Goal: Task Accomplishment & Management: Manage account settings

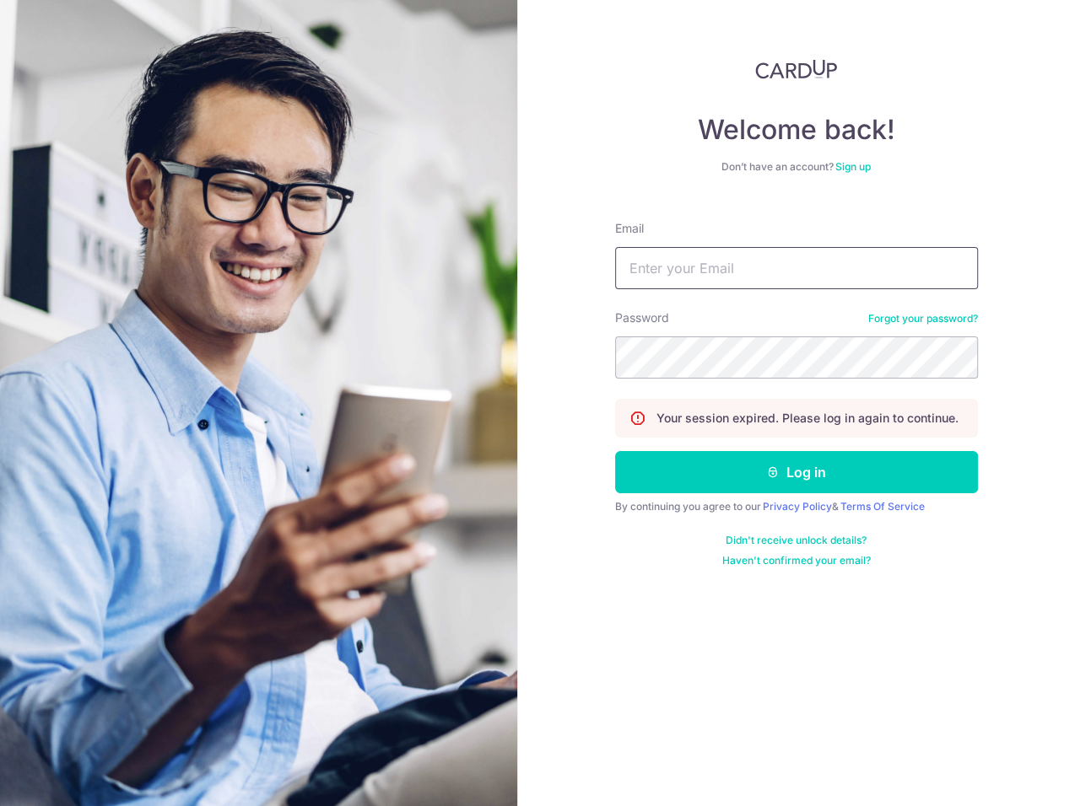
click at [733, 266] on input "Email" at bounding box center [796, 268] width 363 height 42
type input "betty.liau@hahent.com"
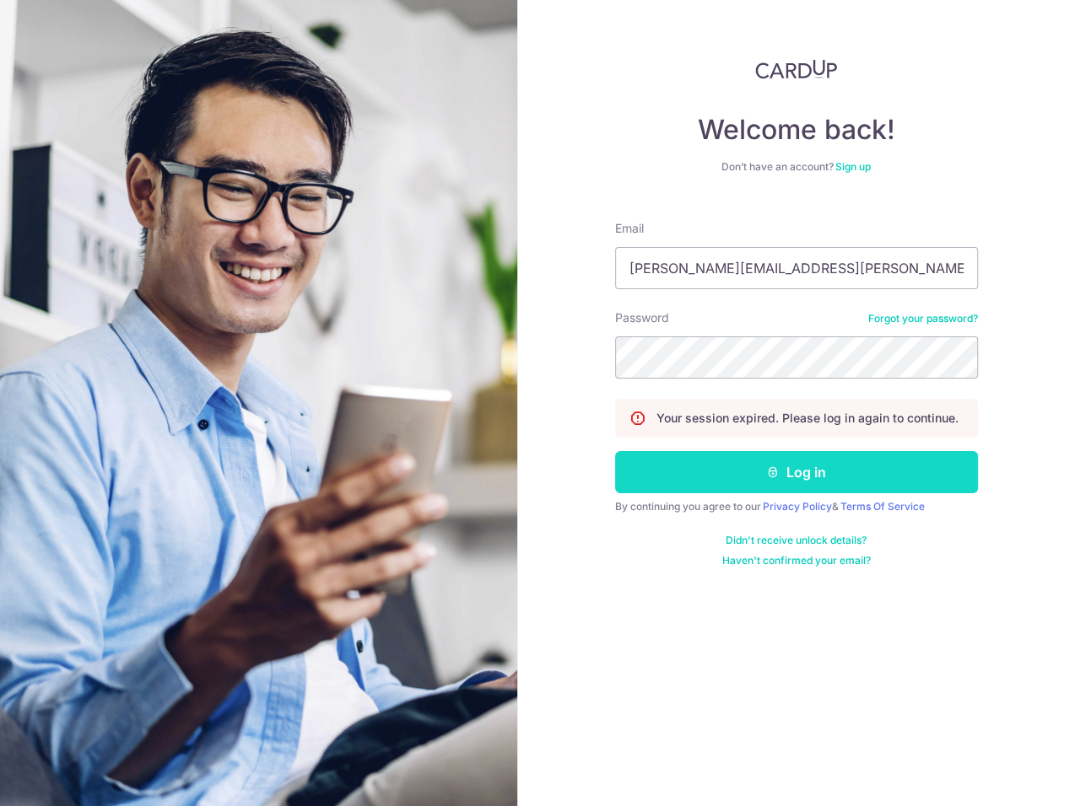
click at [698, 466] on button "Log in" at bounding box center [796, 472] width 363 height 42
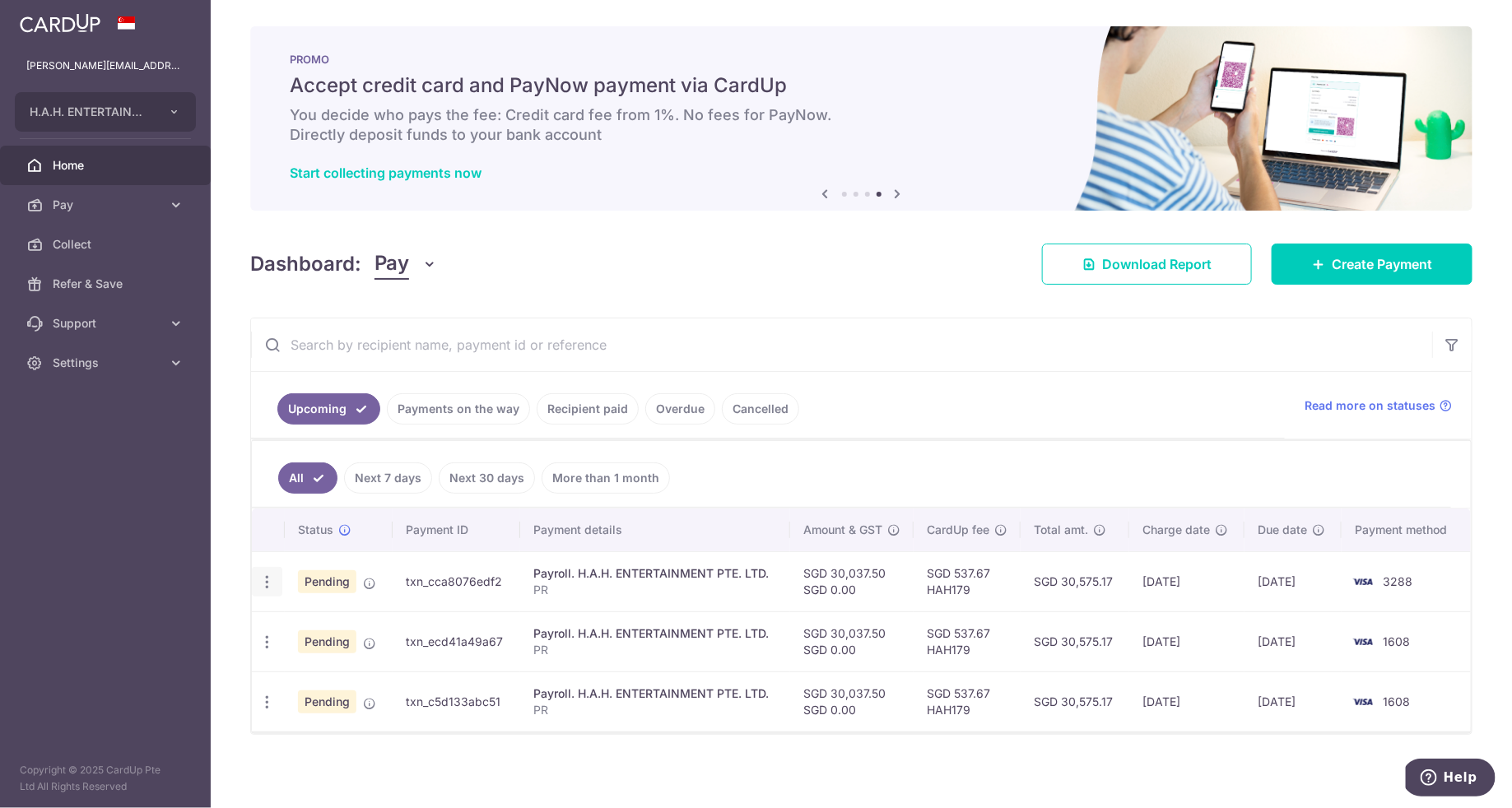
click at [266, 574] on icon "button" at bounding box center [267, 583] width 18 height 18
click at [328, 666] on span "Cancel payment" at bounding box center [354, 667] width 110 height 20
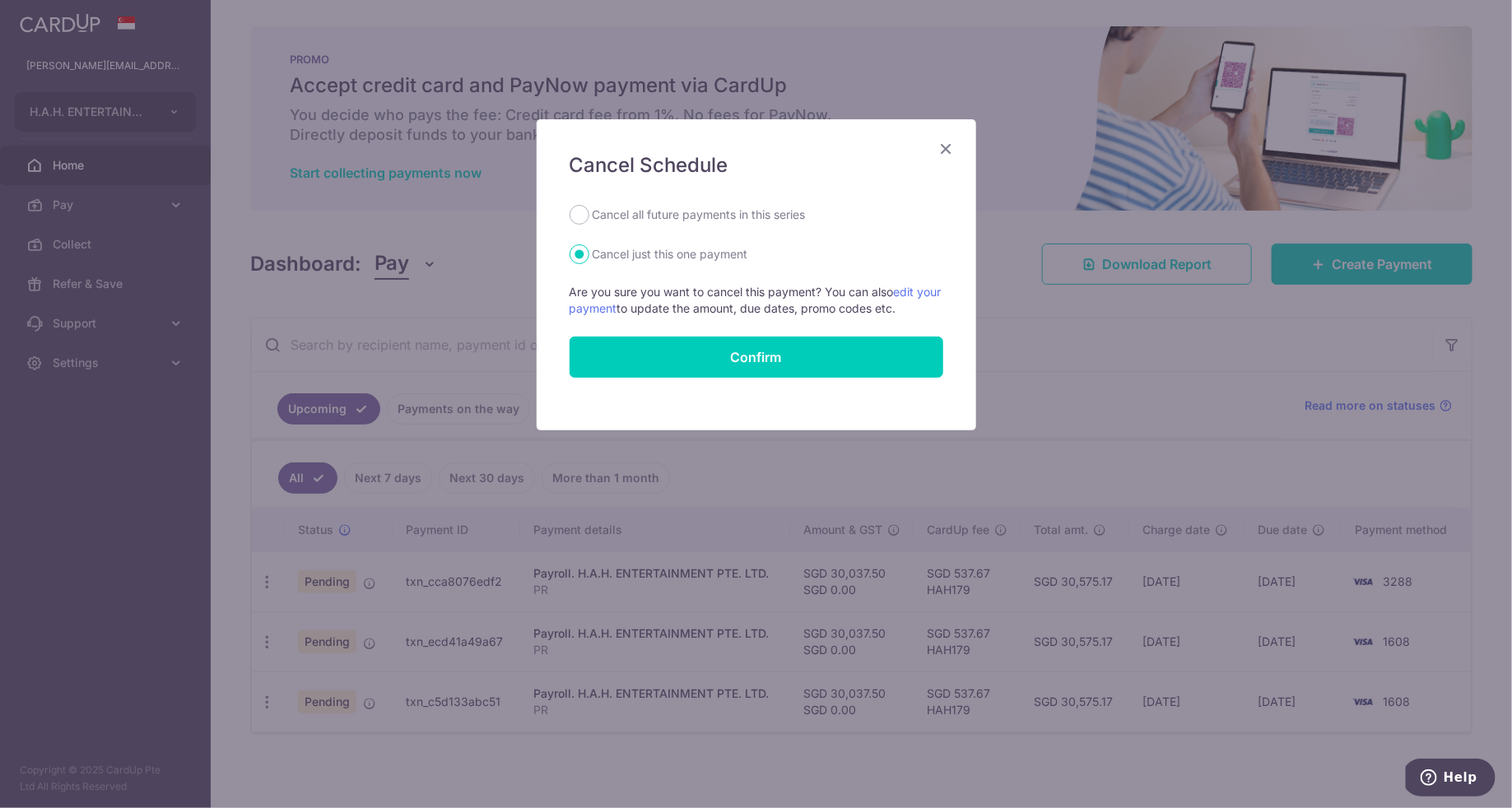
click at [606, 211] on label "Cancel all future payments in this series" at bounding box center [699, 215] width 213 height 20
click at [590, 211] on input "Cancel all future payments in this series" at bounding box center [580, 215] width 20 height 20
radio input "true"
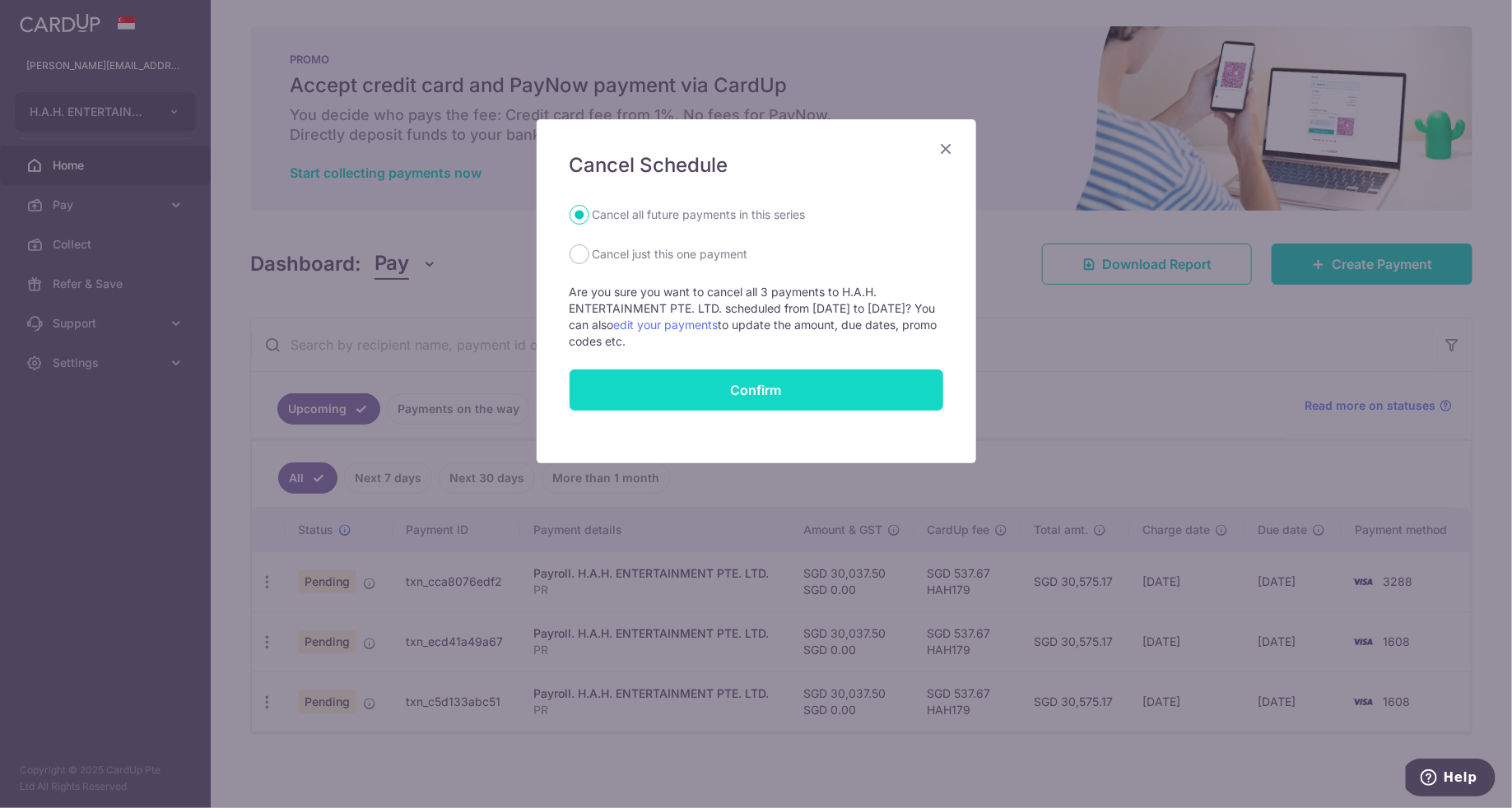
click at [686, 391] on button "Confirm" at bounding box center [756, 390] width 374 height 41
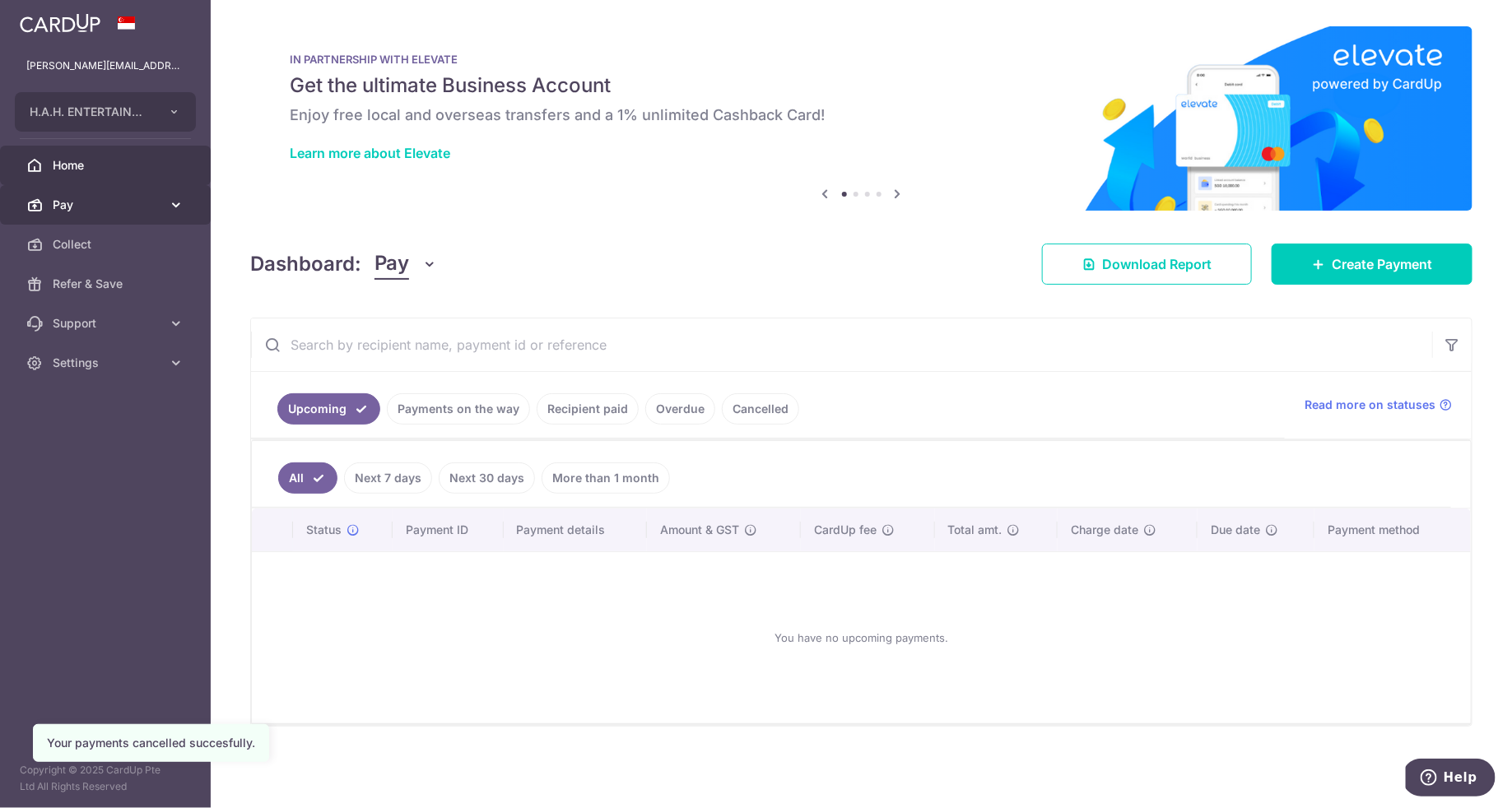
click at [129, 197] on span "Pay" at bounding box center [106, 205] width 108 height 17
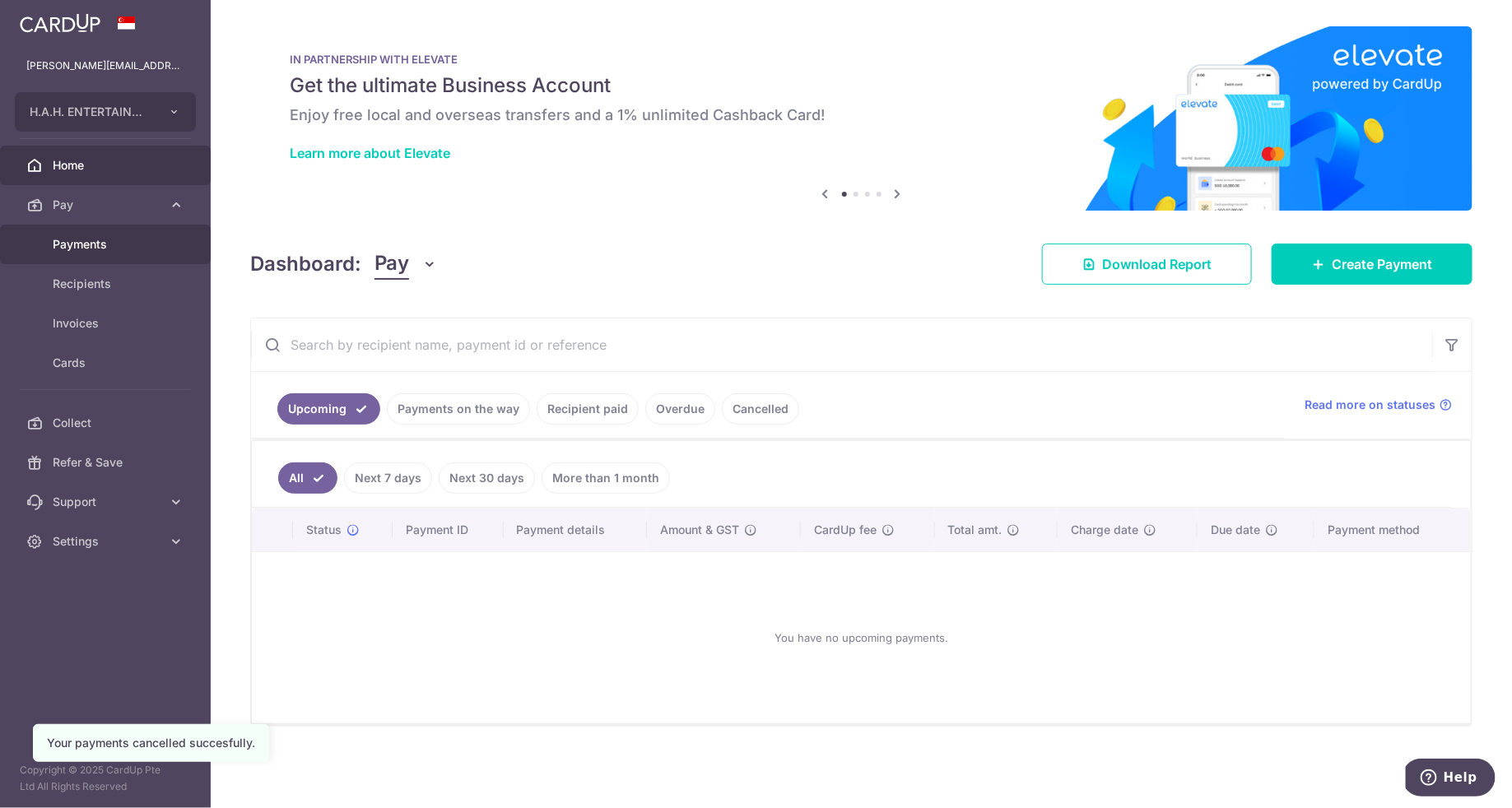
click at [140, 239] on span "Payments" at bounding box center [106, 244] width 108 height 17
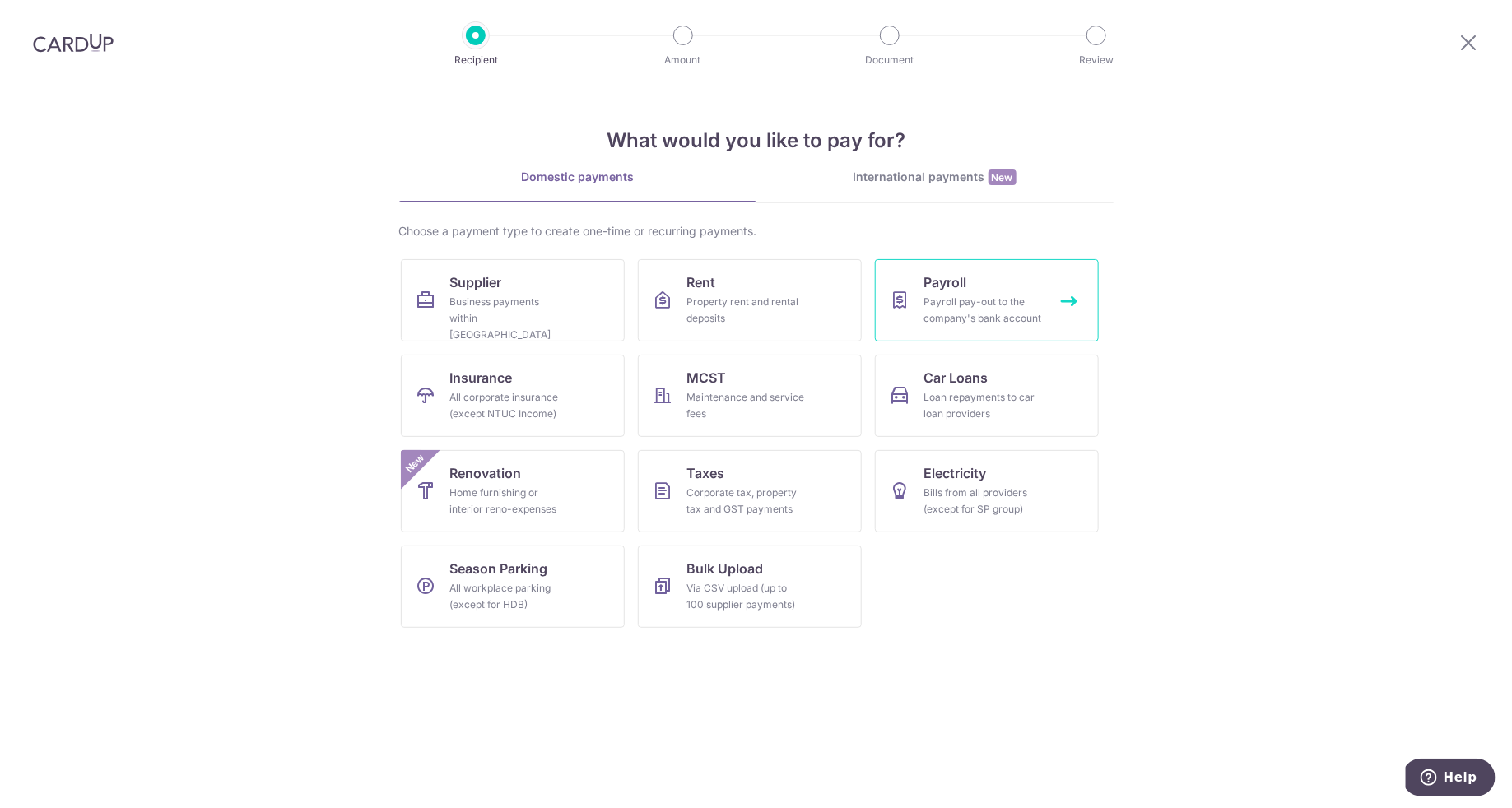
click at [987, 301] on div "Payroll pay-out to the company's bank account" at bounding box center [983, 310] width 118 height 33
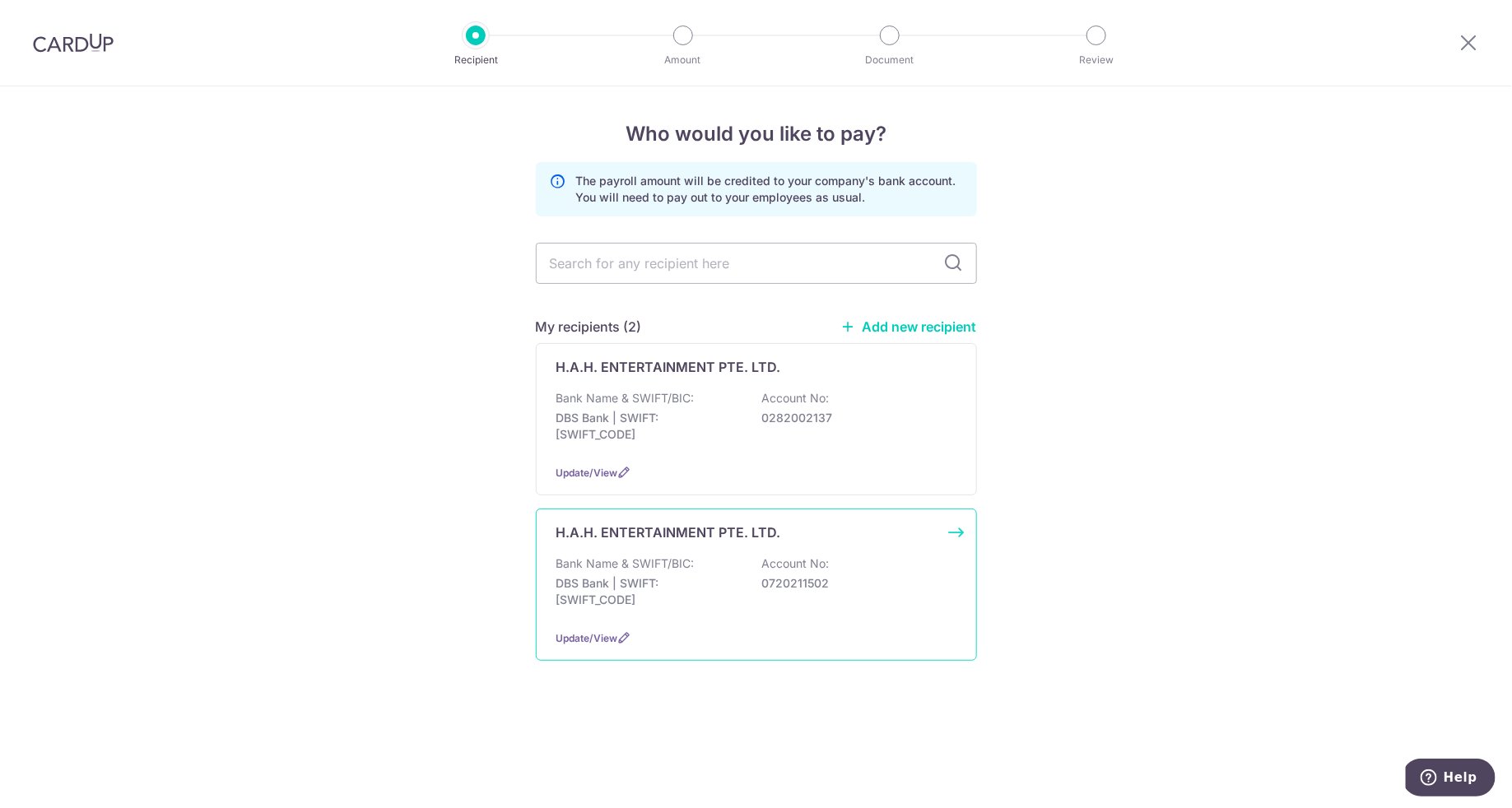
click at [913, 559] on div "Bank Name & SWIFT/BIC: DBS Bank | SWIFT: [SWIFT_CODE] Account No: 0720211502" at bounding box center [756, 586] width 400 height 61
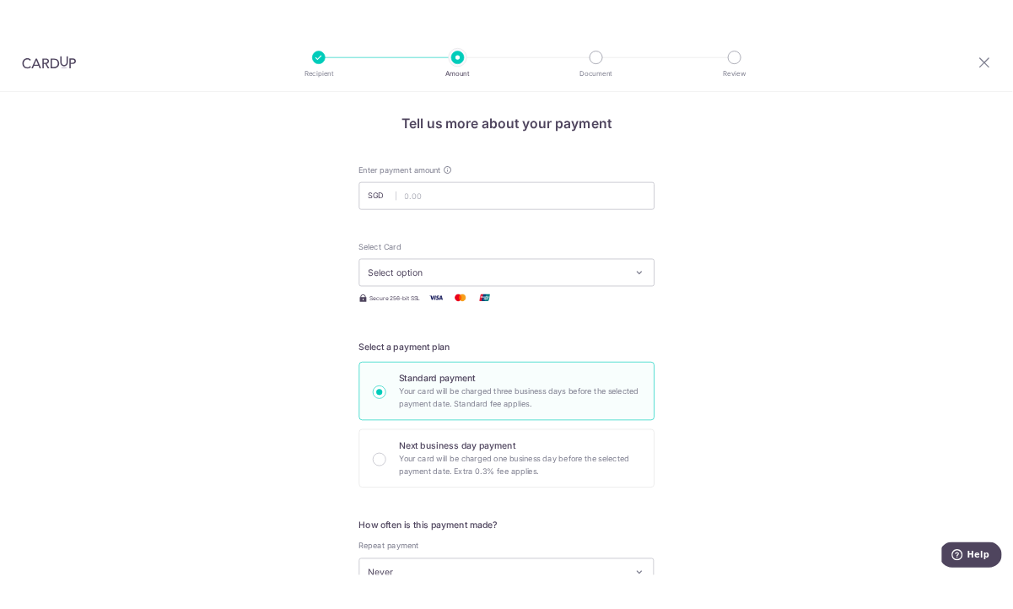
scroll to position [2, 0]
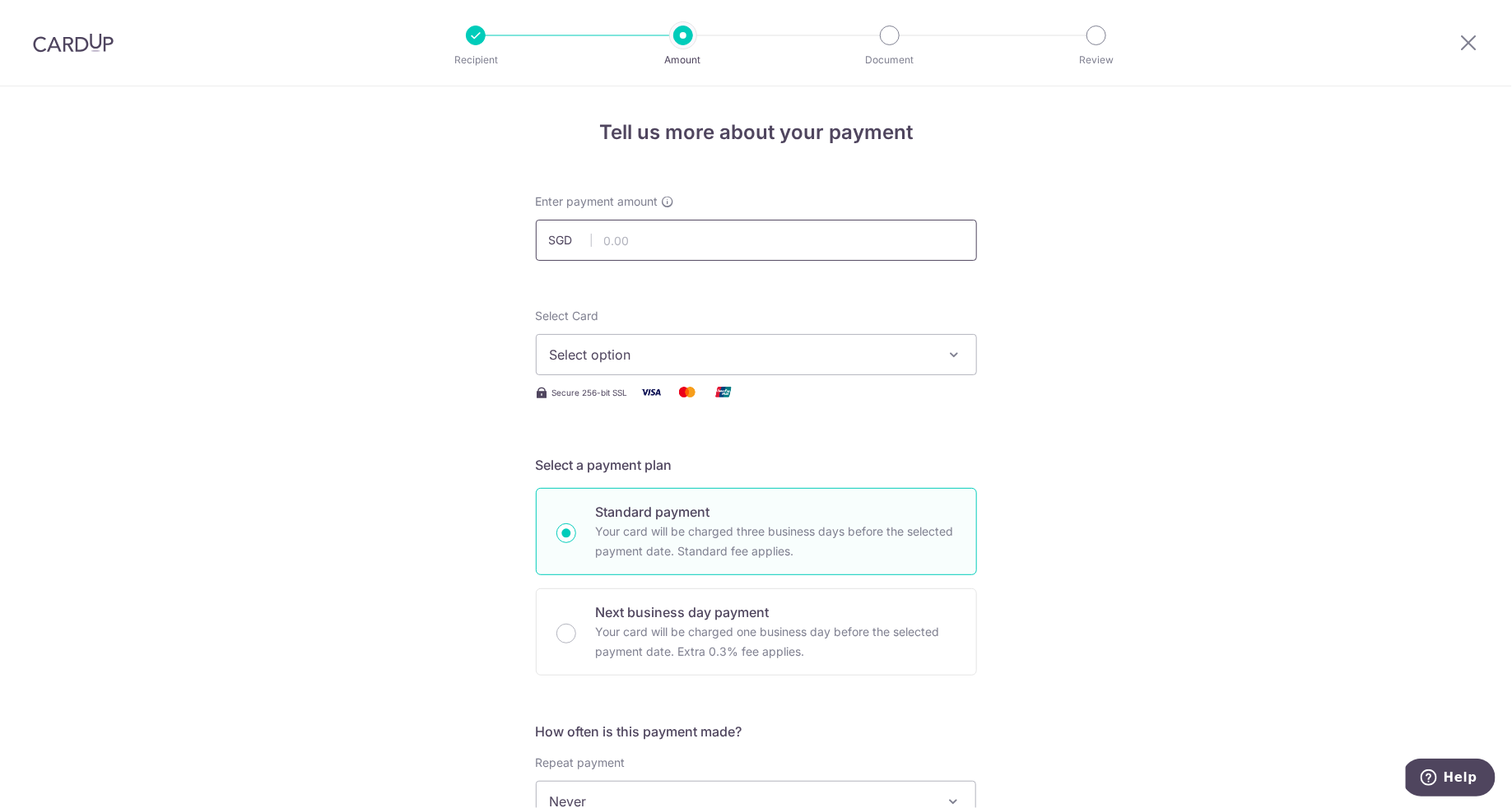
click at [701, 245] on input "text" at bounding box center [756, 240] width 441 height 41
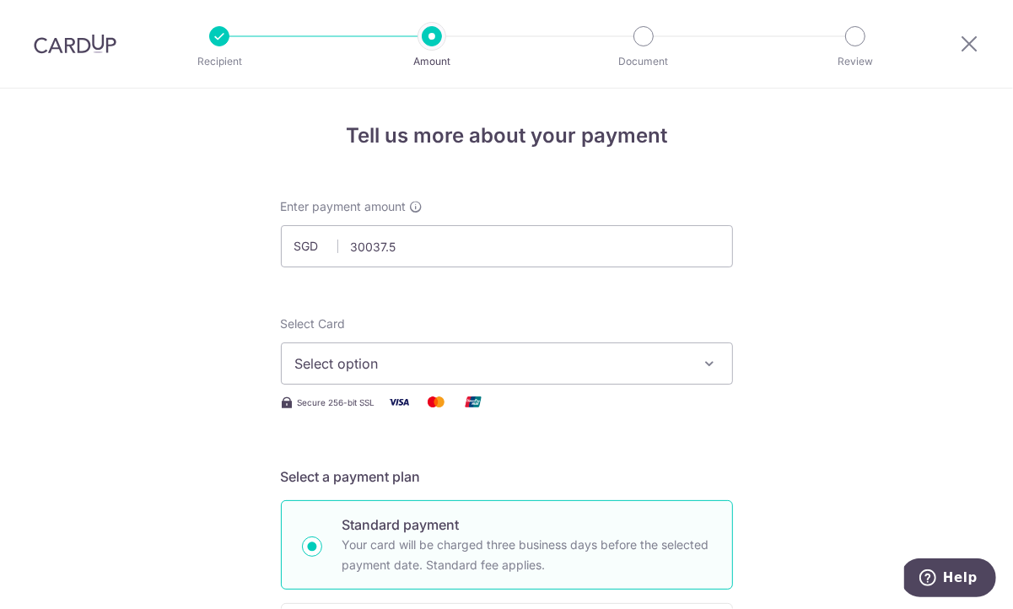
type input "30,037.50"
click at [452, 343] on button "Select option" at bounding box center [507, 363] width 452 height 42
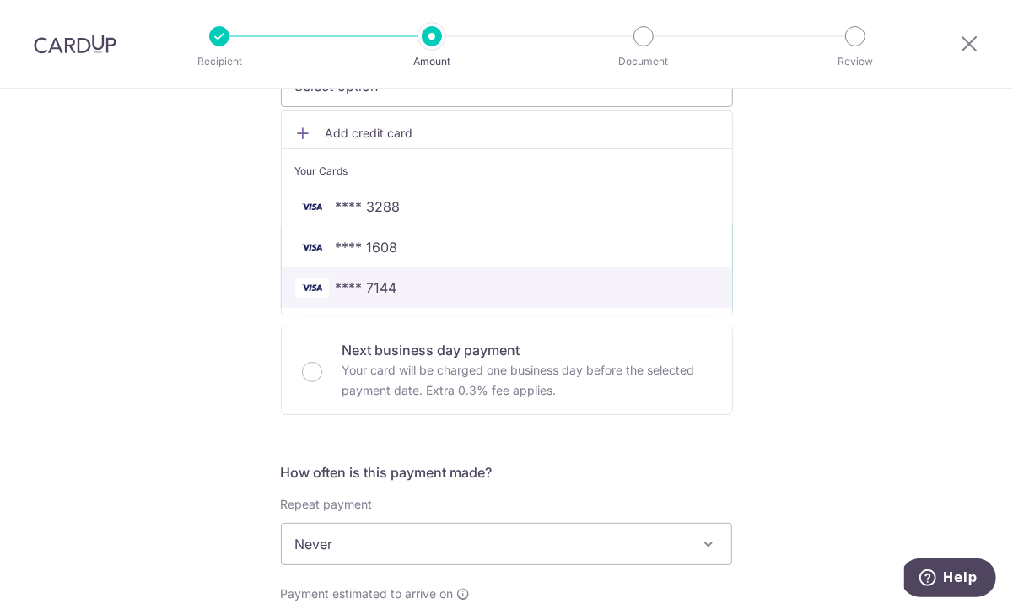
scroll to position [280, 0]
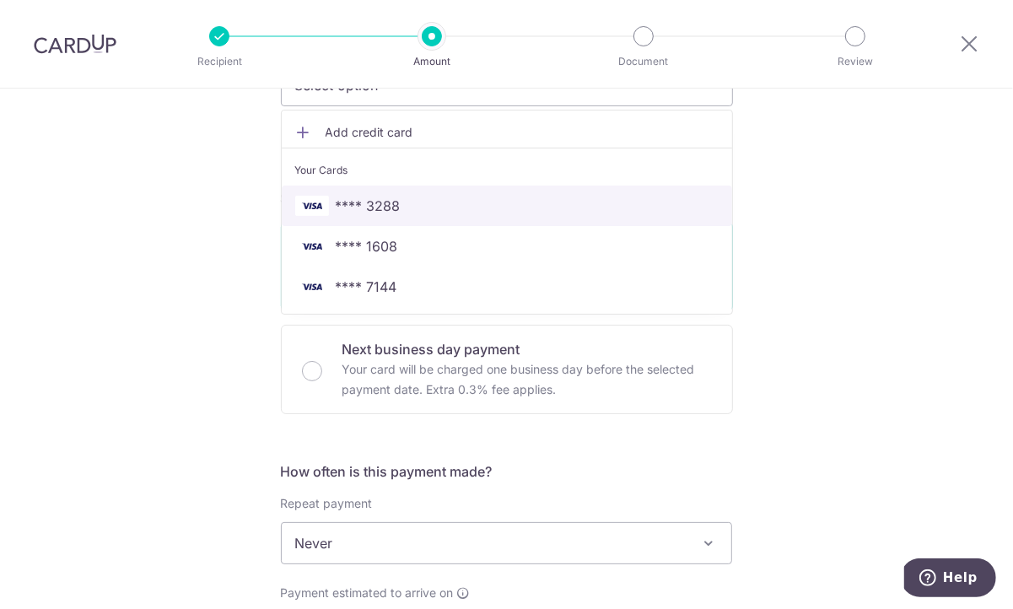
click at [406, 206] on span "**** 3288" at bounding box center [506, 206] width 423 height 20
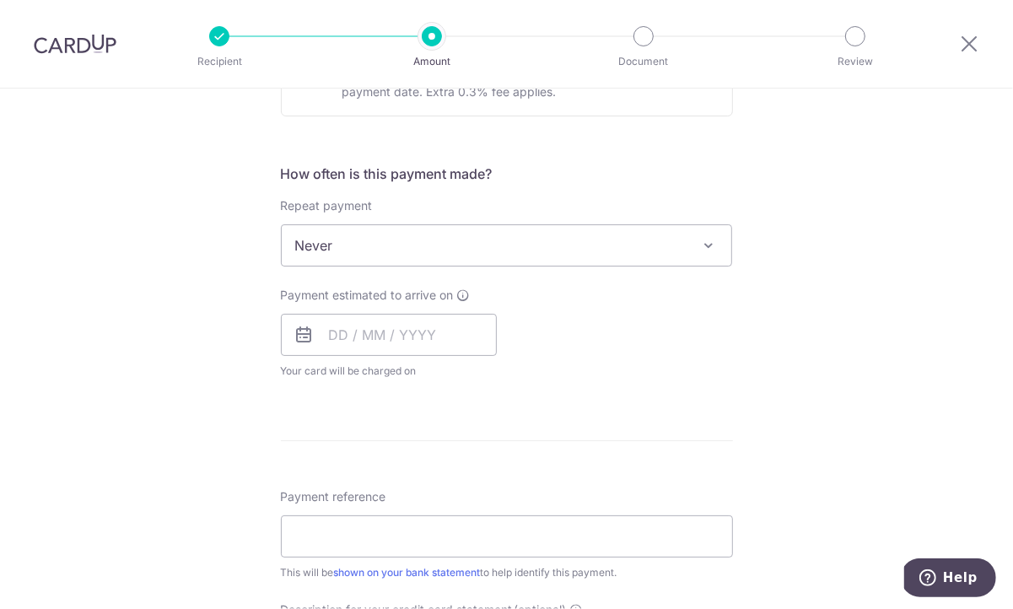
scroll to position [583, 0]
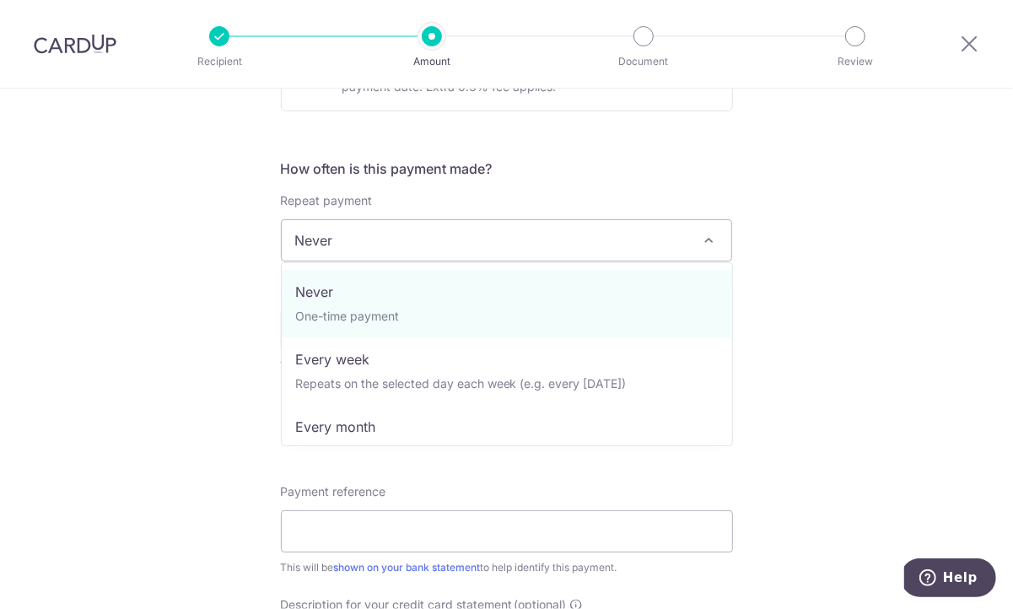
click at [372, 238] on span "Never" at bounding box center [507, 240] width 450 height 40
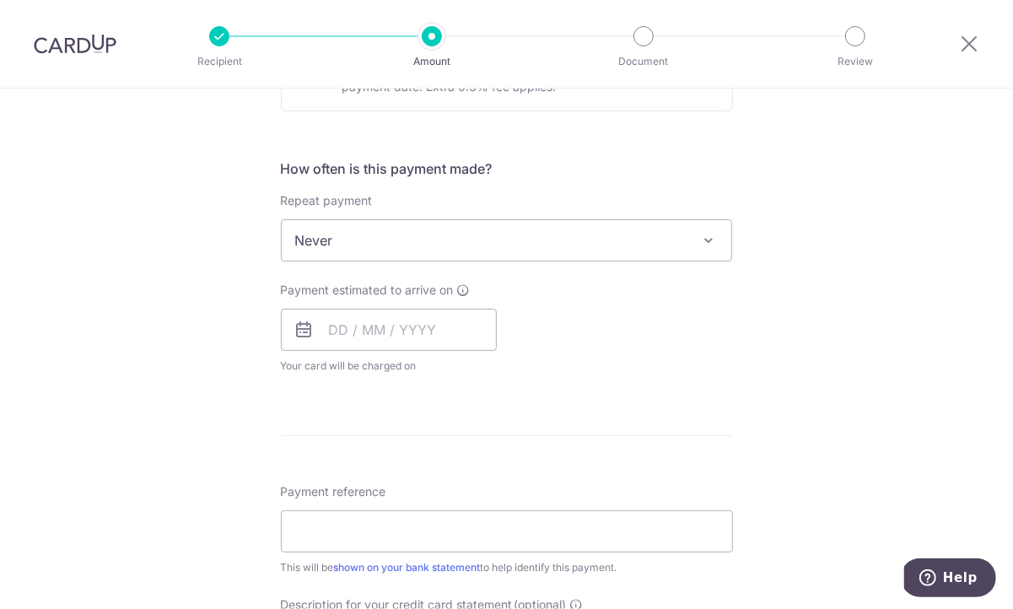
click at [372, 238] on span "Never" at bounding box center [507, 240] width 450 height 40
click at [397, 233] on span "Never" at bounding box center [507, 240] width 450 height 40
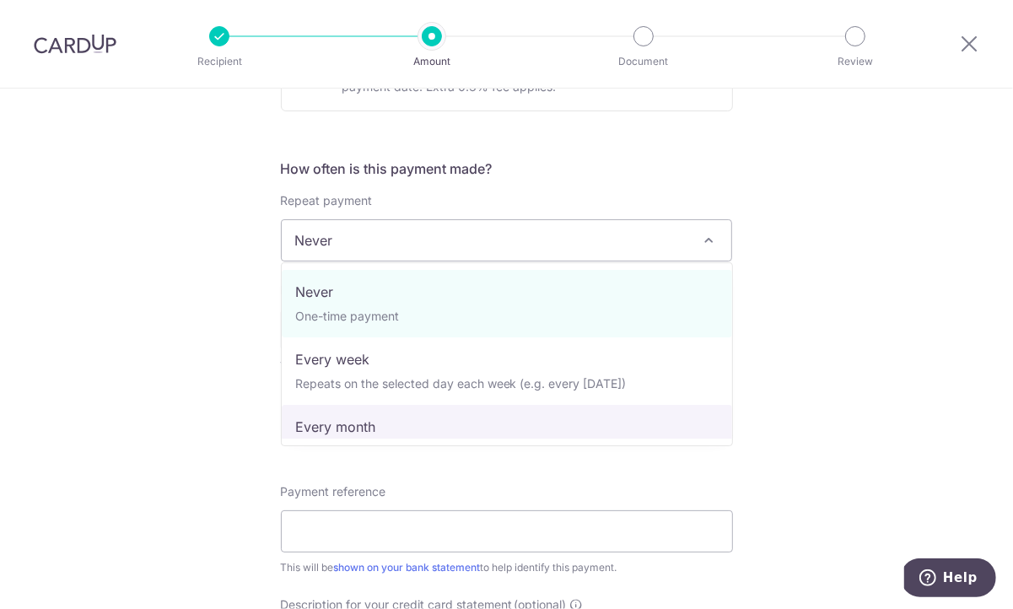
select select "3"
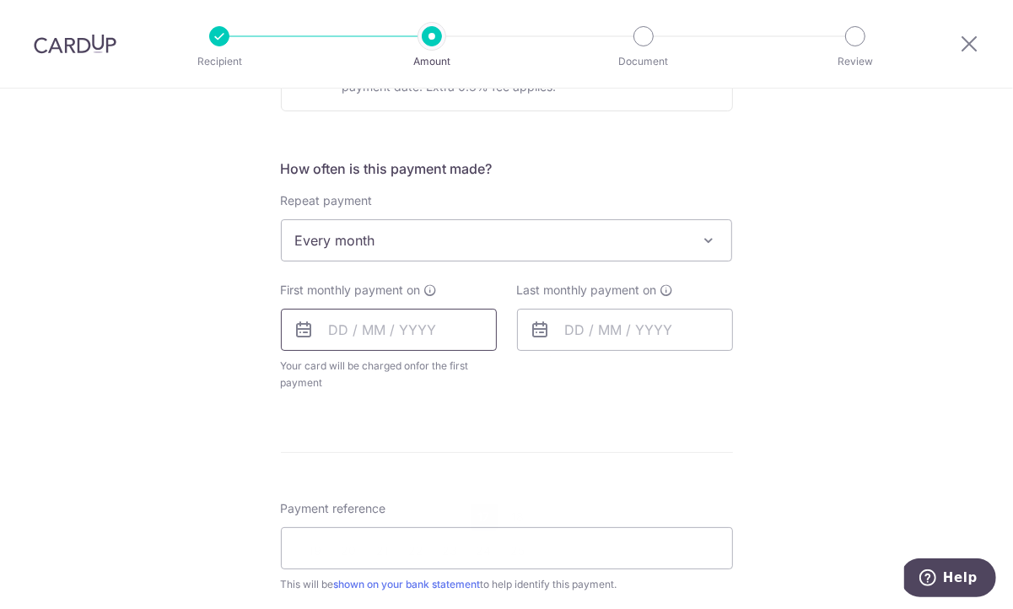
click at [326, 336] on input "text" at bounding box center [389, 330] width 216 height 42
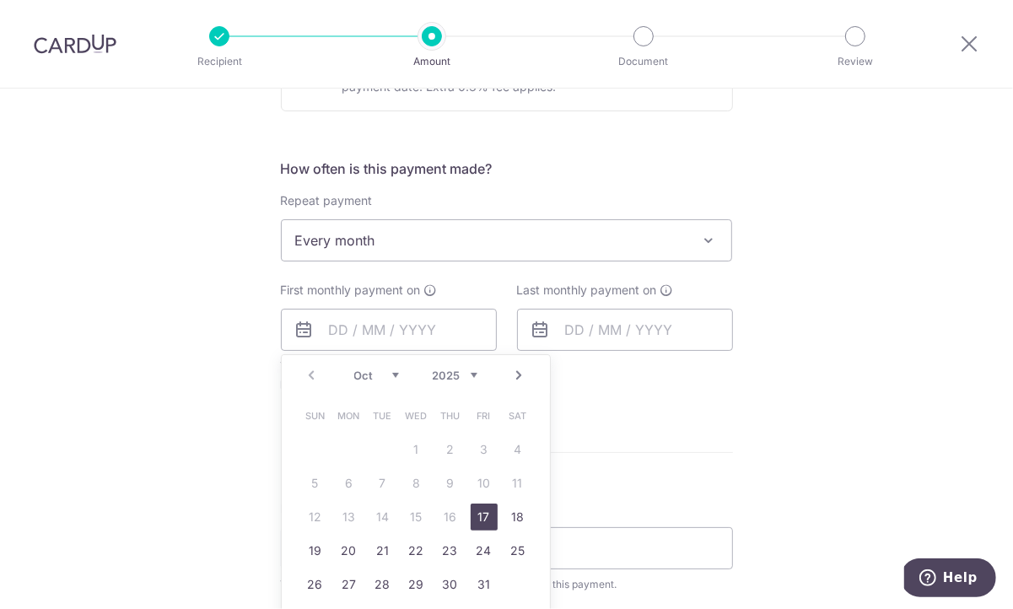
click at [690, 421] on form "Enter payment amount SGD 30,037.50 30037.50 Select Card **** 3288 Add credit ca…" at bounding box center [507, 341] width 452 height 1448
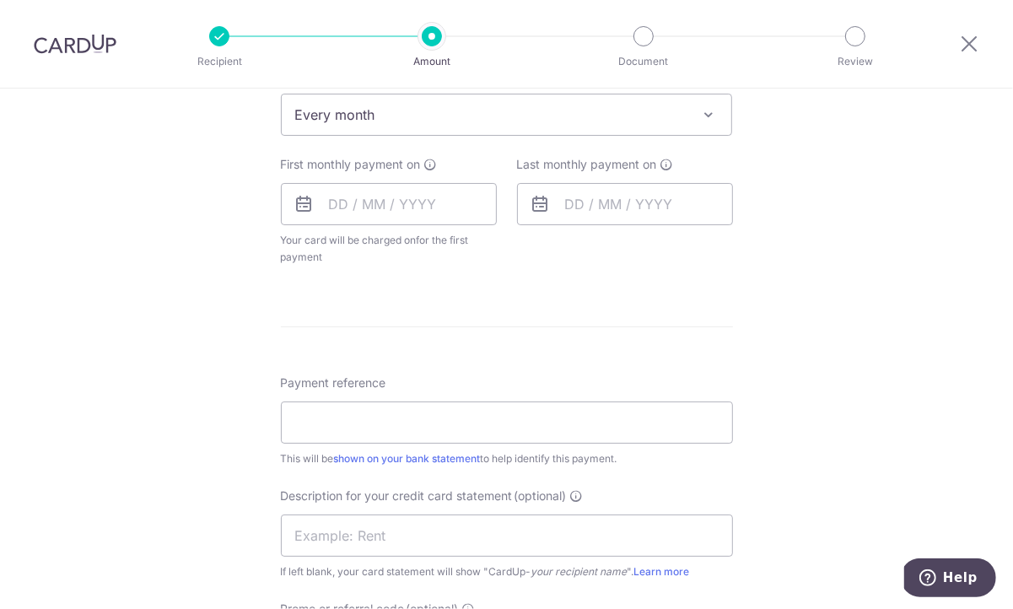
scroll to position [719, 0]
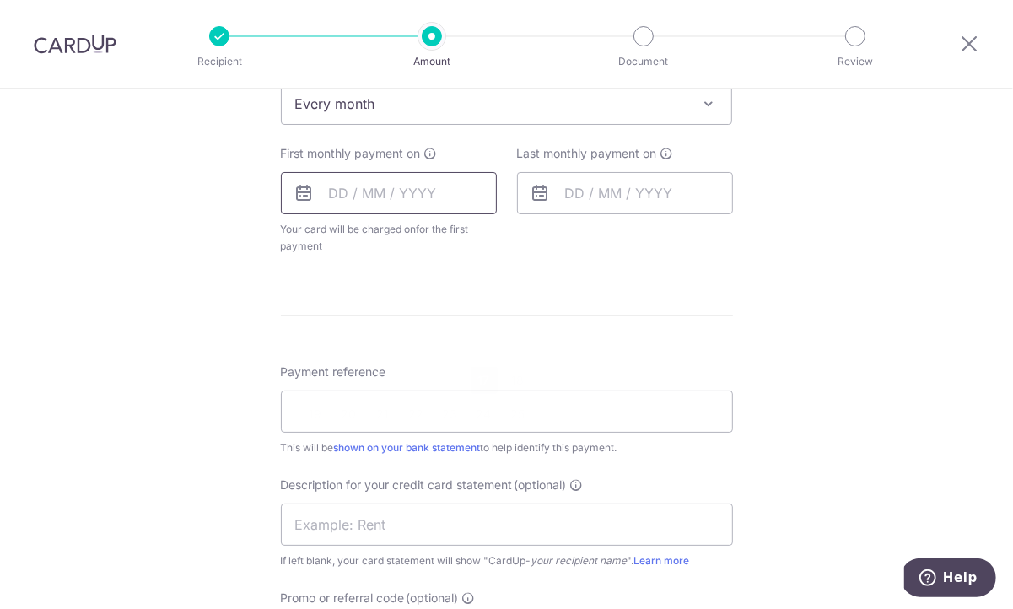
click at [335, 181] on input "text" at bounding box center [389, 193] width 216 height 42
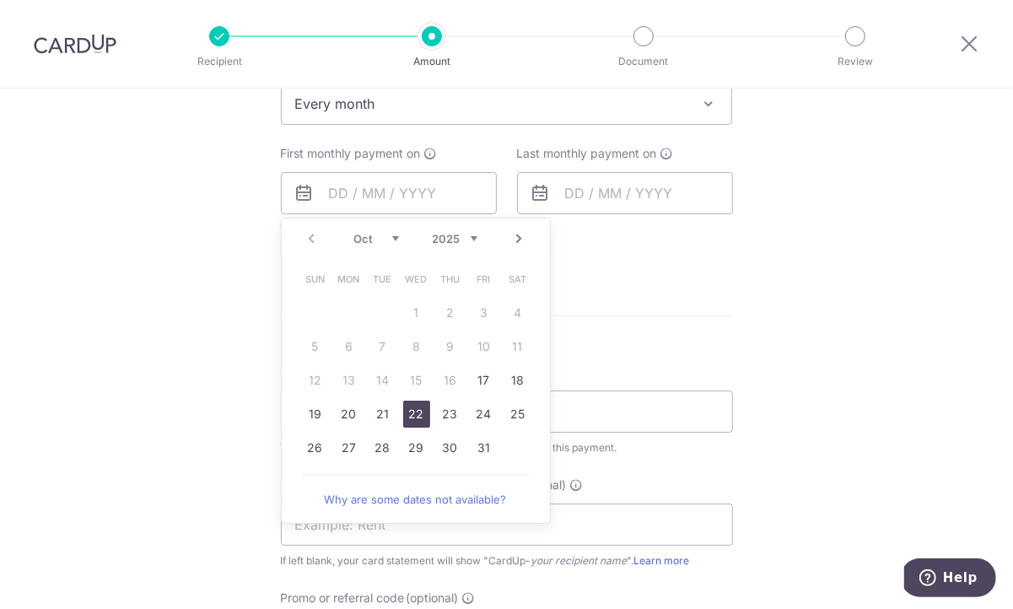
click at [410, 411] on link "22" at bounding box center [416, 414] width 27 height 27
type input "22/10/2025"
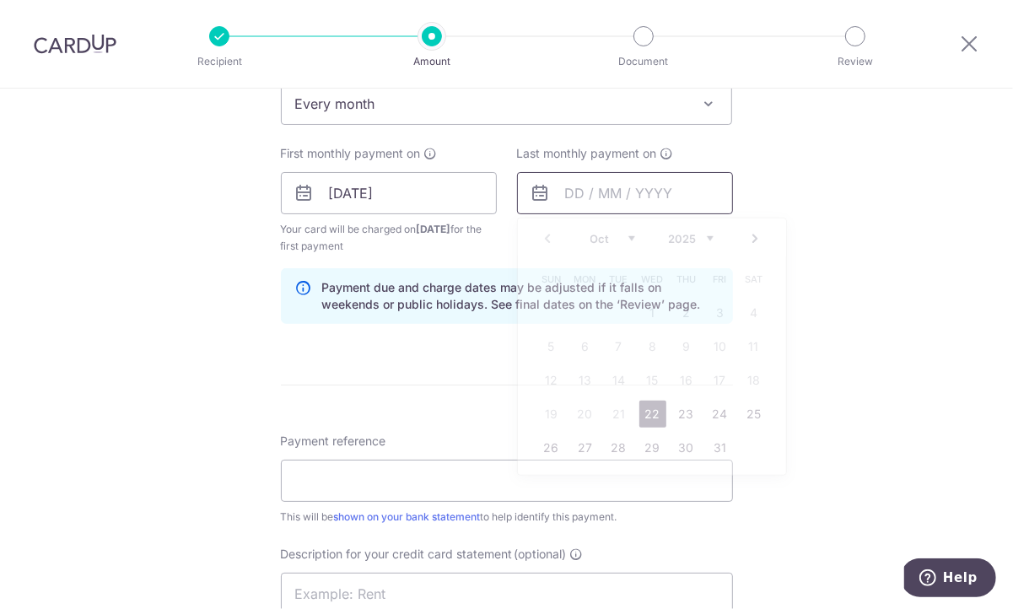
click at [577, 197] on input "text" at bounding box center [625, 193] width 216 height 42
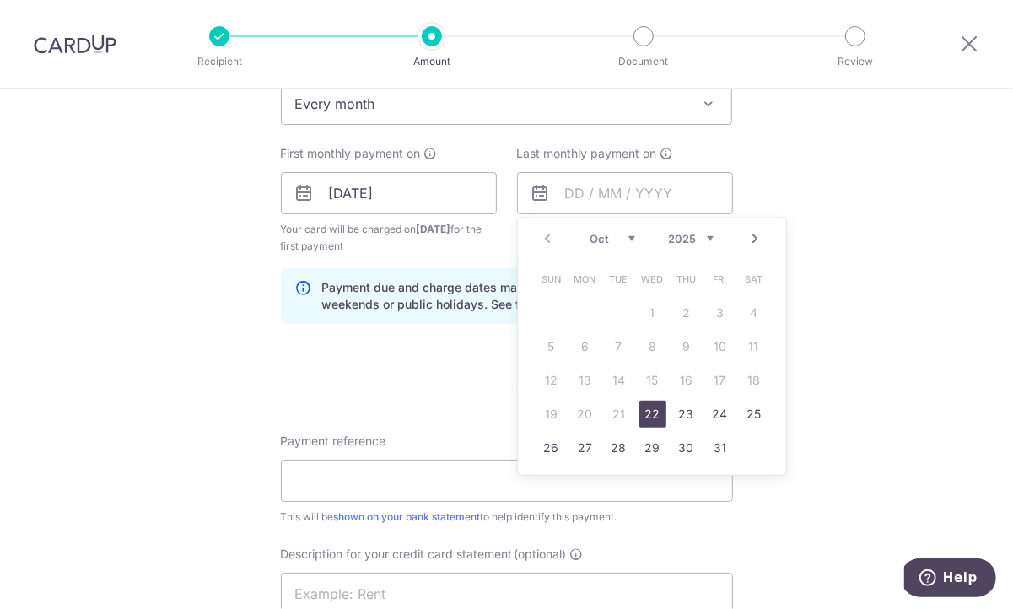
click at [757, 229] on link "Next" at bounding box center [756, 239] width 20 height 20
click at [584, 405] on link "22" at bounding box center [585, 414] width 27 height 27
type input "[DATE]"
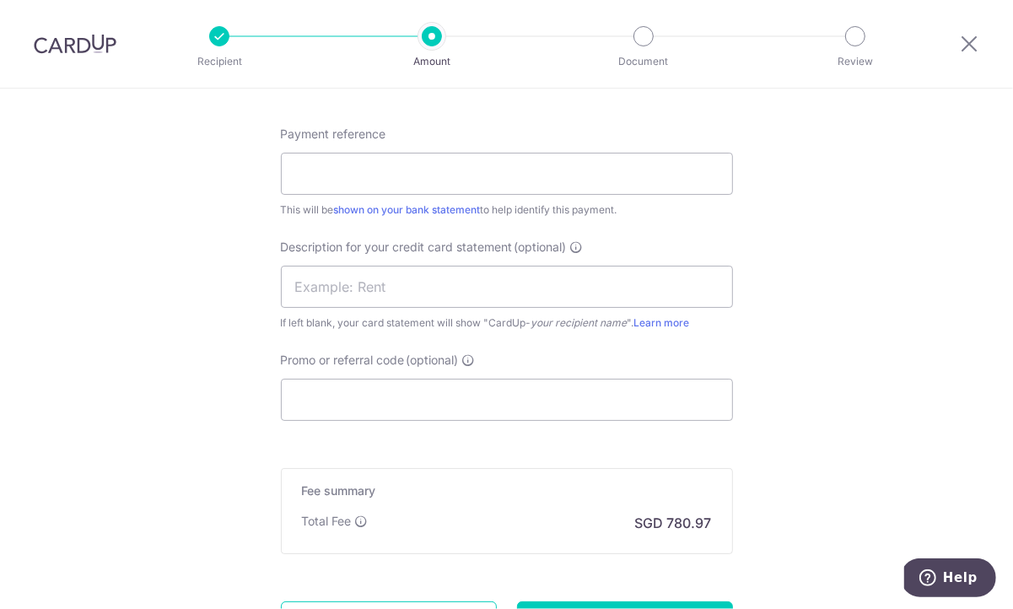
scroll to position [1064, 0]
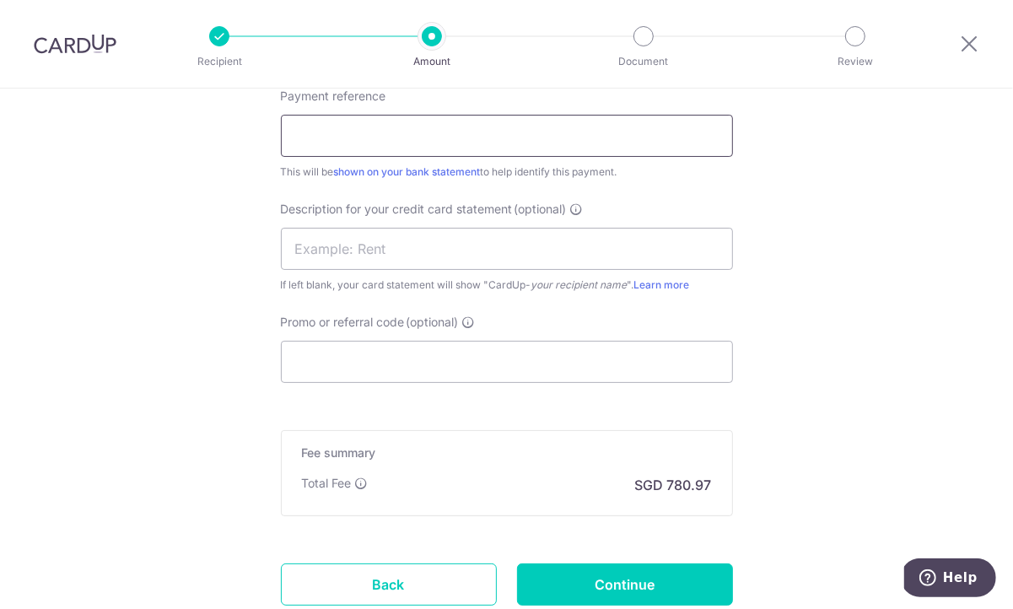
click at [411, 125] on input "Payment reference" at bounding box center [507, 136] width 452 height 42
type input "PR"
click at [366, 261] on input "text" at bounding box center [507, 249] width 452 height 42
click at [374, 242] on input "text" at bounding box center [507, 249] width 452 height 42
type input "PR"
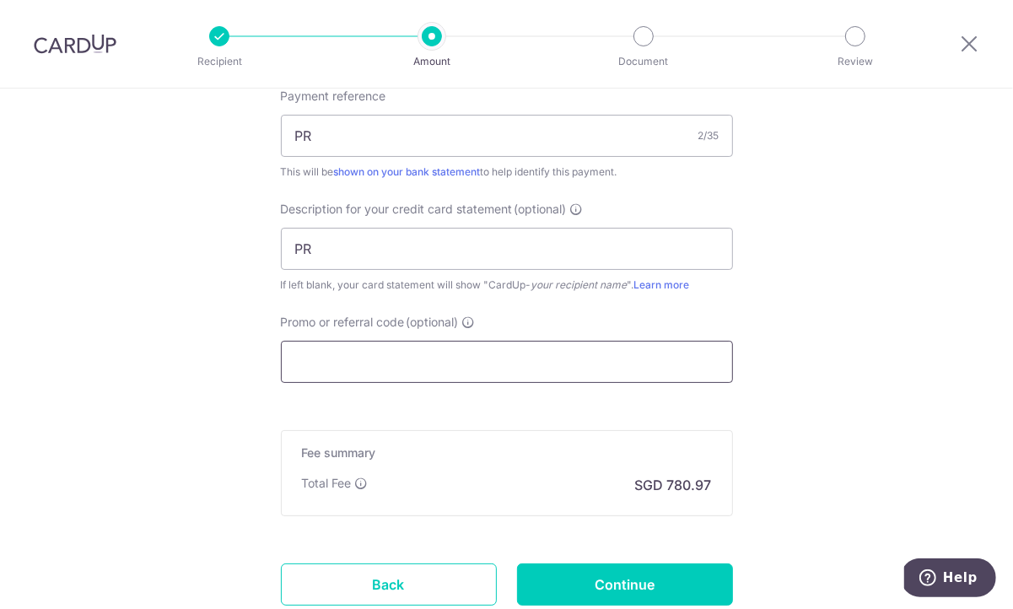
click at [347, 366] on input "Promo or referral code (optional)" at bounding box center [507, 362] width 452 height 42
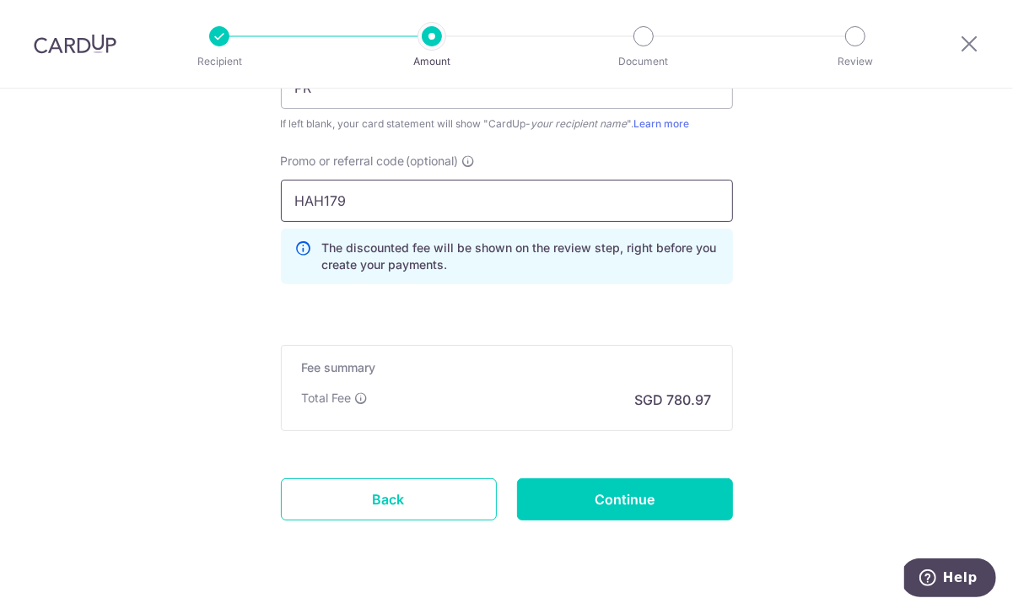
scroll to position [1258, 0]
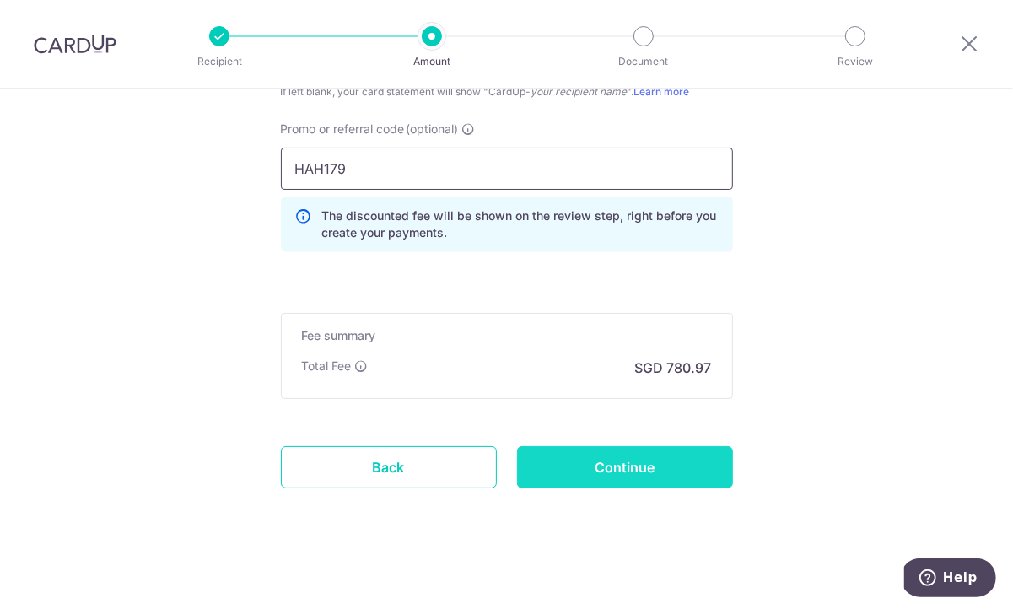
type input "HAH179"
click at [552, 464] on input "Continue" at bounding box center [625, 467] width 216 height 42
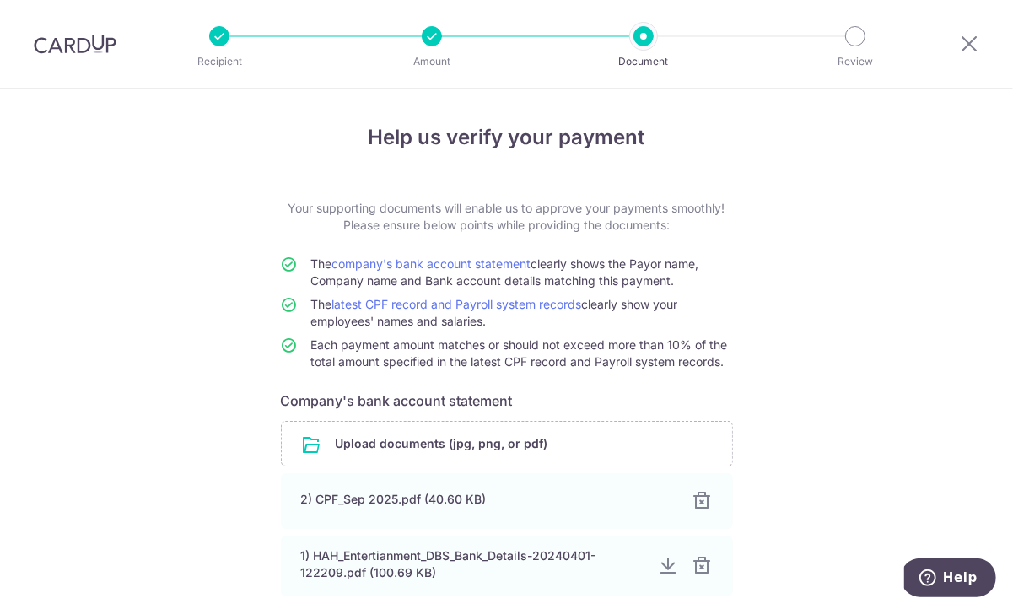
click at [425, 30] on div at bounding box center [432, 36] width 20 height 20
click at [433, 40] on div at bounding box center [432, 36] width 20 height 20
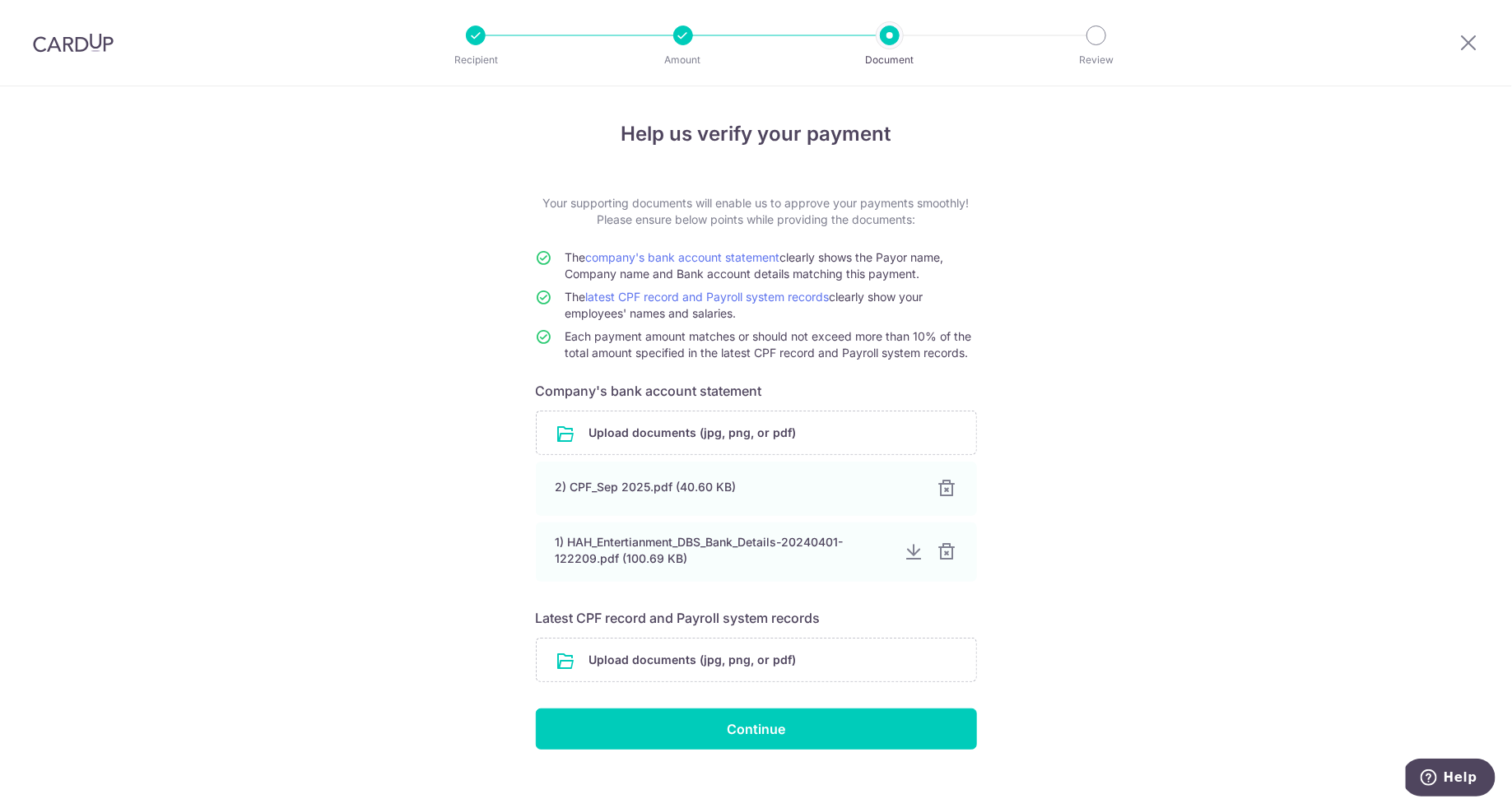
click at [988, 27] on div at bounding box center [1470, 43] width 86 height 86
click at [677, 34] on div at bounding box center [683, 35] width 20 height 20
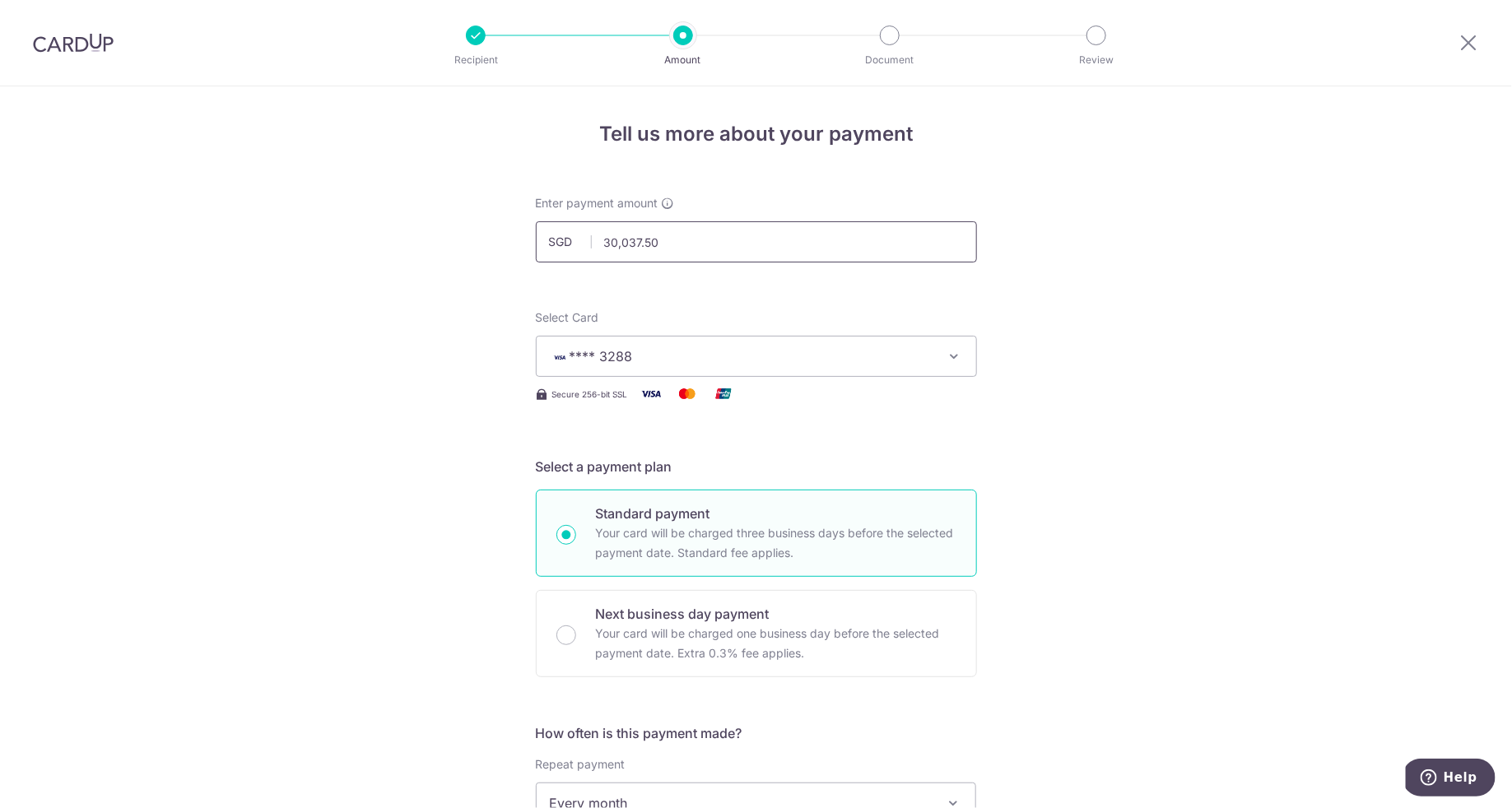
click at [625, 244] on input "30,037.50" at bounding box center [756, 242] width 441 height 41
drag, startPoint x: 624, startPoint y: 242, endPoint x: 578, endPoint y: 242, distance: 46.0
click at [578, 242] on div "SGD 30,037.50 30037.50" at bounding box center [756, 242] width 441 height 41
click at [625, 243] on input "30,037.50" at bounding box center [756, 242] width 441 height 41
drag, startPoint x: 625, startPoint y: 243, endPoint x: 596, endPoint y: 241, distance: 29.1
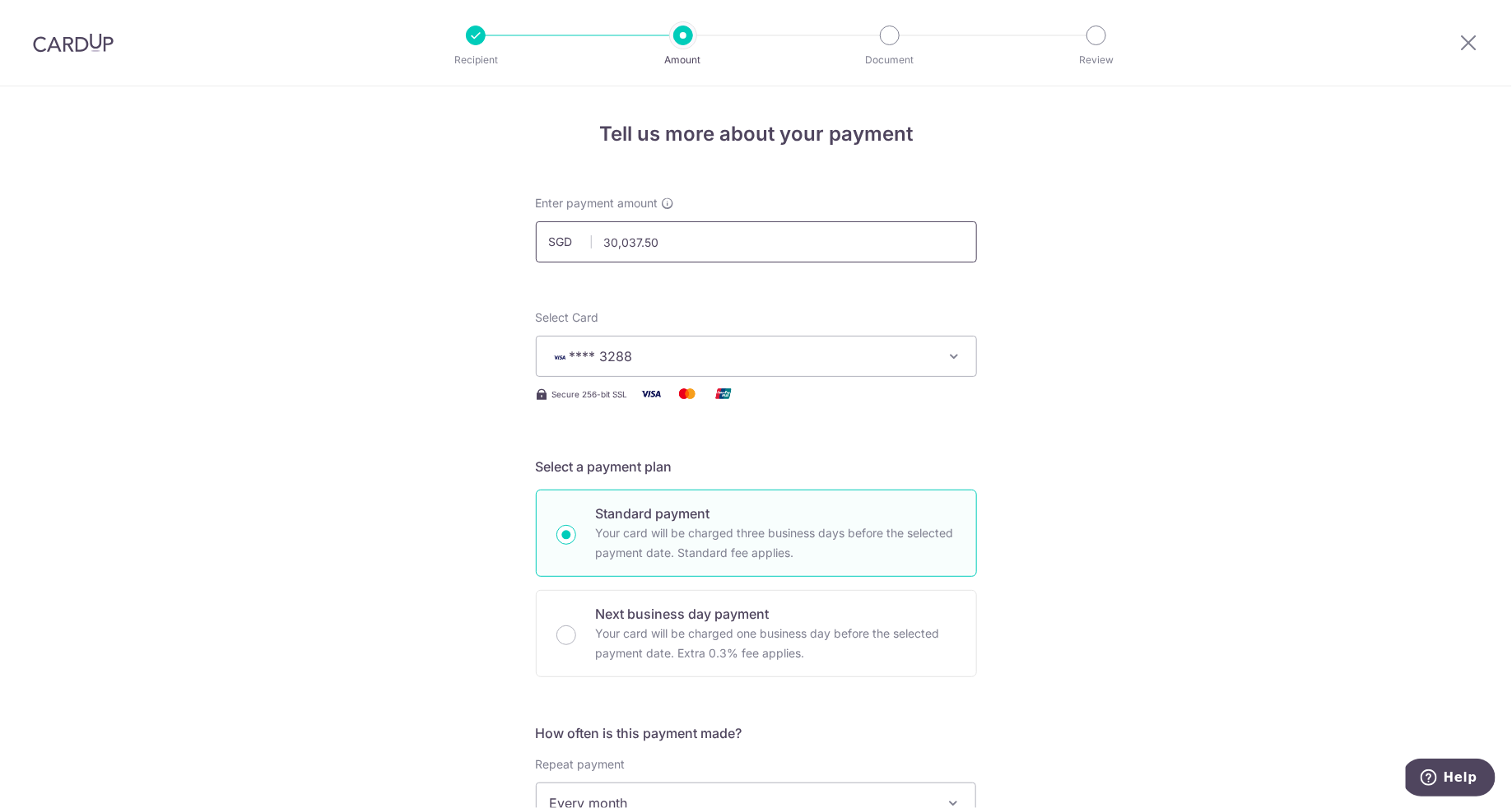
click at [596, 241] on input "30,037.50" at bounding box center [756, 242] width 441 height 41
type input "29,737.50"
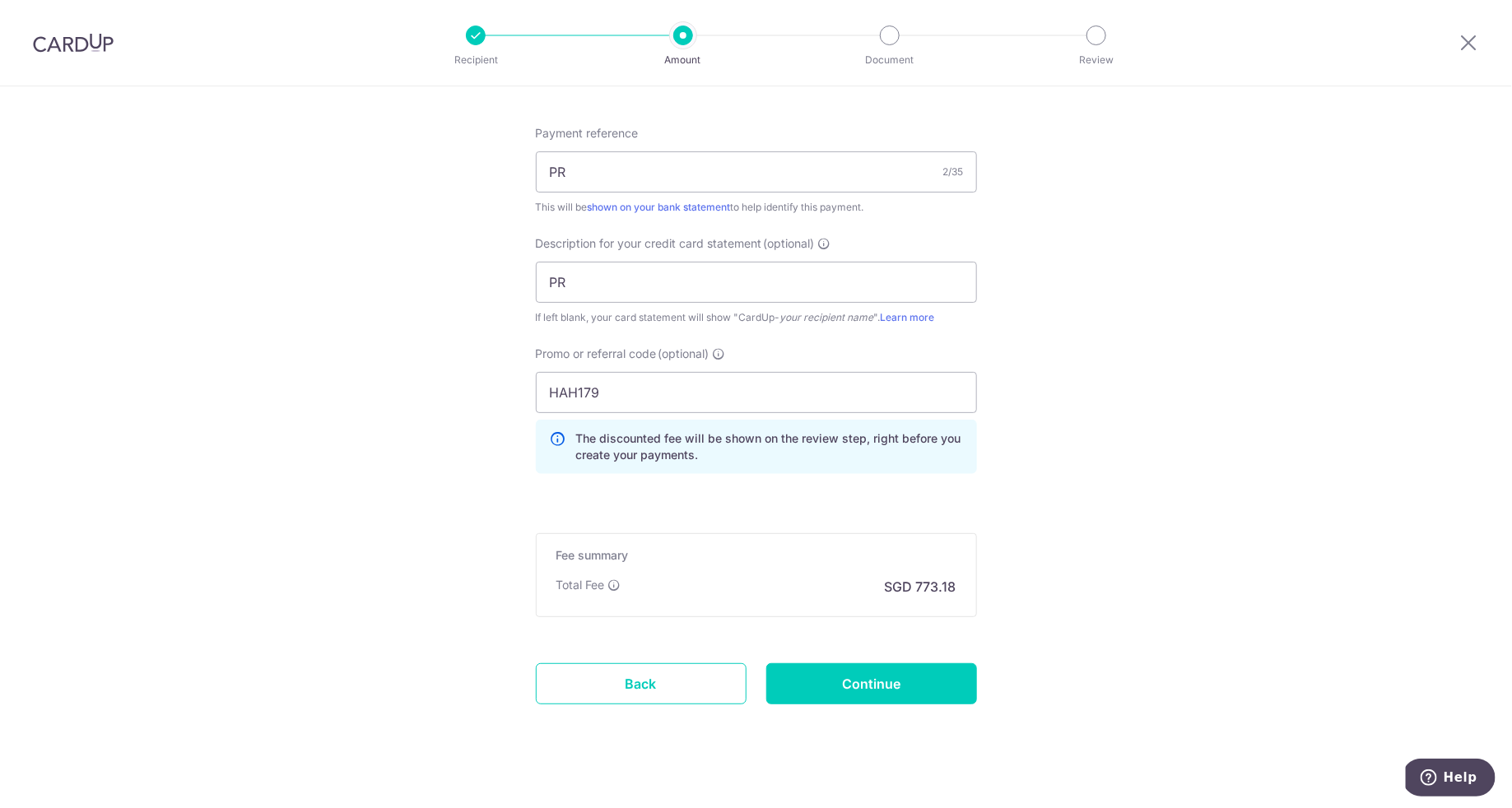
scroll to position [930, 0]
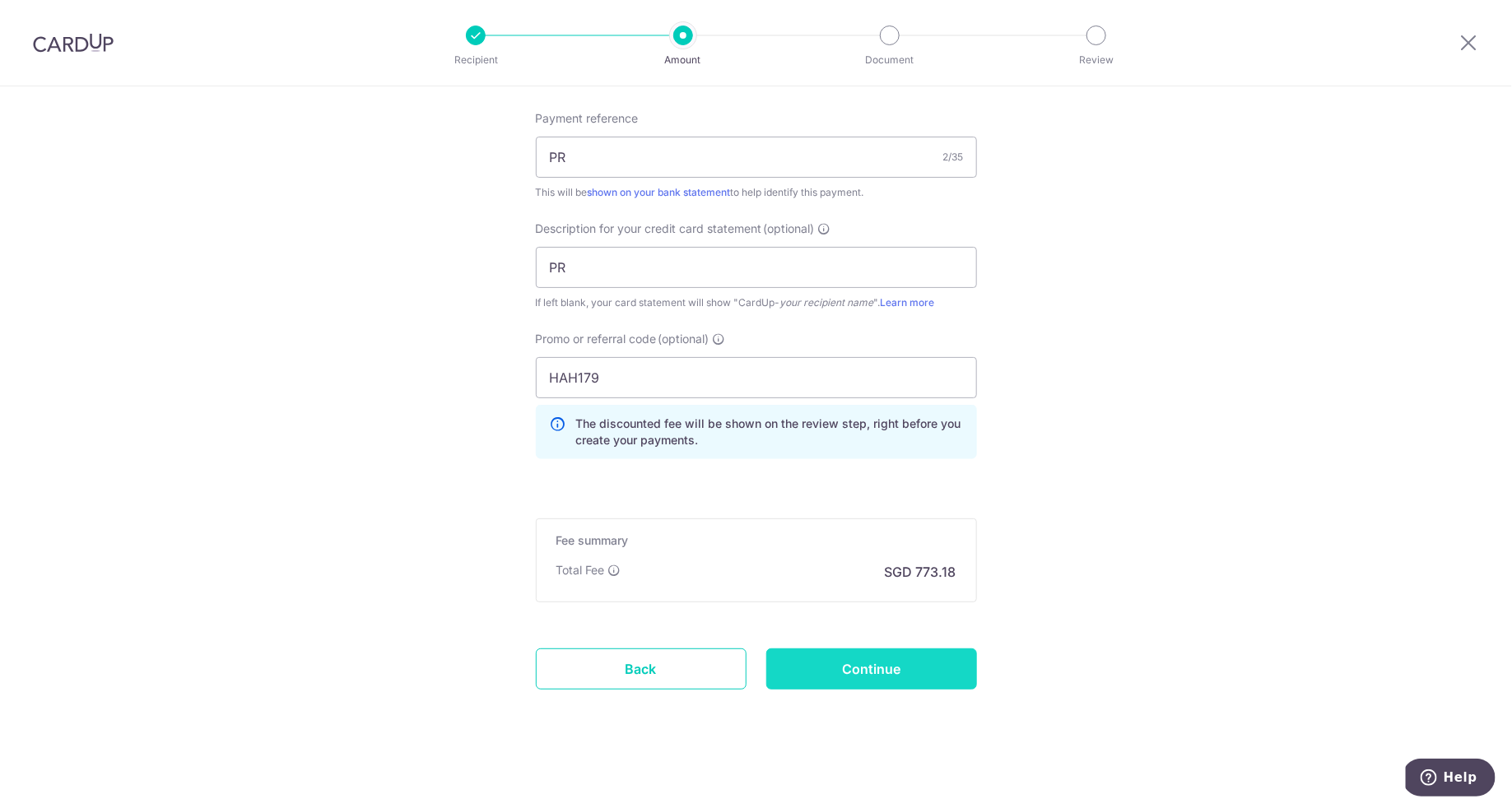
click at [871, 661] on input "Continue" at bounding box center [872, 669] width 211 height 41
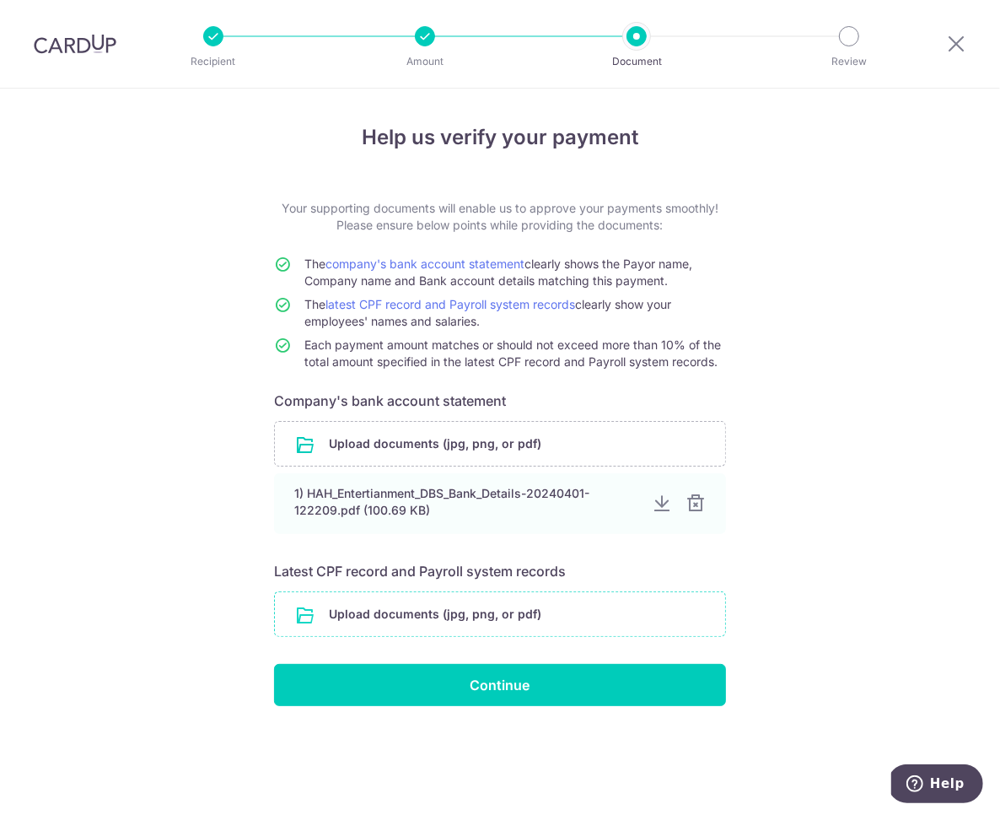
click at [681, 615] on input "file" at bounding box center [500, 614] width 450 height 44
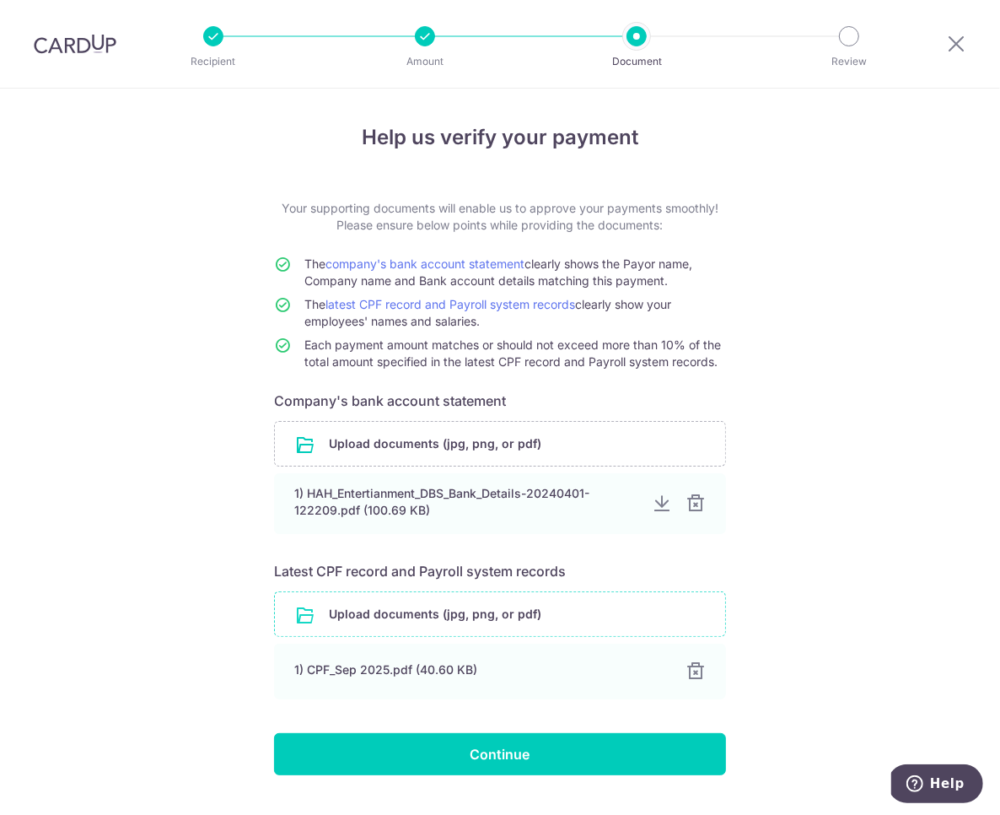
scroll to position [37, 0]
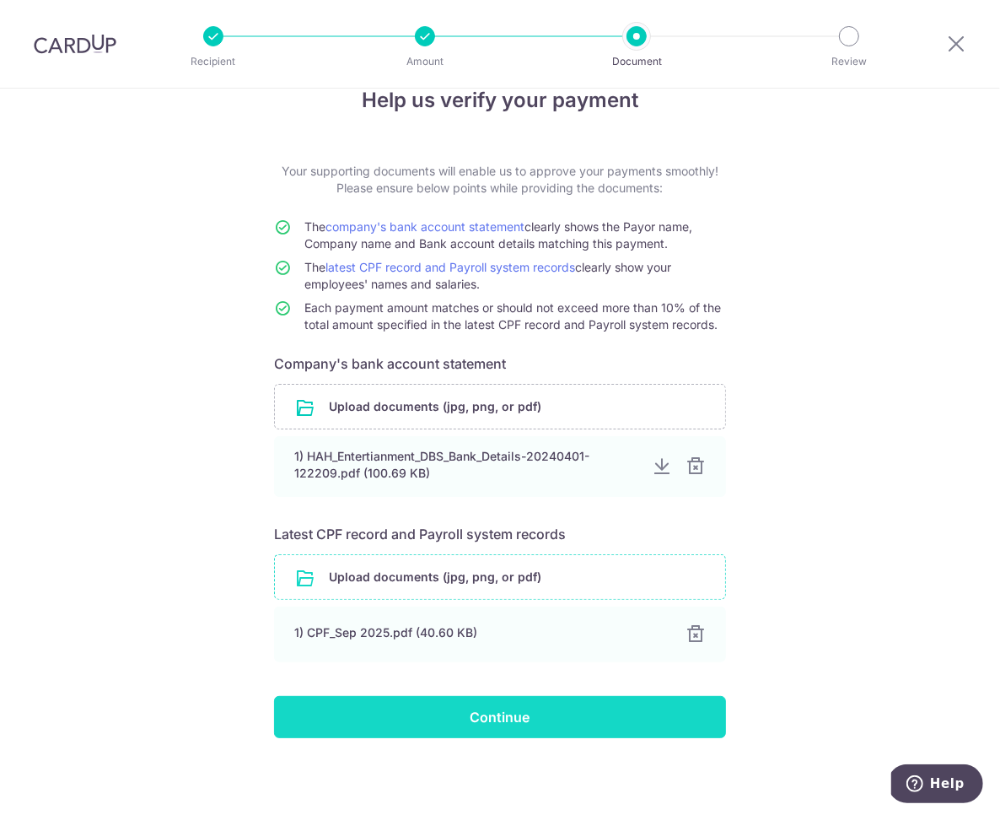
click at [544, 719] on input "Continue" at bounding box center [500, 717] width 452 height 42
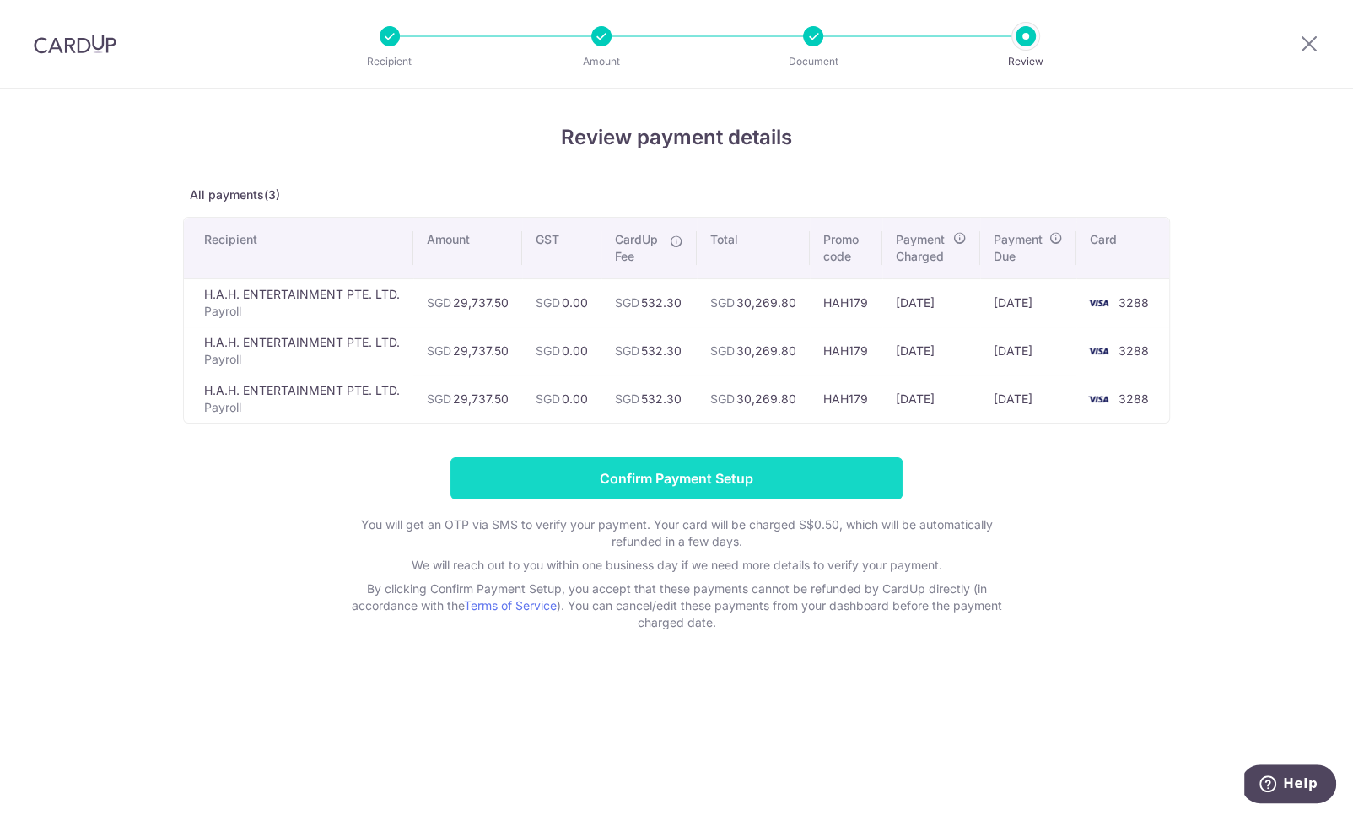
click at [850, 479] on input "Confirm Payment Setup" at bounding box center [676, 478] width 452 height 42
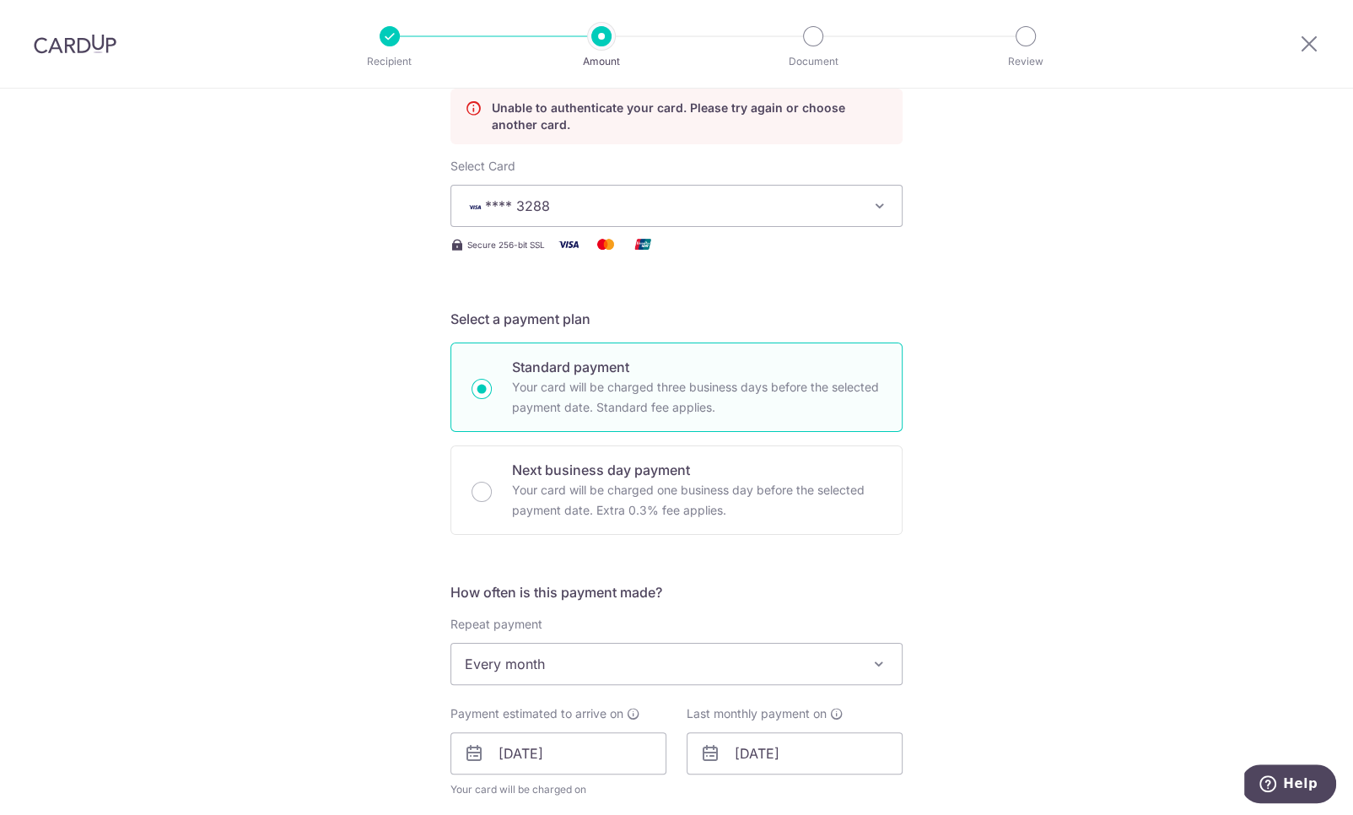
scroll to position [1036, 0]
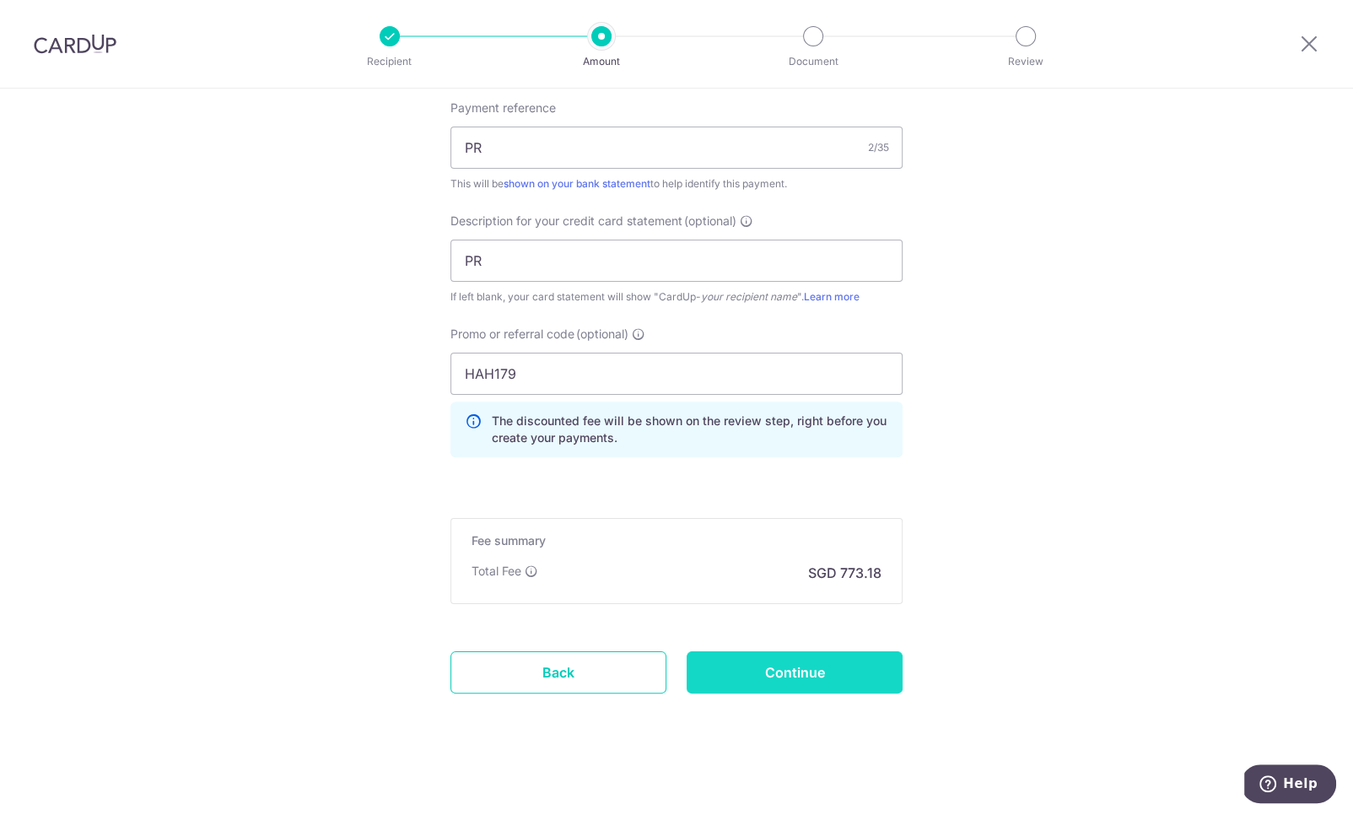
click at [822, 680] on input "Continue" at bounding box center [795, 672] width 216 height 42
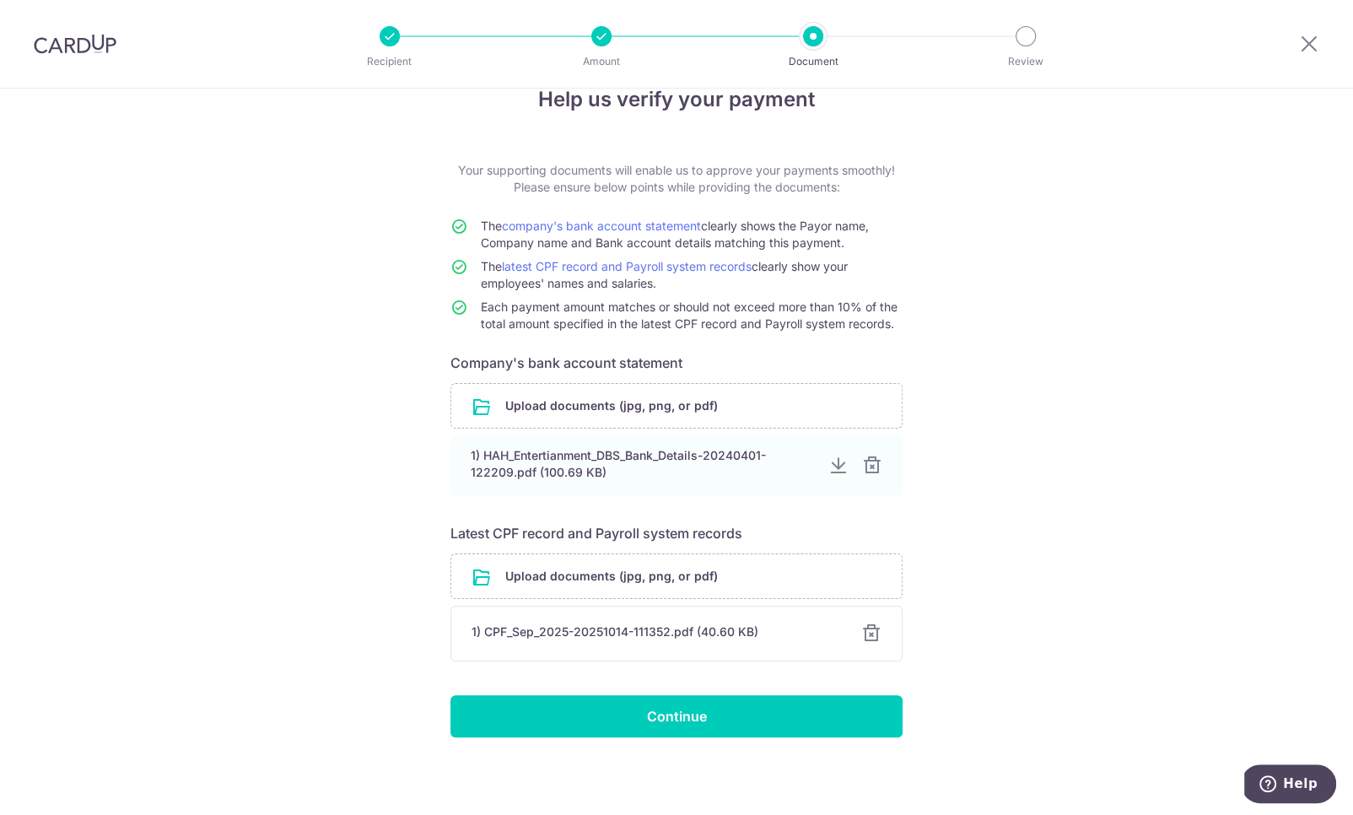
scroll to position [37, 0]
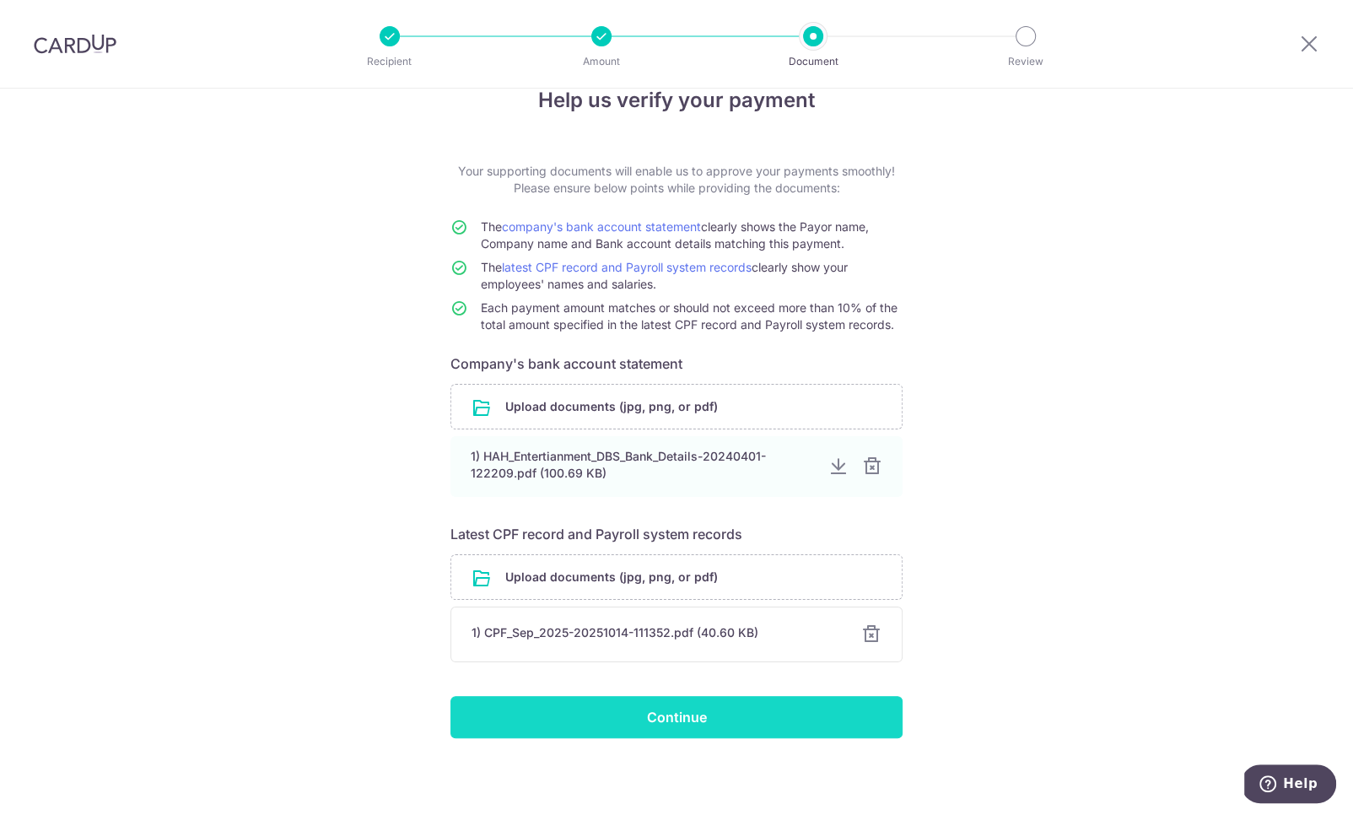
click at [787, 711] on input "Continue" at bounding box center [676, 717] width 452 height 42
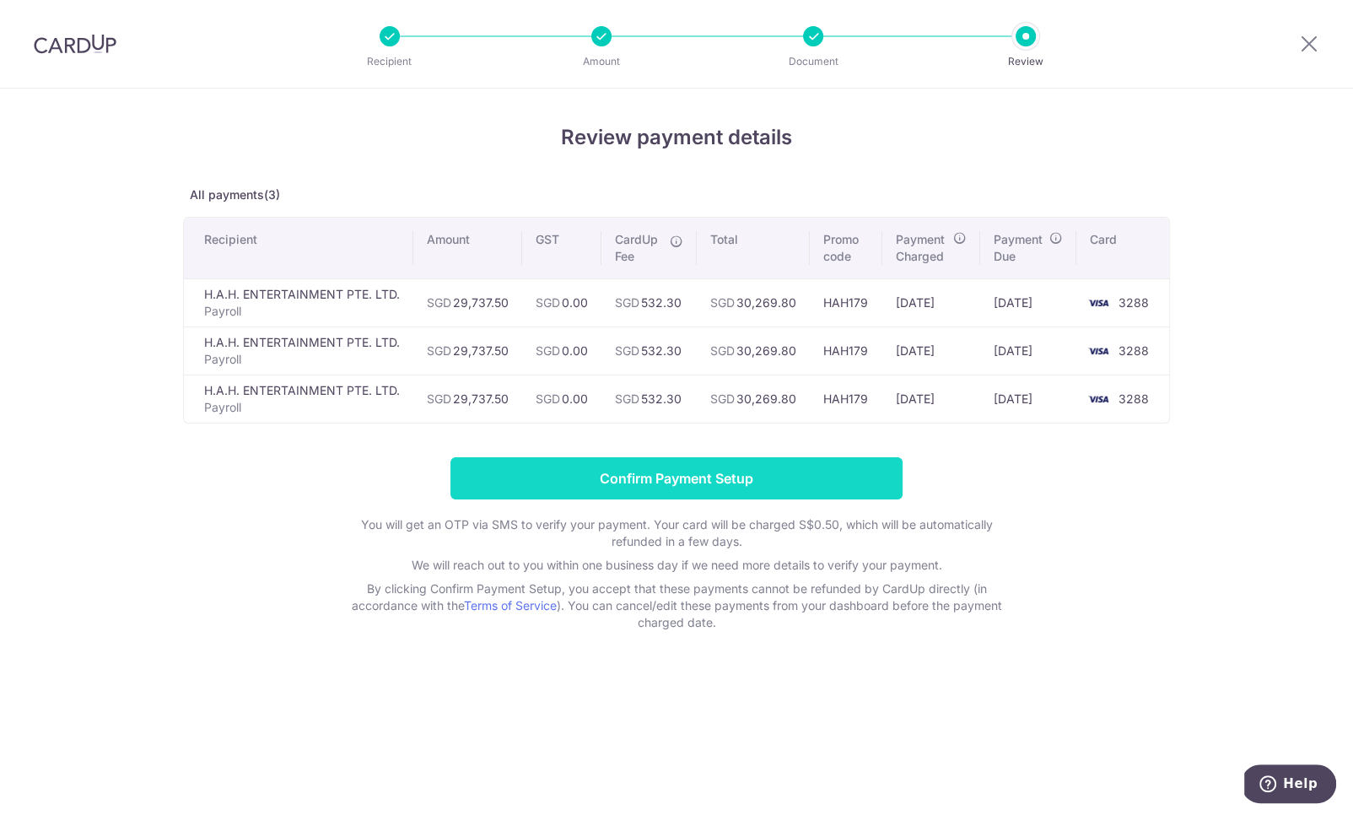
click at [815, 463] on input "Confirm Payment Setup" at bounding box center [676, 478] width 452 height 42
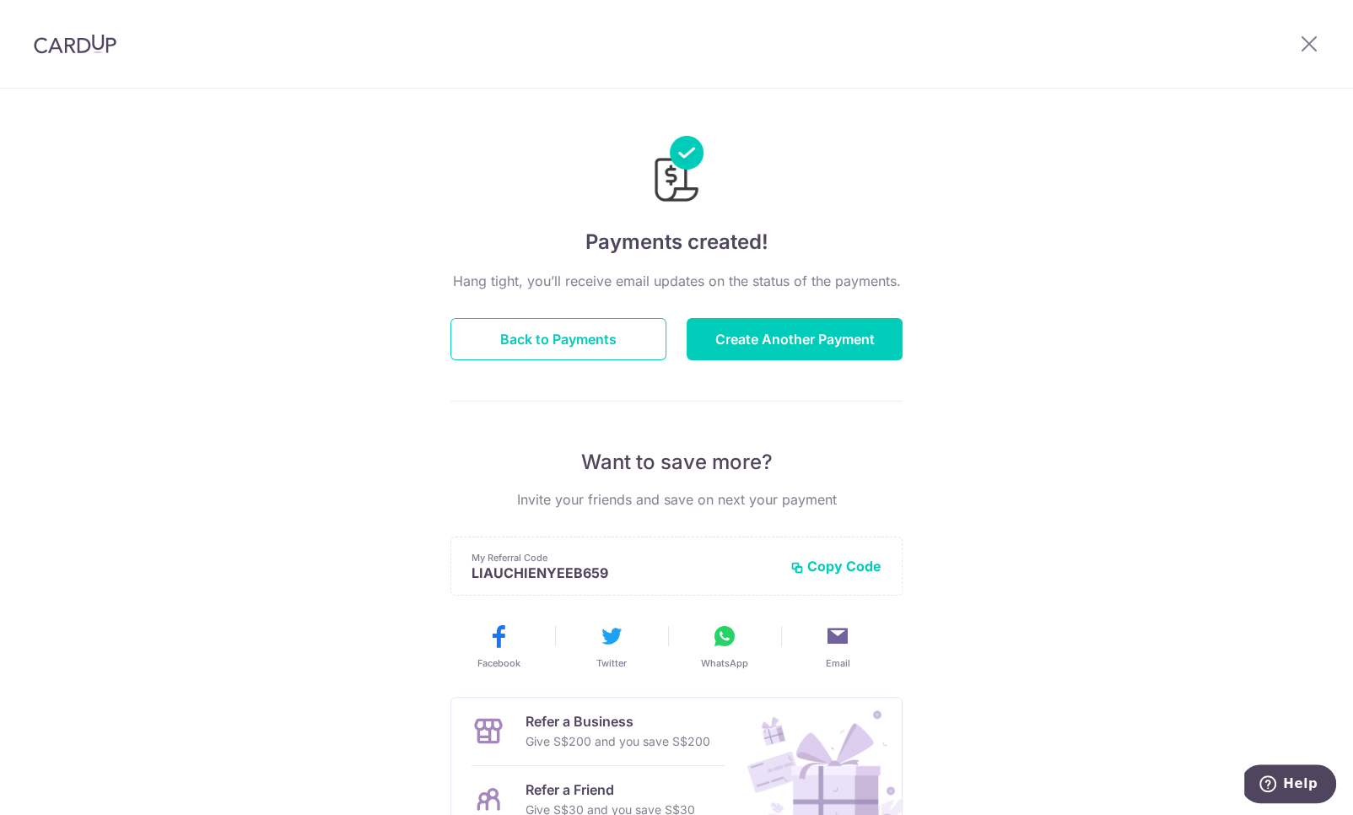
click at [98, 47] on img at bounding box center [75, 44] width 83 height 20
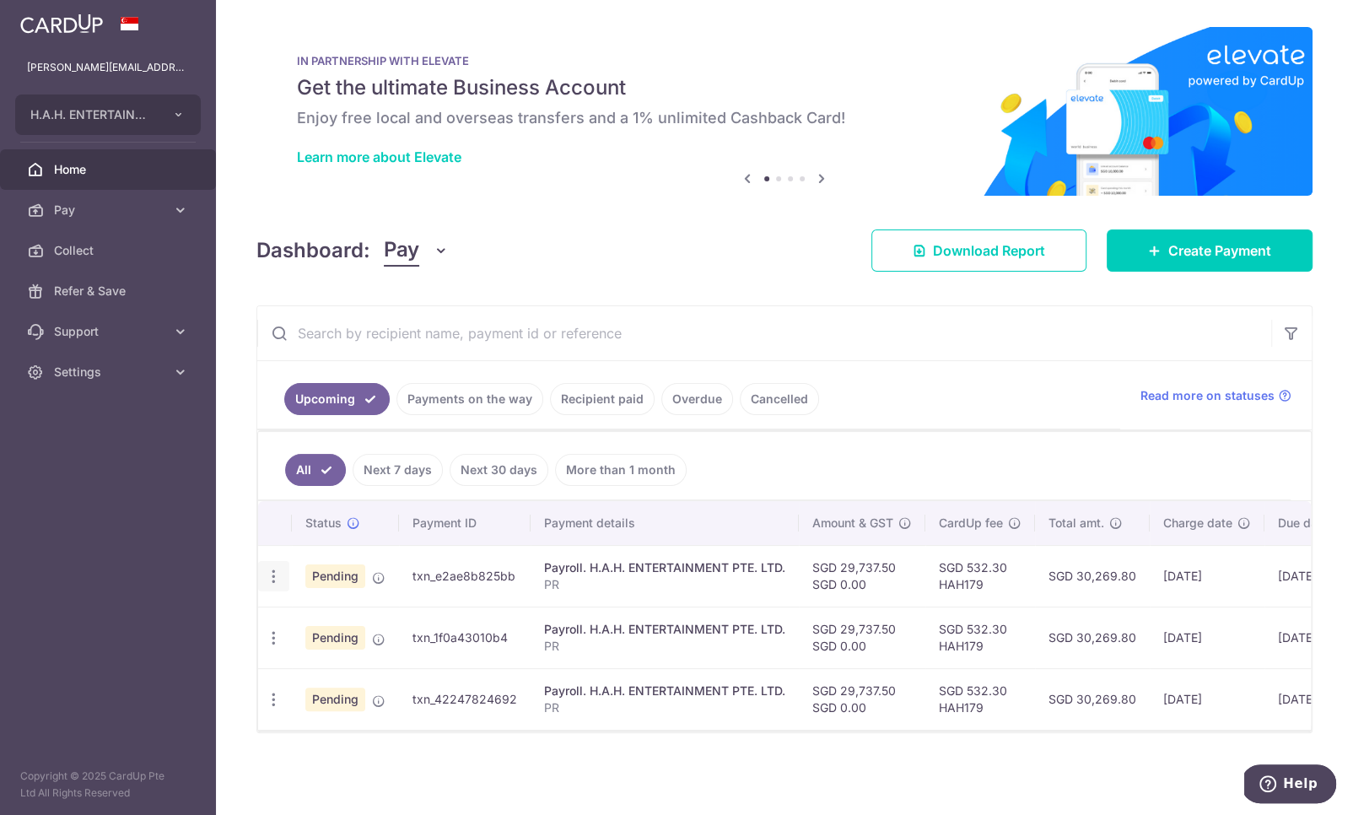
click at [272, 572] on icon "button" at bounding box center [274, 577] width 18 height 18
click at [365, 619] on span "Update payment" at bounding box center [363, 622] width 115 height 20
radio input "true"
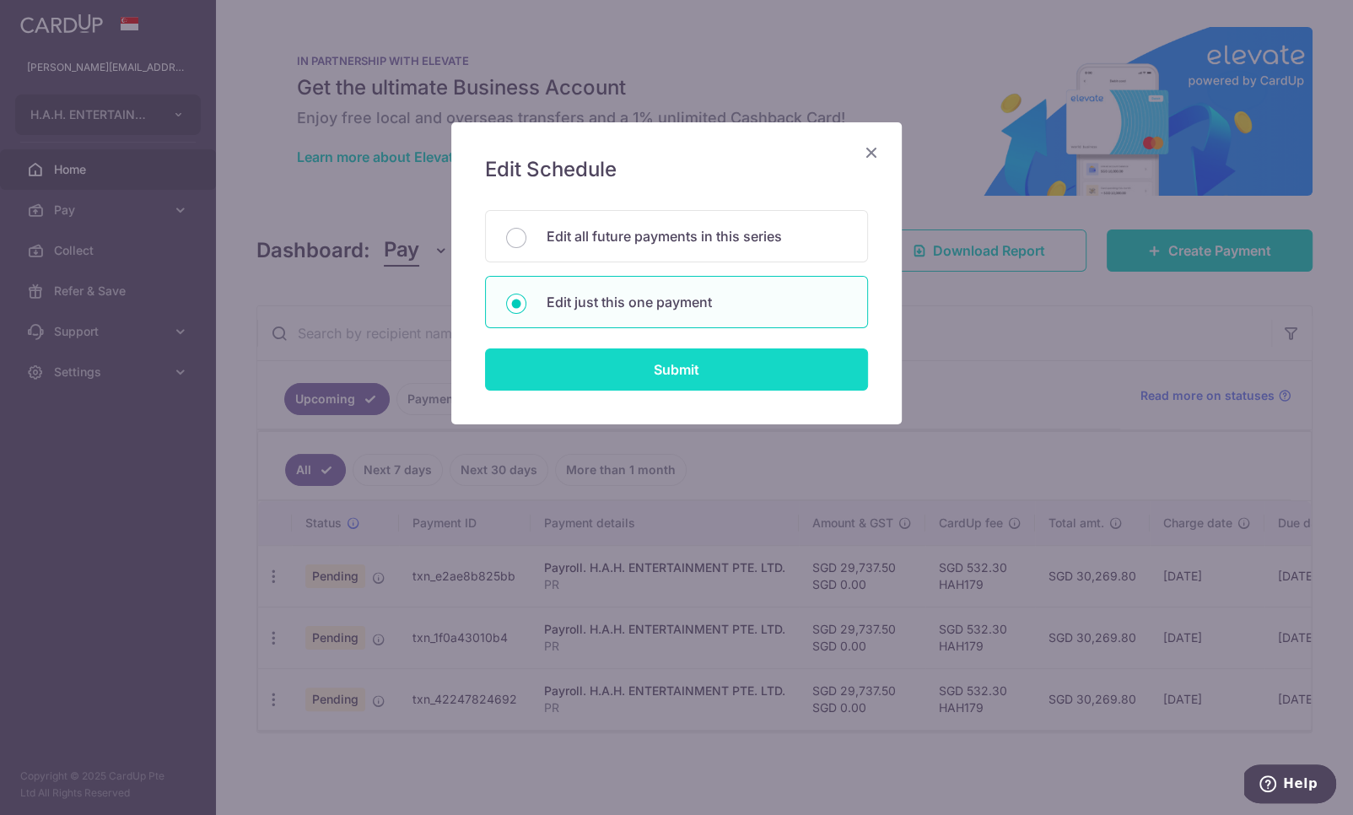
click at [606, 364] on input "Submit" at bounding box center [676, 369] width 383 height 42
radio input "true"
type input "29,737.50"
type input "22/10/2025"
type input "PR"
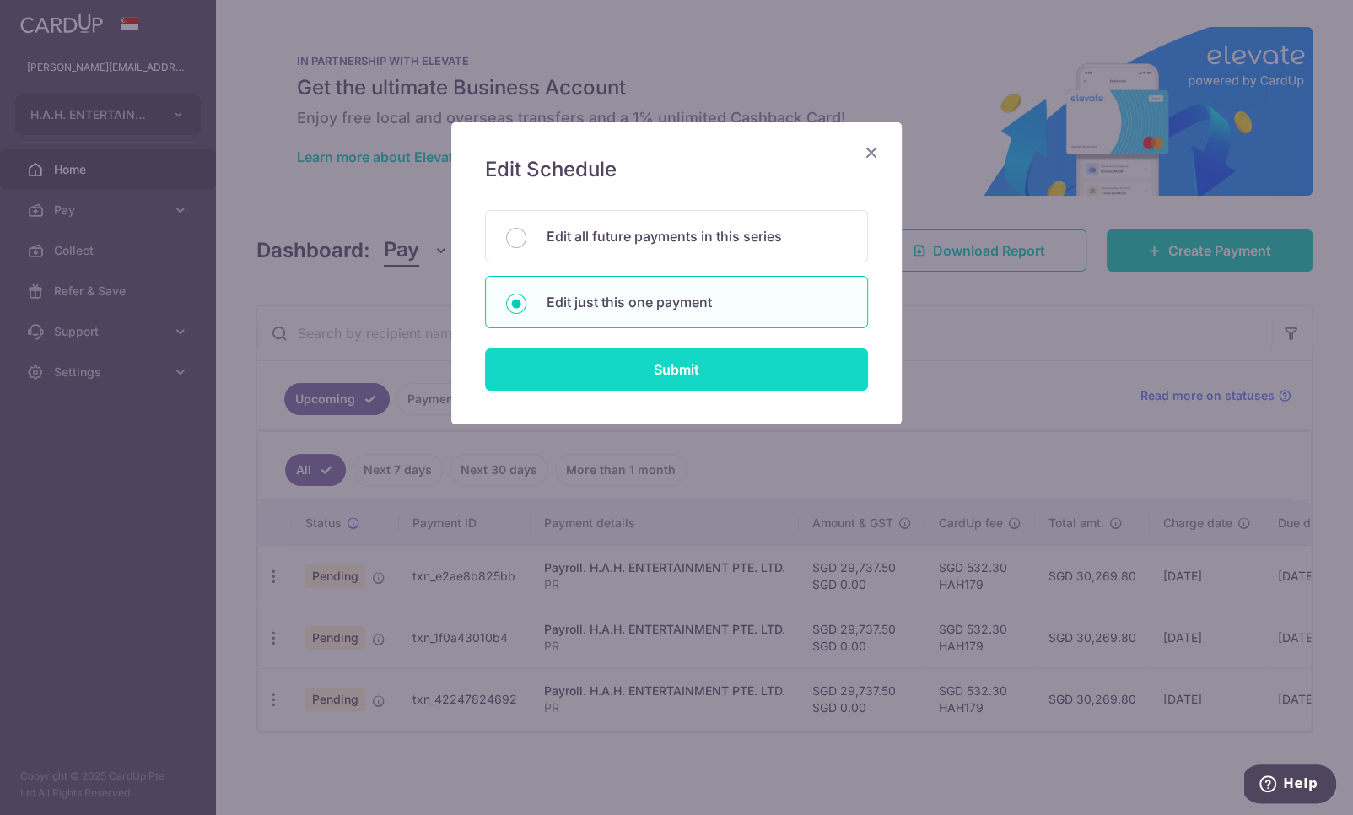
type input "PR"
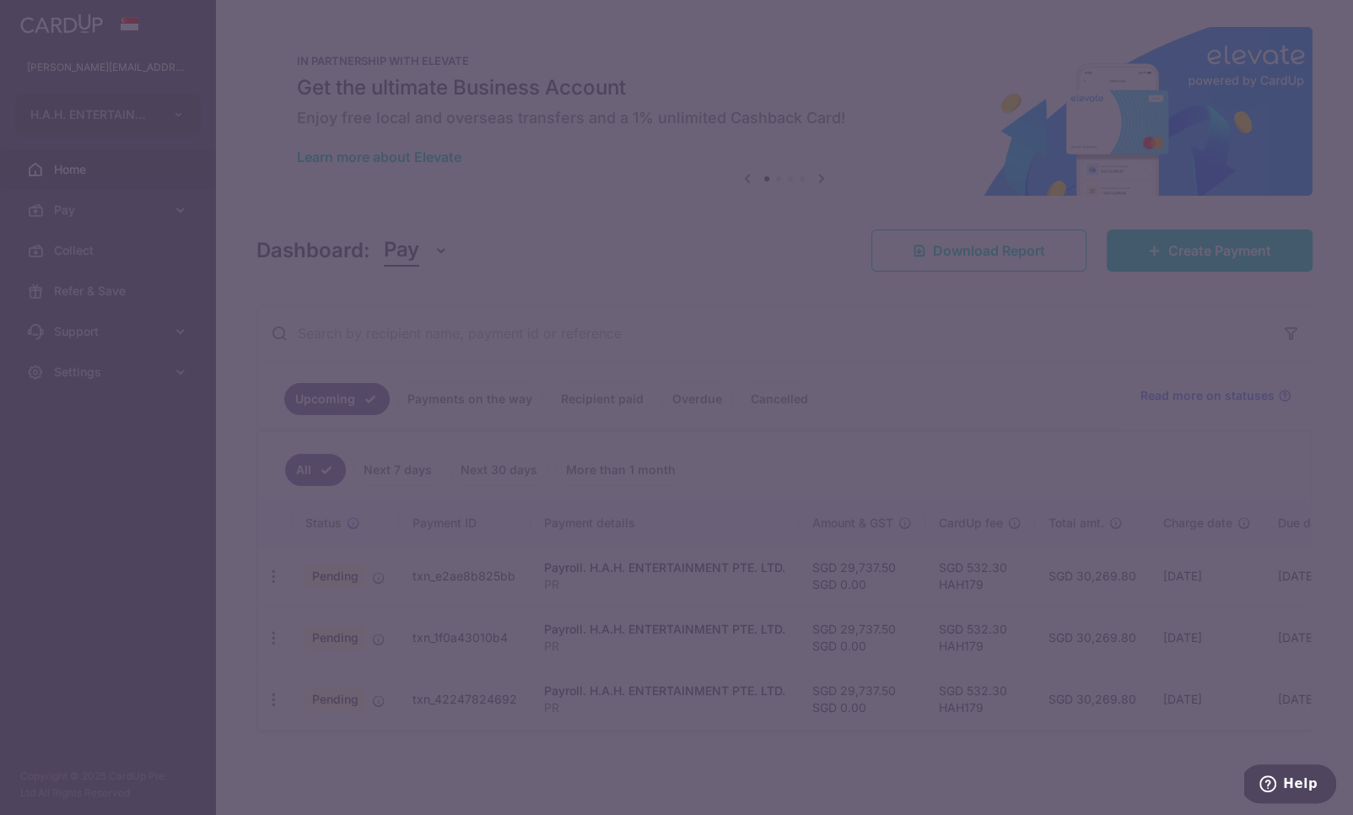
type input "HAH179"
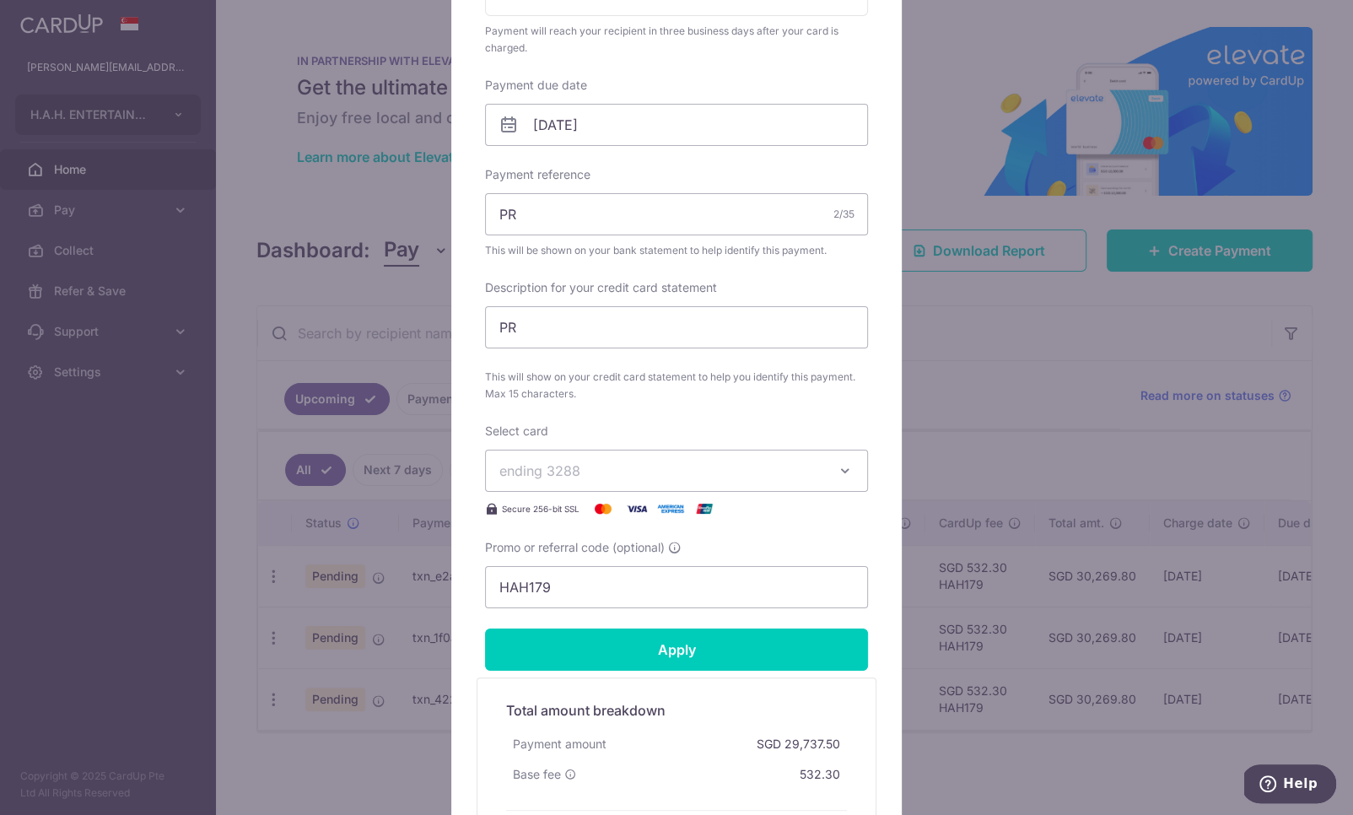
scroll to position [439, 0]
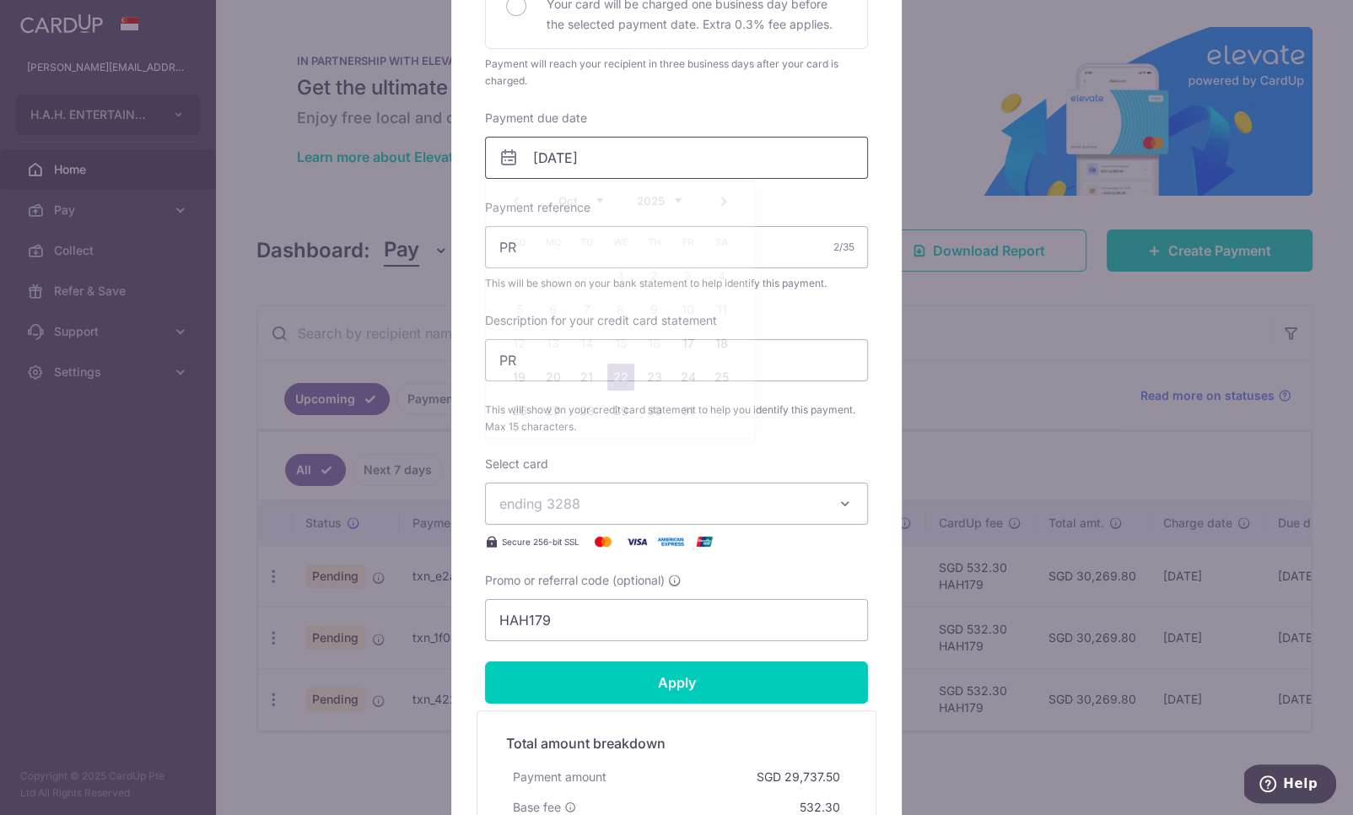
click at [608, 160] on input "22/10/2025" at bounding box center [676, 158] width 383 height 42
click at [691, 374] on link "24" at bounding box center [688, 377] width 27 height 27
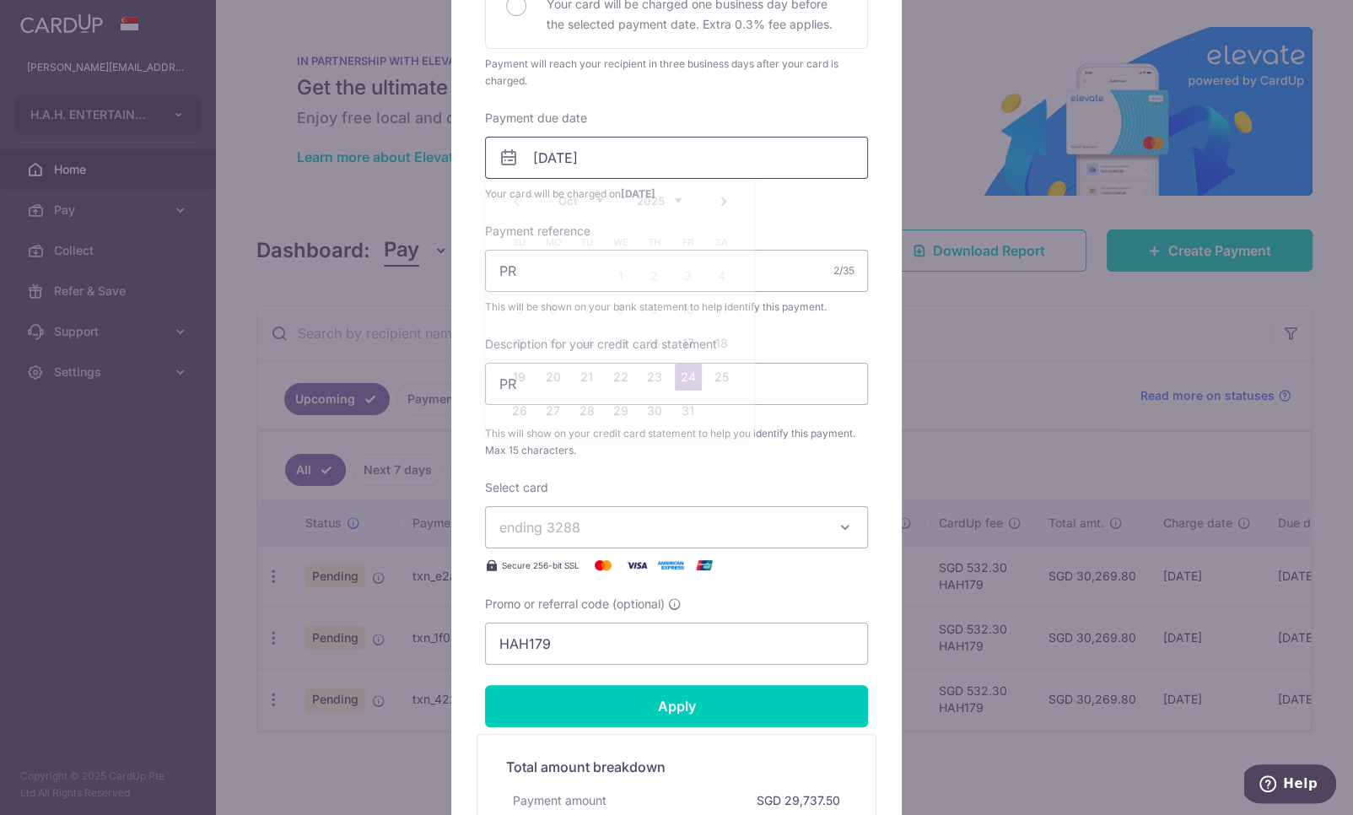
click at [592, 156] on input "[DATE]" at bounding box center [676, 158] width 383 height 42
click at [653, 376] on link "23" at bounding box center [654, 377] width 27 height 27
click at [641, 158] on input "23/10/2025" at bounding box center [676, 158] width 383 height 42
click at [692, 378] on link "24" at bounding box center [688, 377] width 27 height 27
type input "[DATE]"
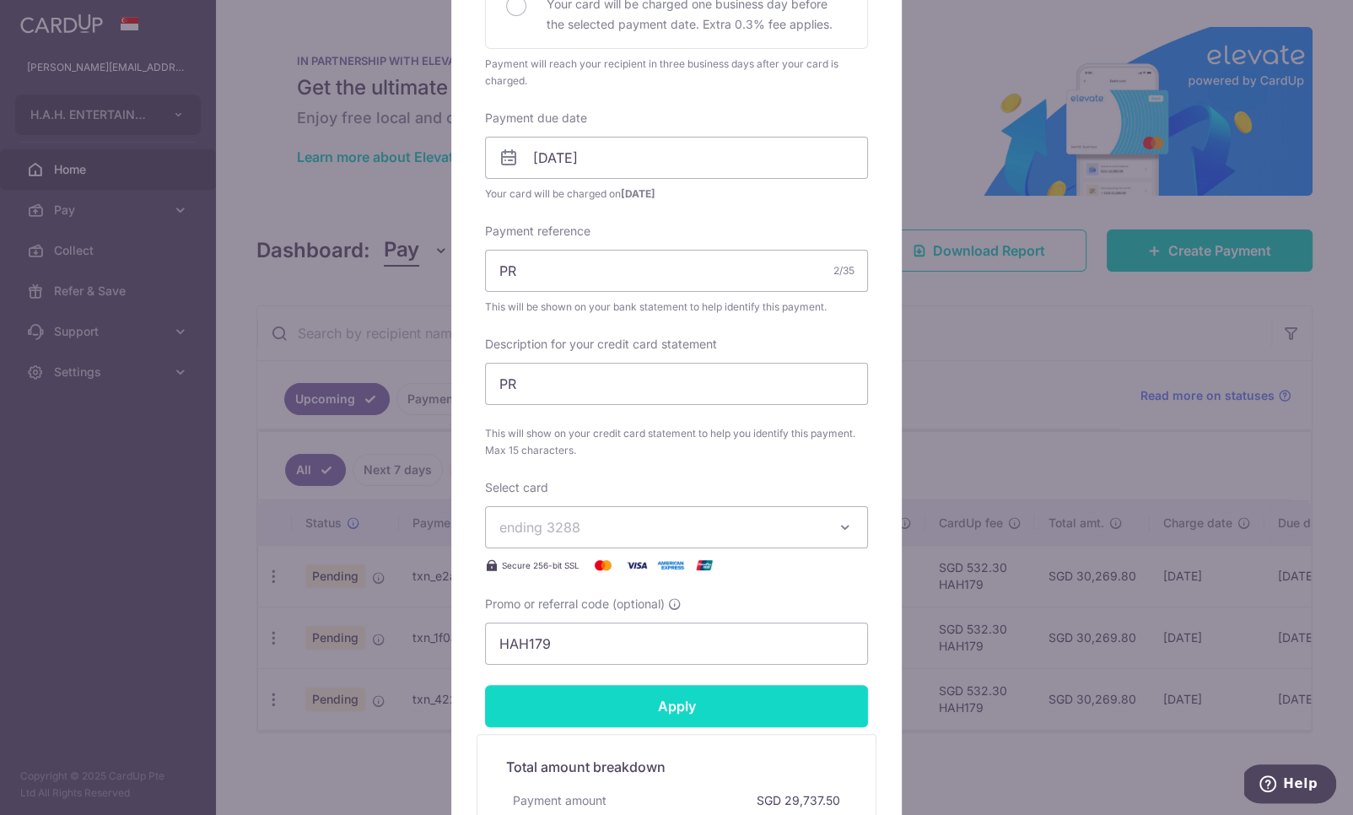
click at [671, 696] on input "Apply" at bounding box center [676, 706] width 383 height 42
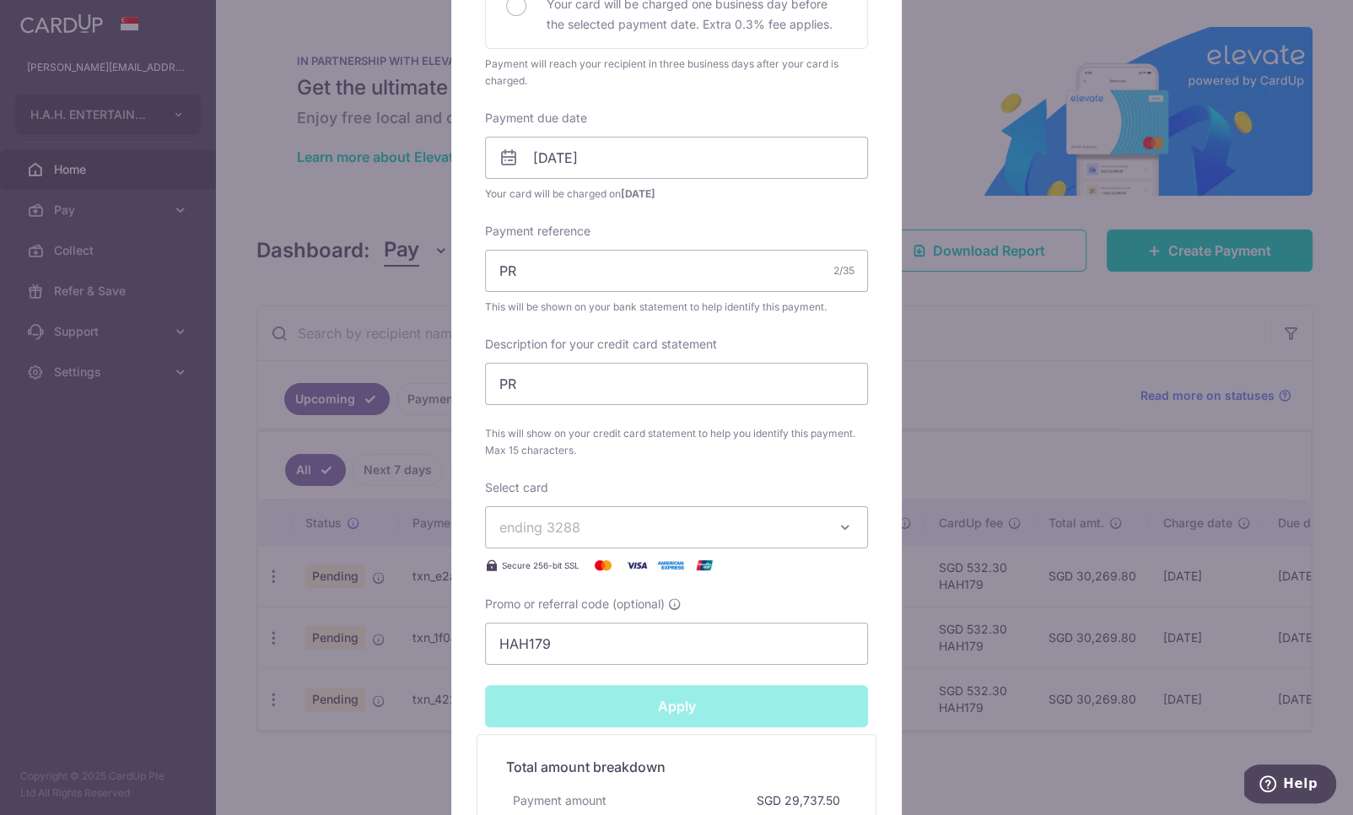
type input "Successfully Applied"
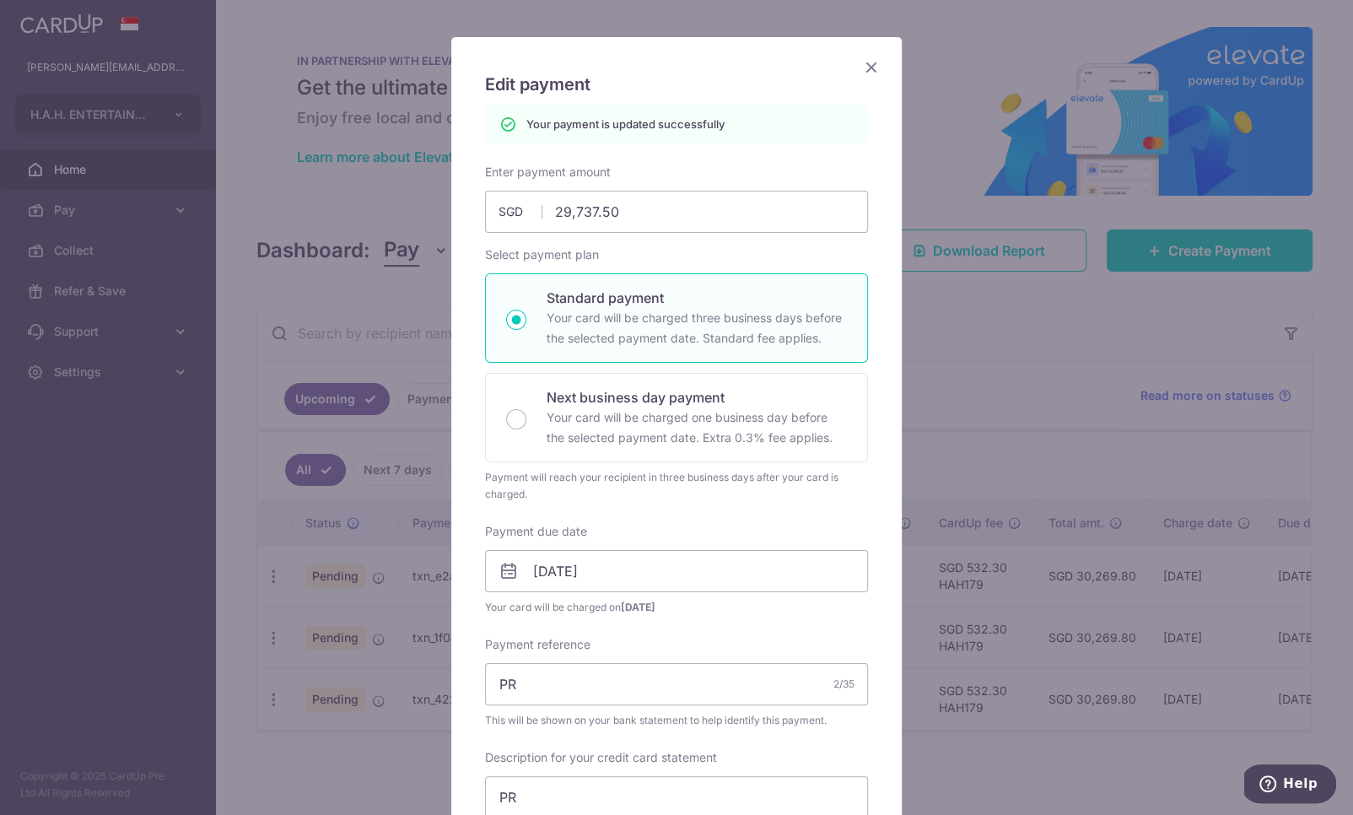
scroll to position [62, 0]
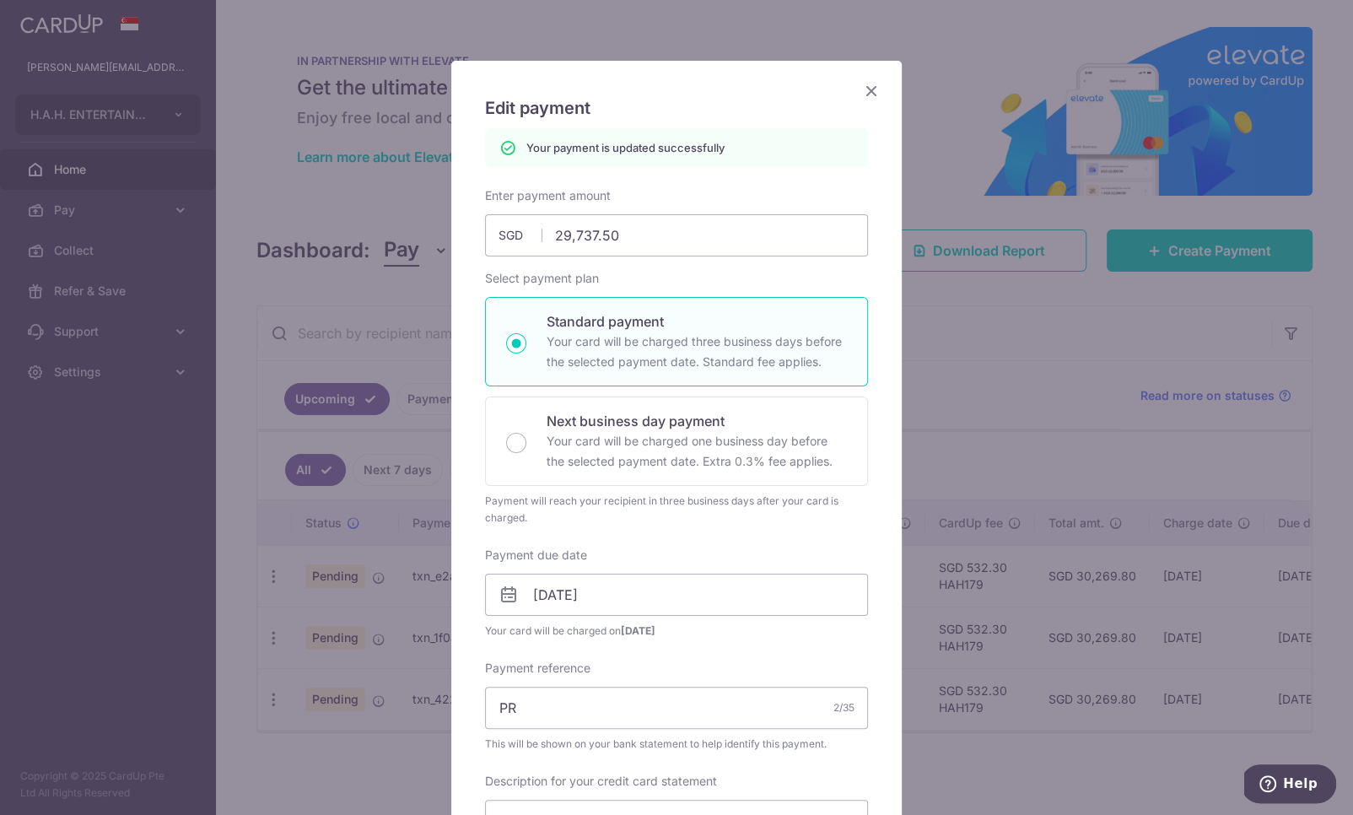
click at [870, 85] on icon "Close" at bounding box center [871, 90] width 20 height 21
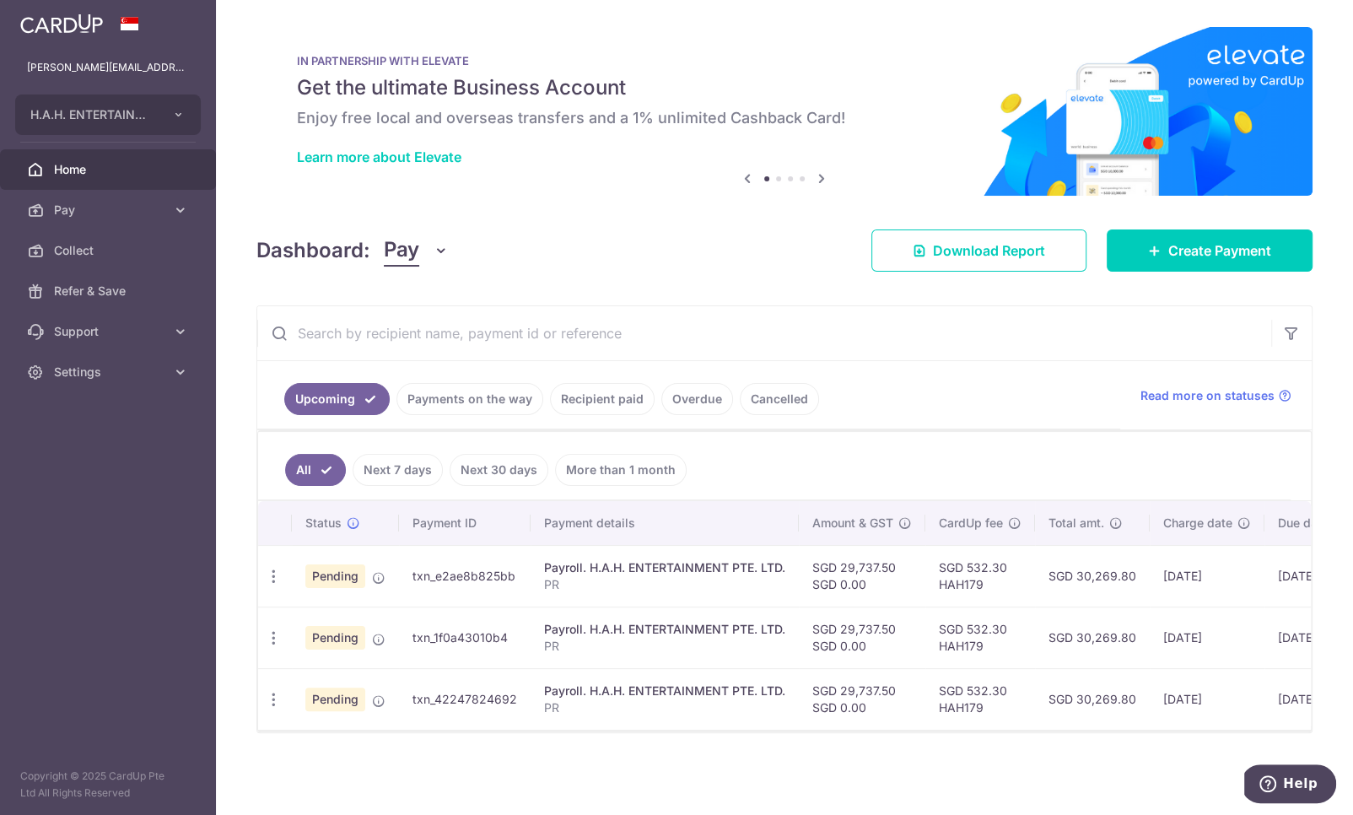
click at [273, 632] on td "Update payment Cancel payment" at bounding box center [275, 637] width 34 height 62
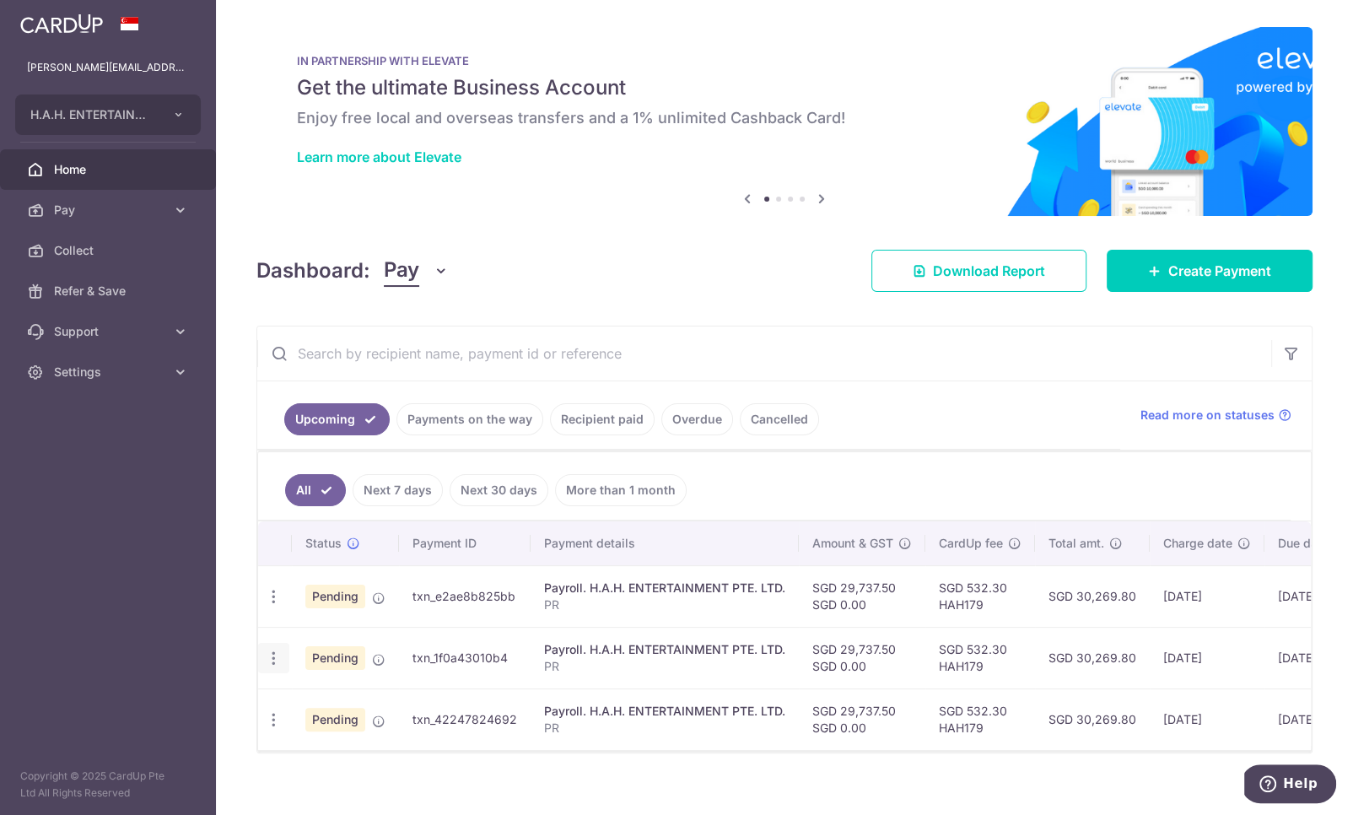
click at [272, 660] on icon "button" at bounding box center [274, 658] width 18 height 18
click at [364, 701] on span "Update payment" at bounding box center [363, 704] width 115 height 20
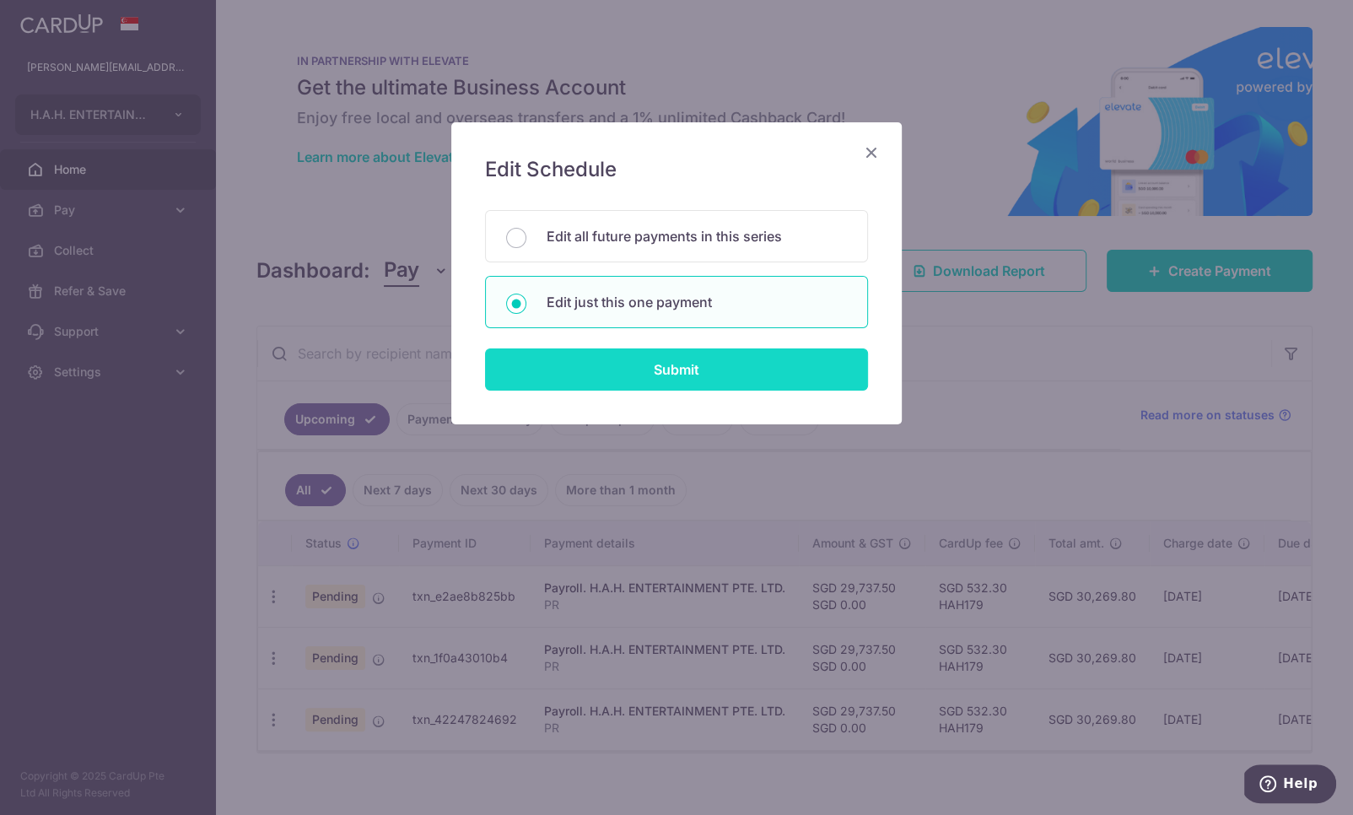
click at [744, 367] on input "Submit" at bounding box center [676, 369] width 383 height 42
radio input "true"
type input "29,737.50"
type input "[DATE]"
type input "PR"
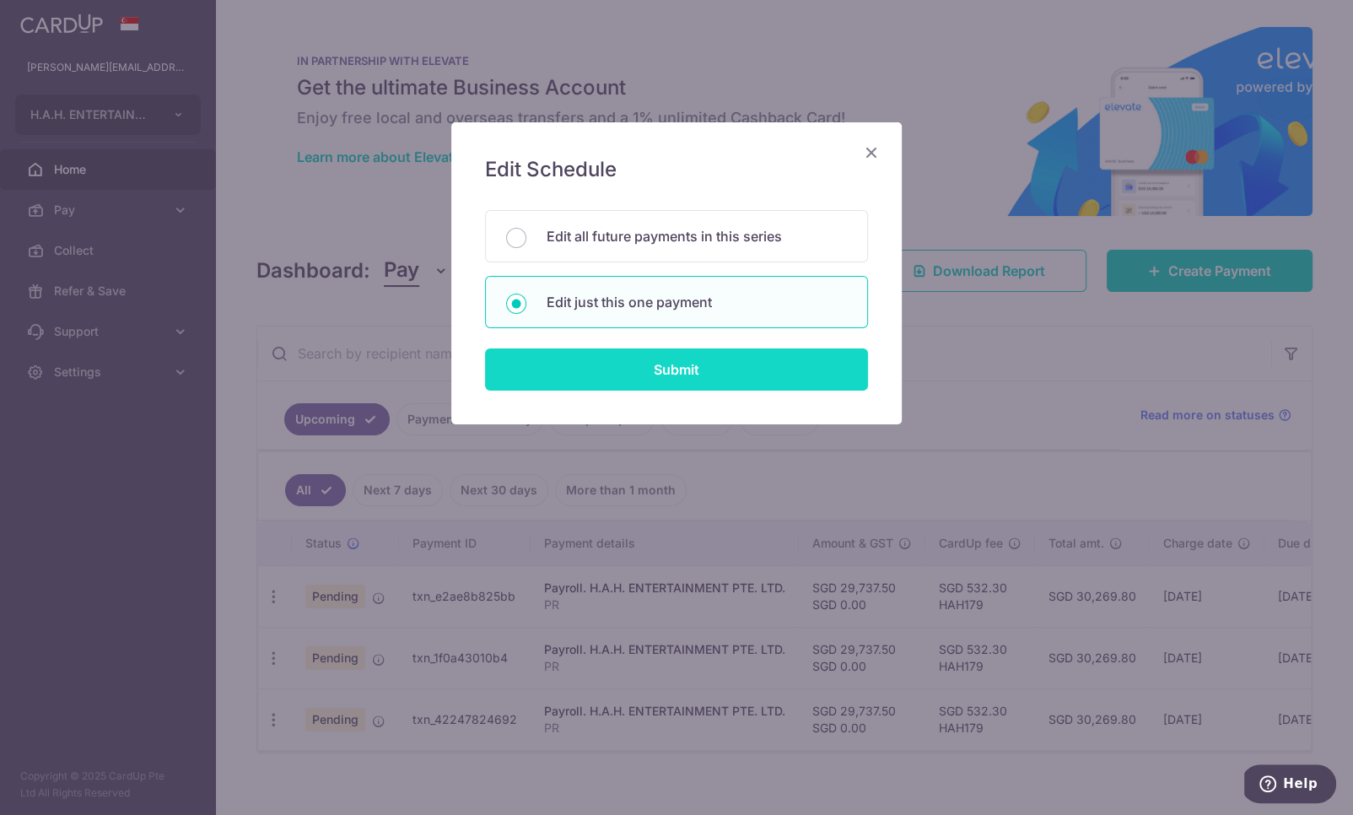
type input "PR"
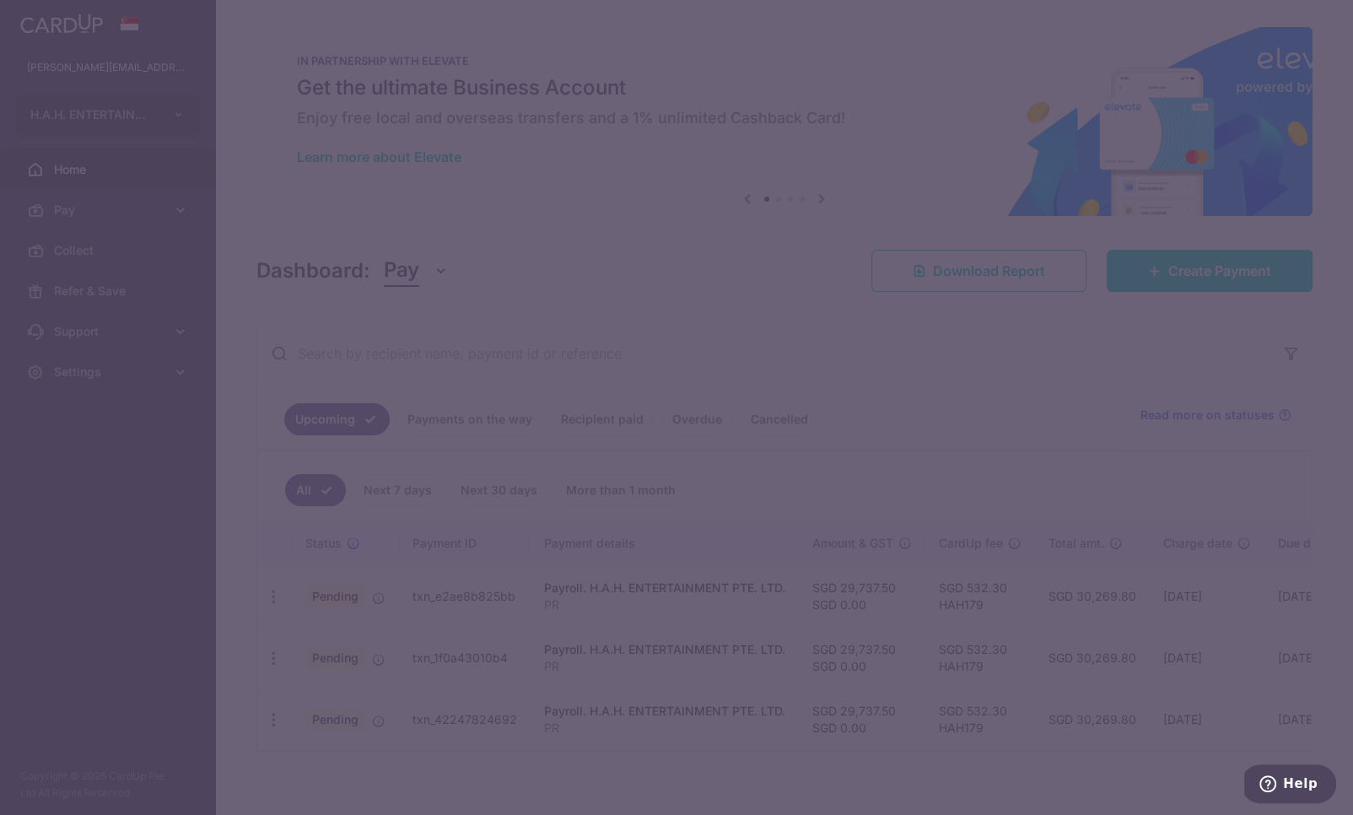
type input "HAH179"
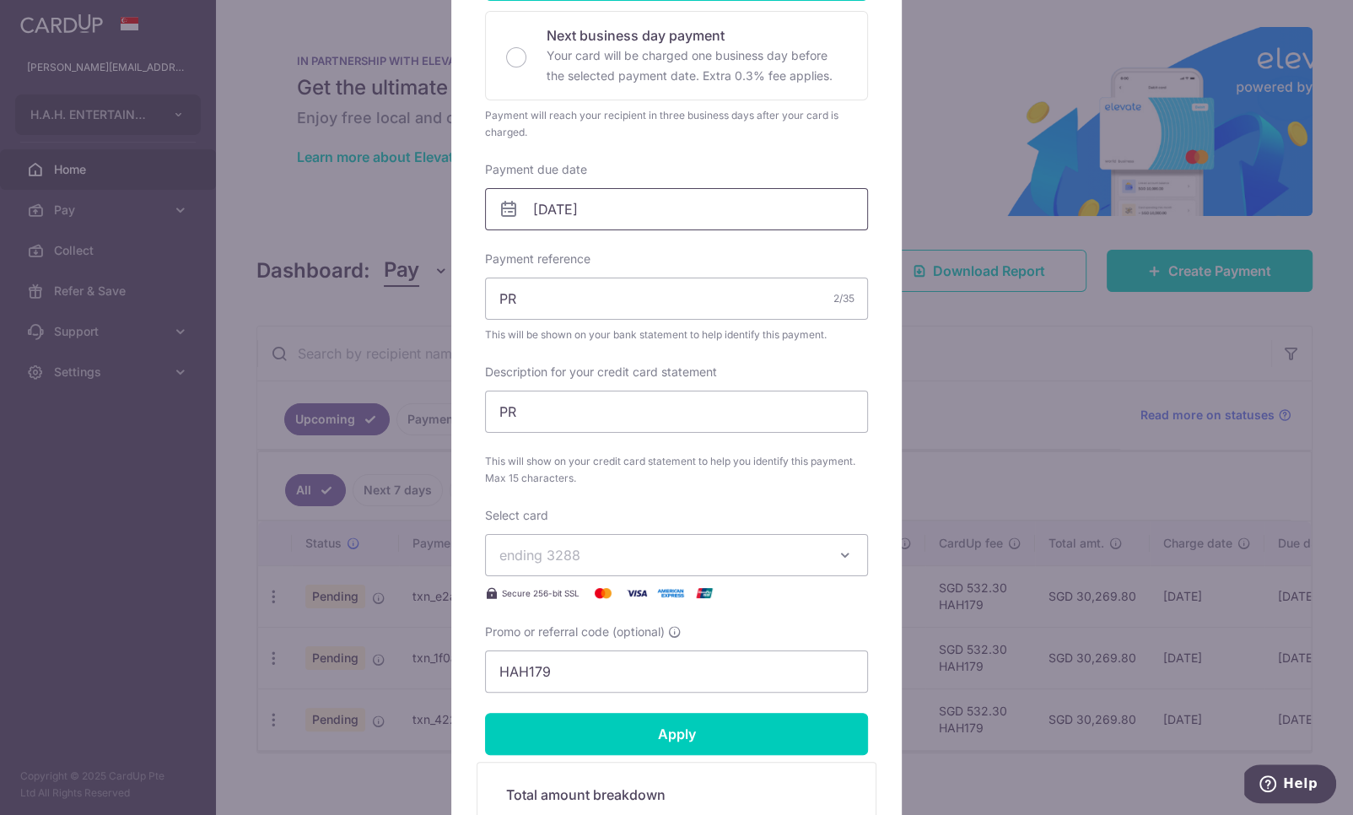
scroll to position [449, 0]
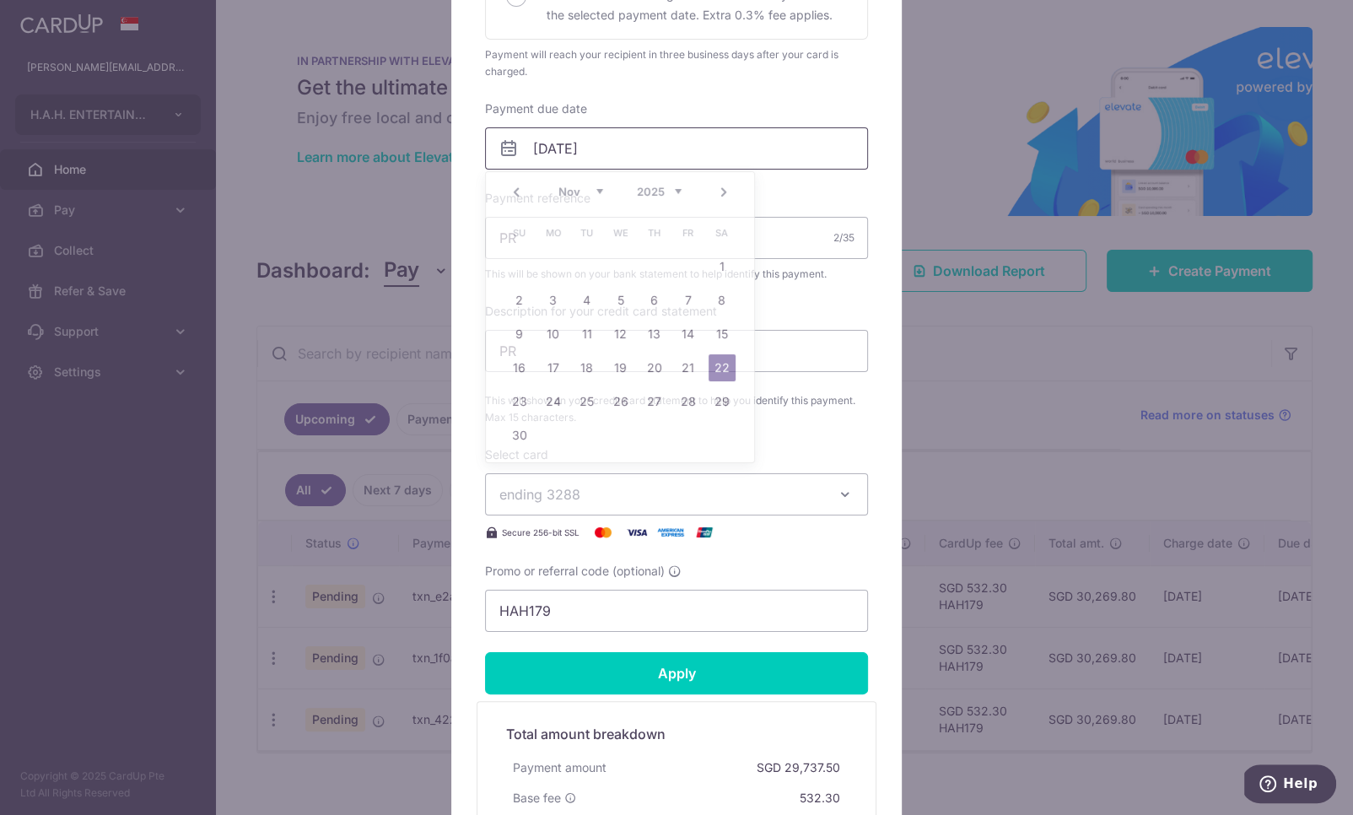
click at [666, 140] on input "[DATE]" at bounding box center [676, 148] width 383 height 42
click at [549, 396] on link "24" at bounding box center [553, 401] width 27 height 27
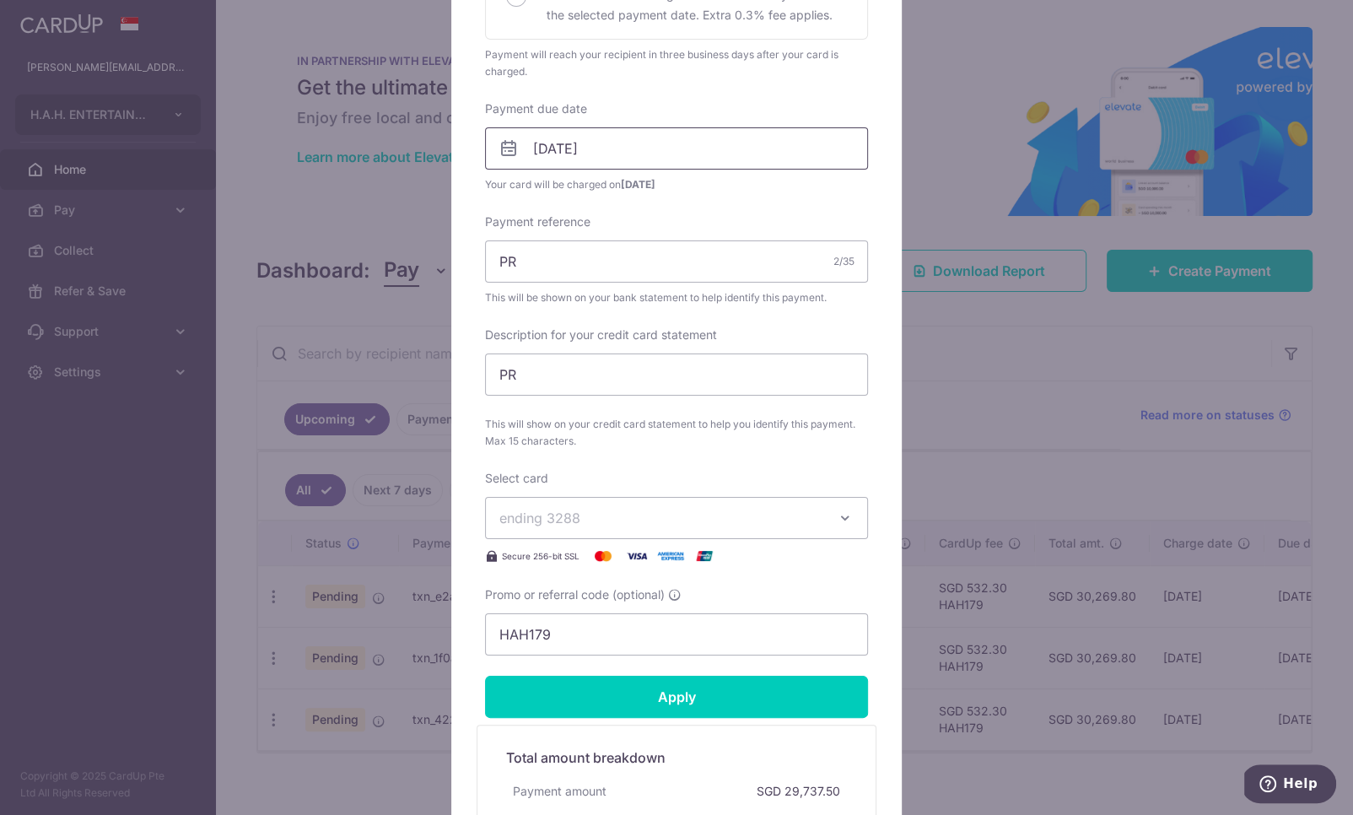
click at [630, 150] on input "[DATE]" at bounding box center [676, 148] width 383 height 42
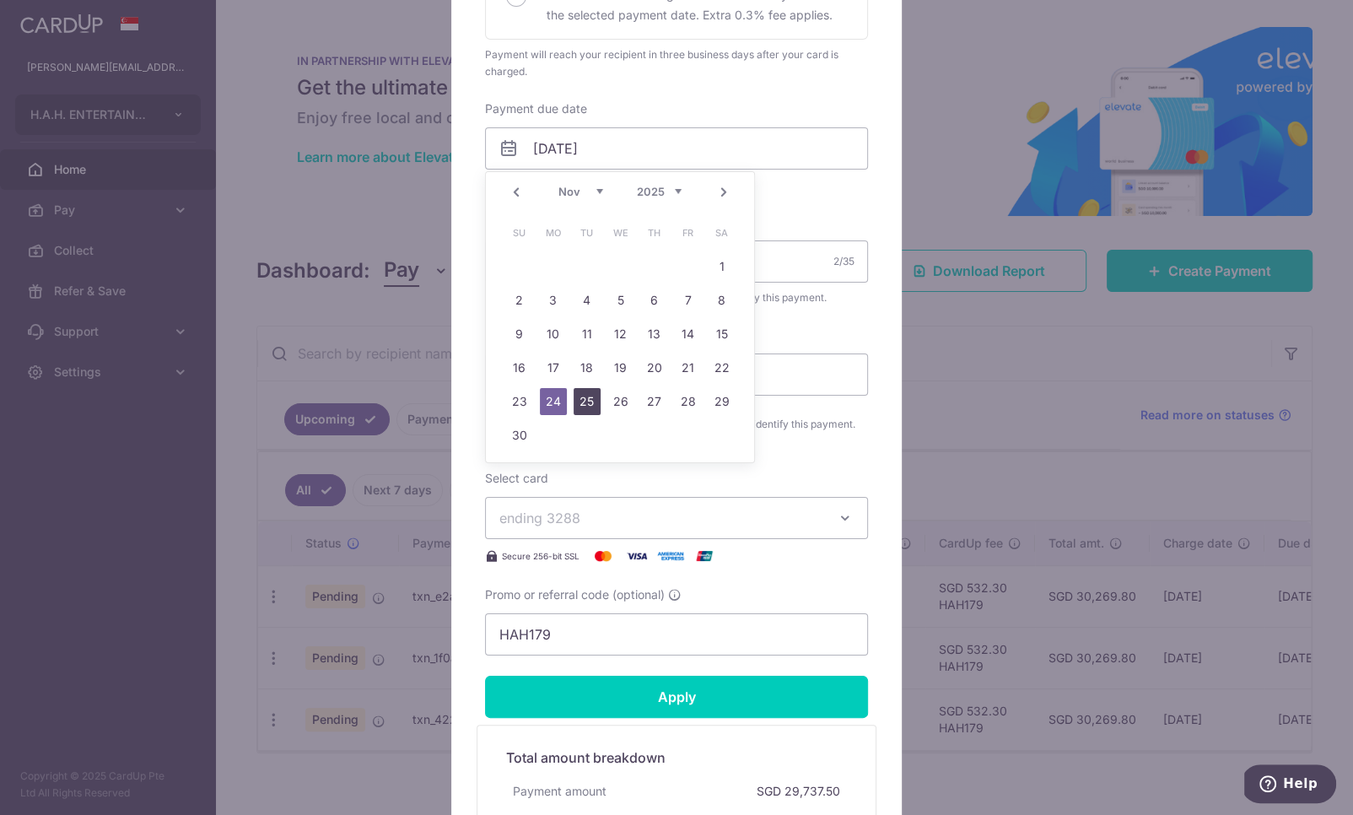
click at [583, 396] on link "25" at bounding box center [587, 401] width 27 height 27
type input "[DATE]"
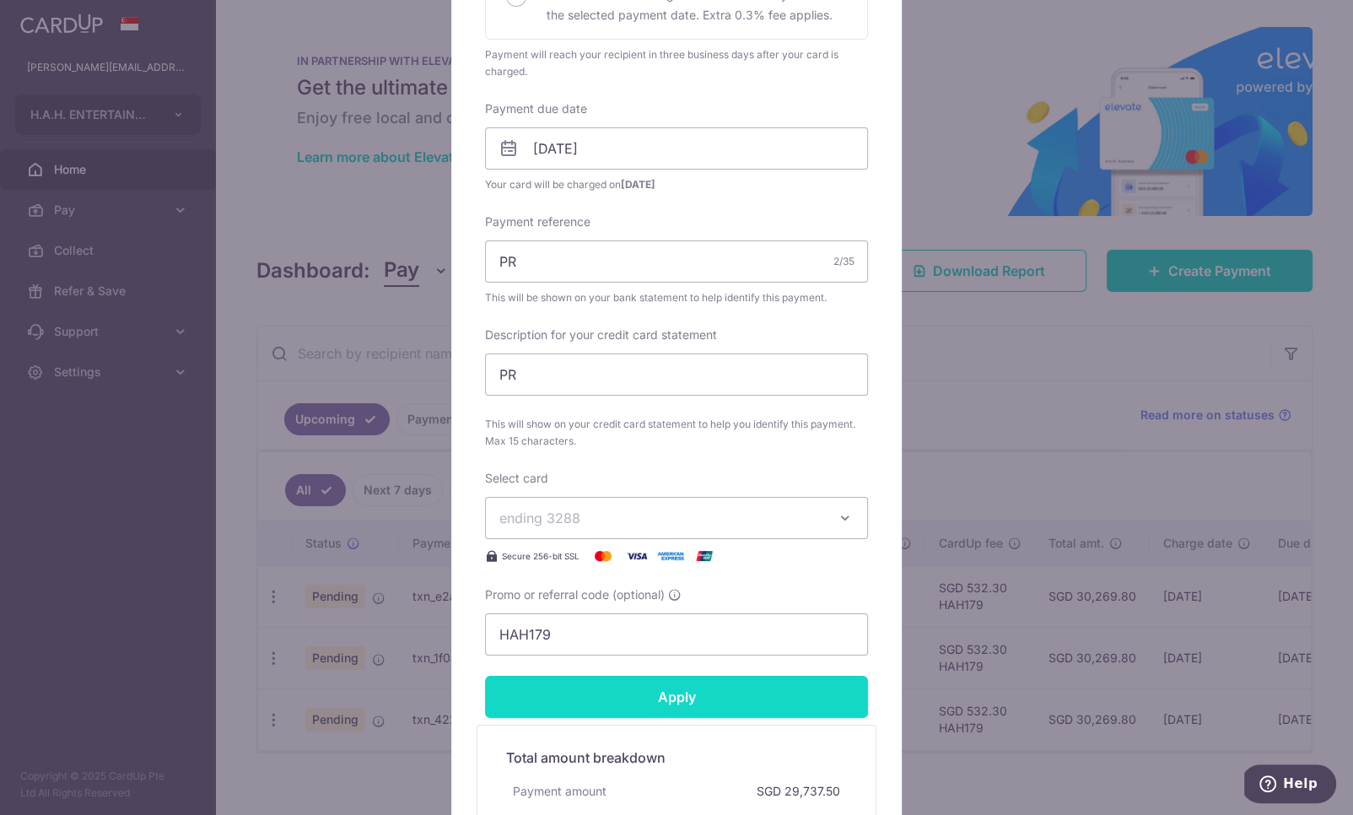
click at [643, 703] on input "Apply" at bounding box center [676, 697] width 383 height 42
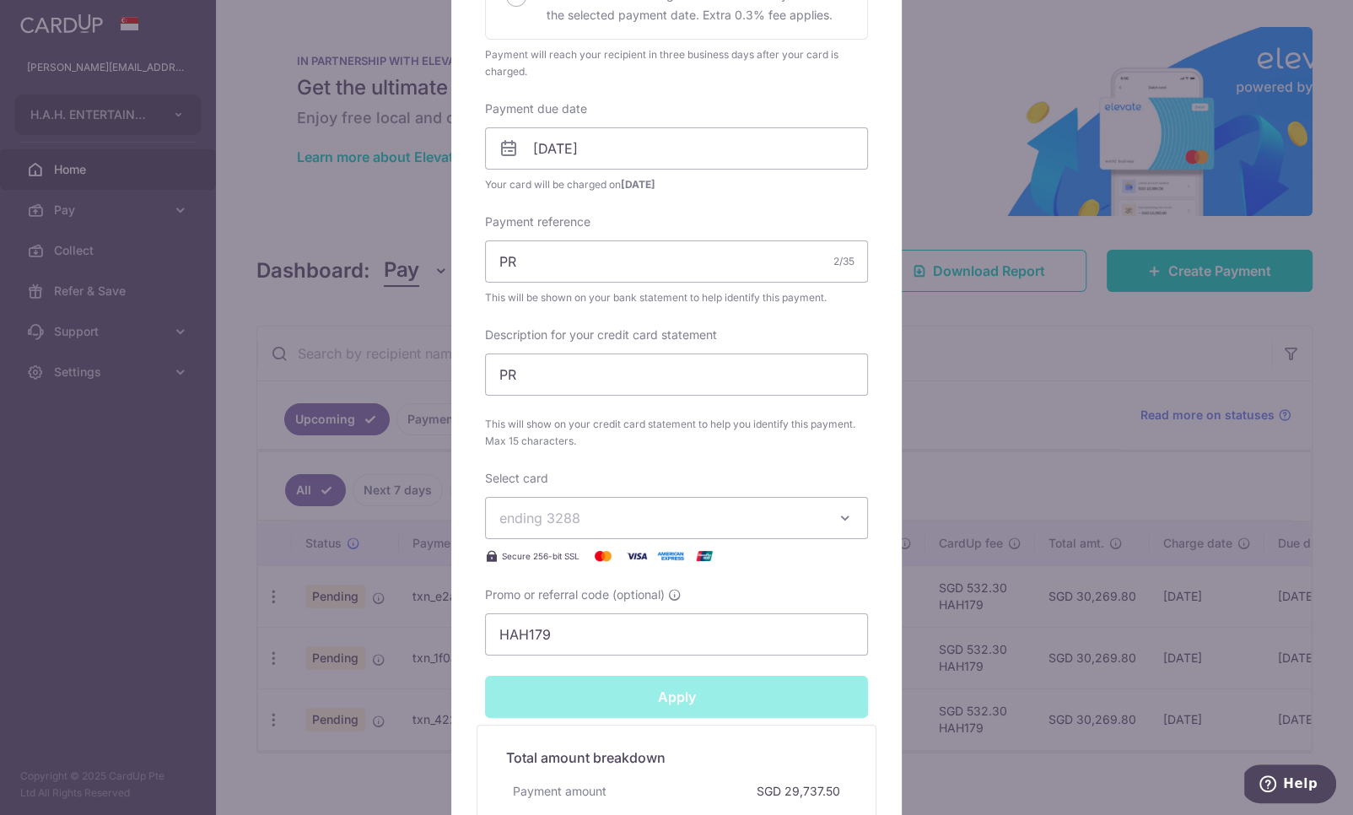
type input "Successfully Applied"
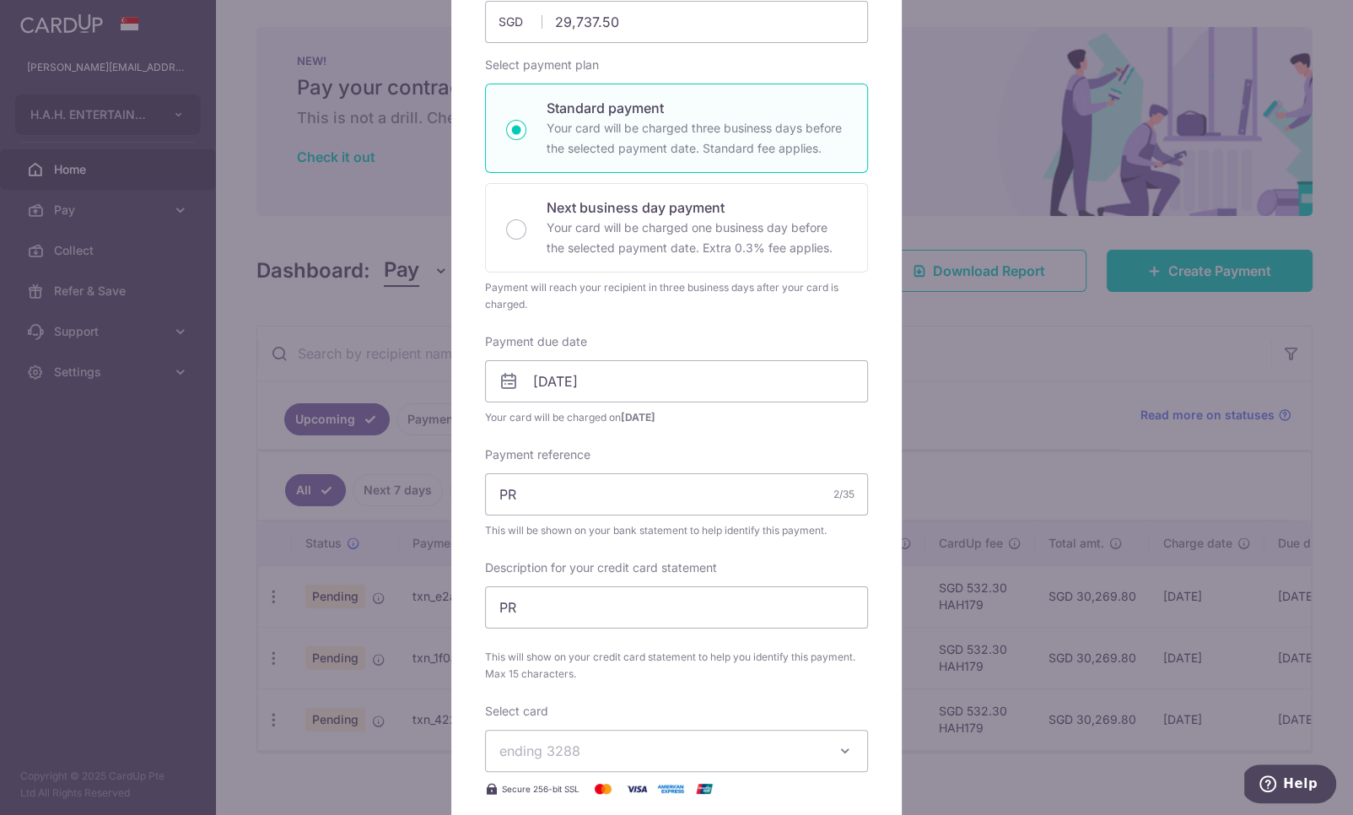
scroll to position [96, 0]
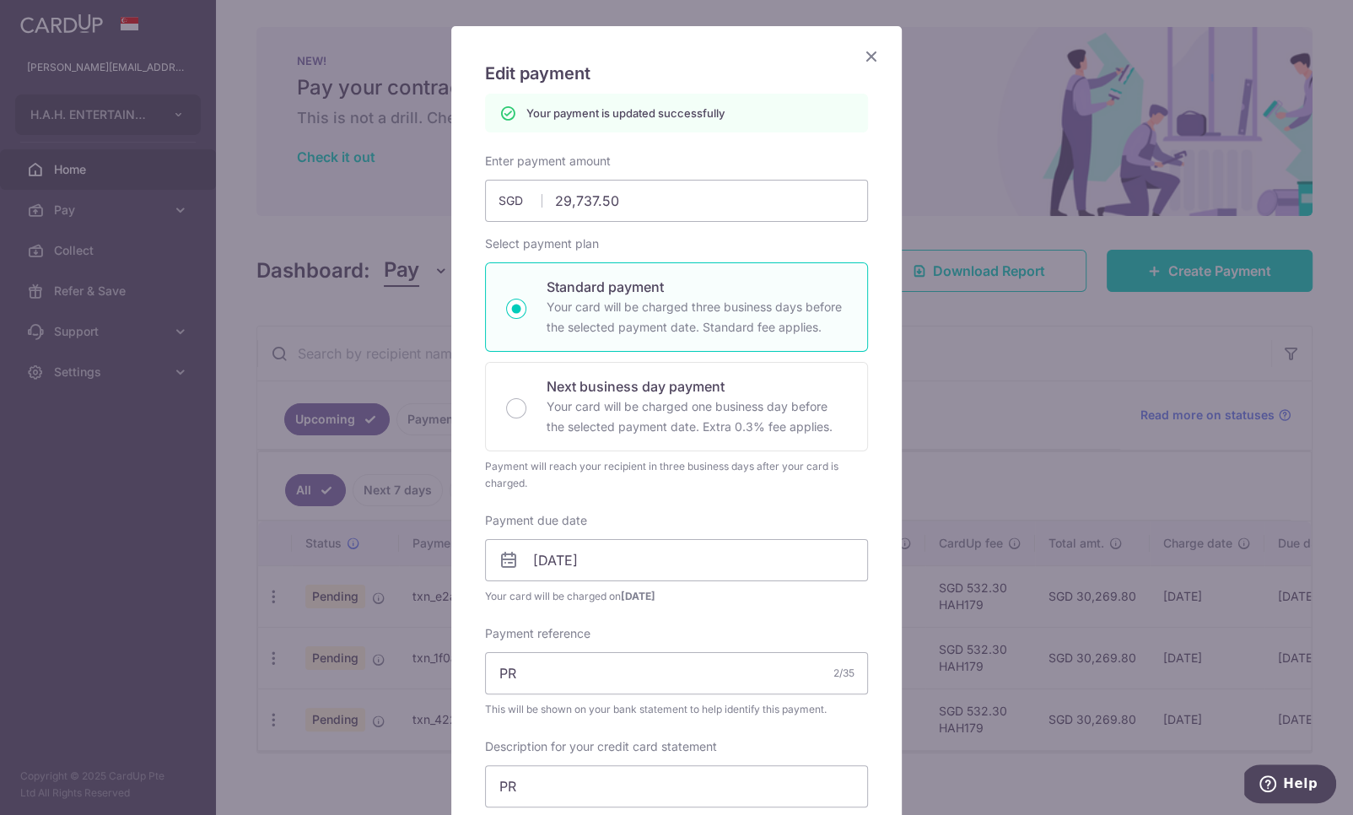
click at [869, 54] on icon "Close" at bounding box center [871, 56] width 20 height 21
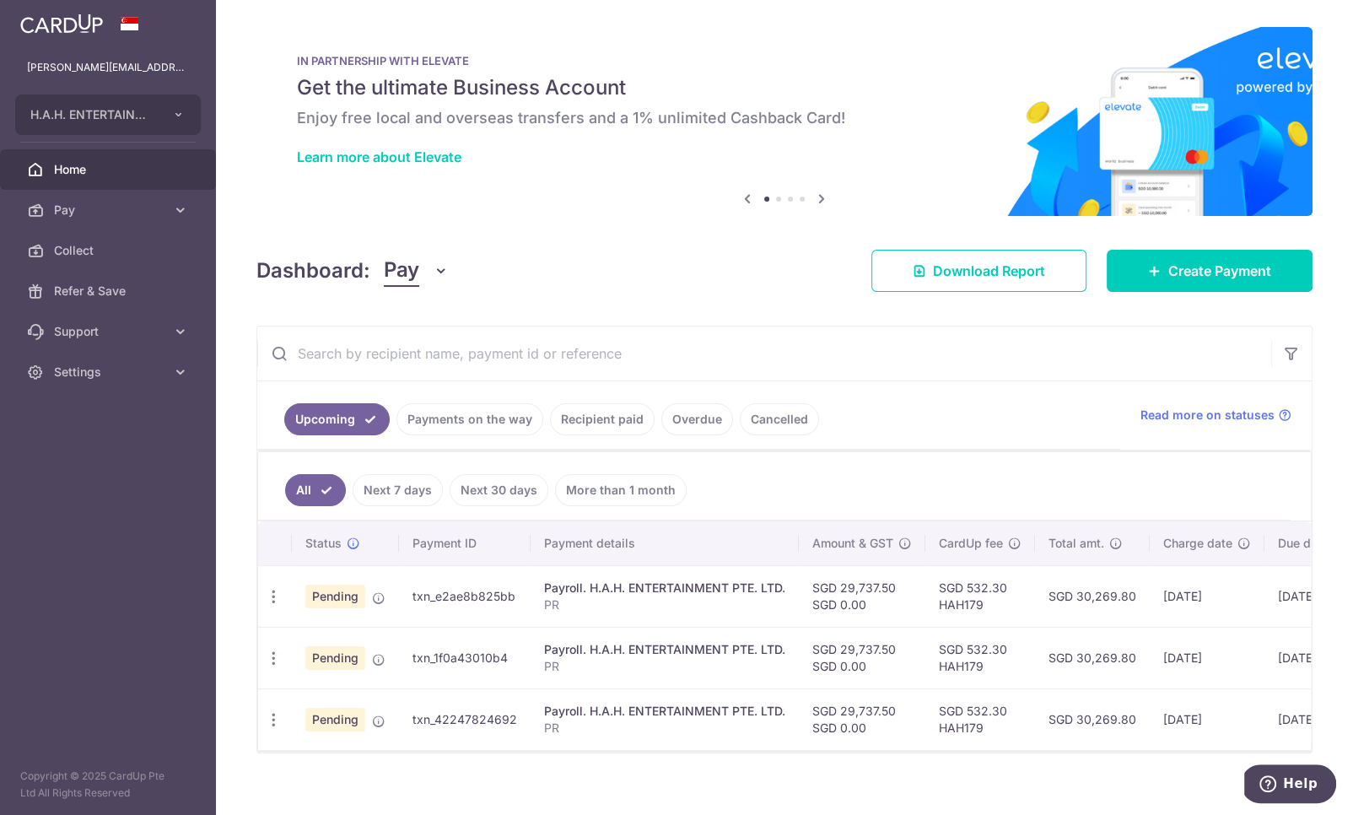
scroll to position [10, 0]
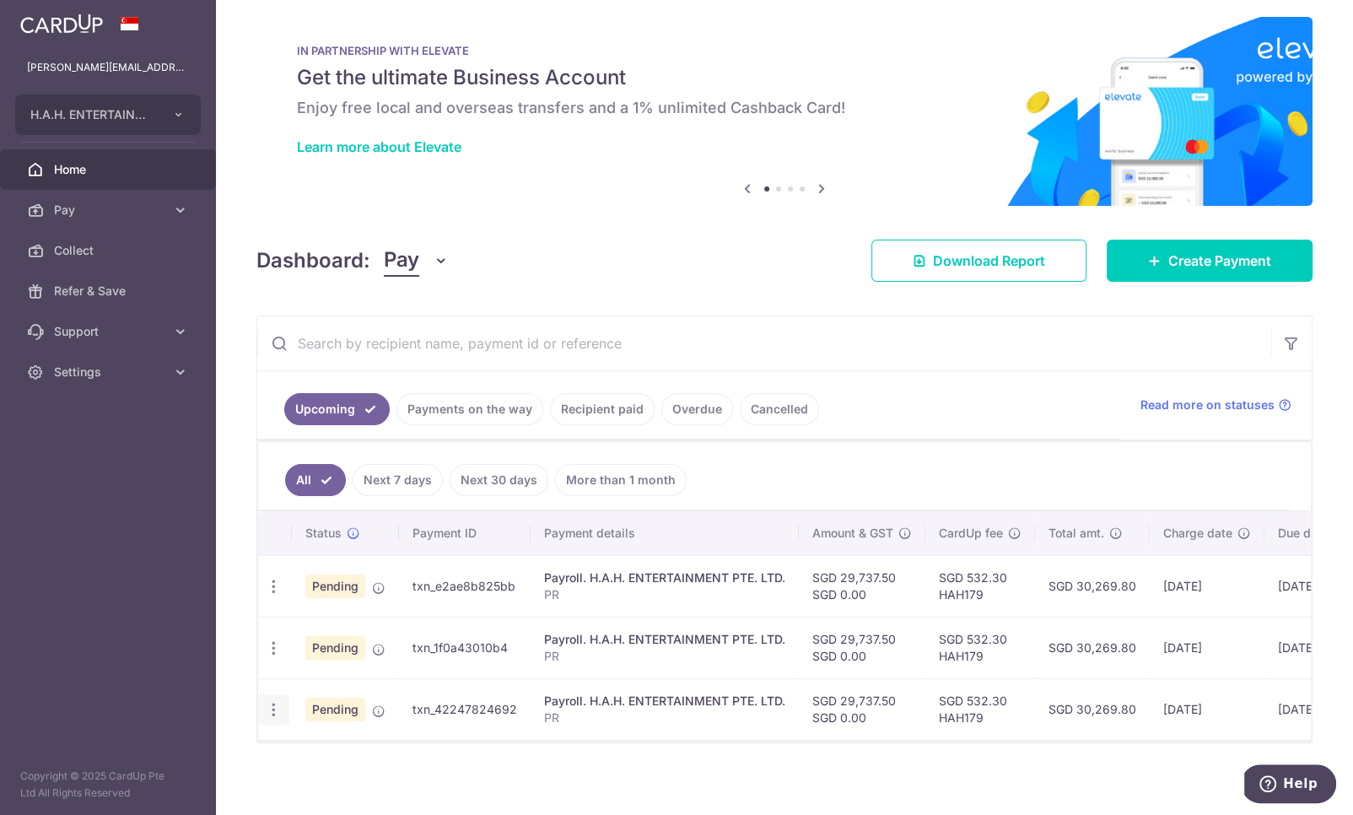
click at [277, 708] on icon "button" at bounding box center [274, 710] width 18 height 18
click at [328, 748] on span "Update payment" at bounding box center [363, 756] width 115 height 20
radio input "true"
type input "29,737.50"
type input "[DATE]"
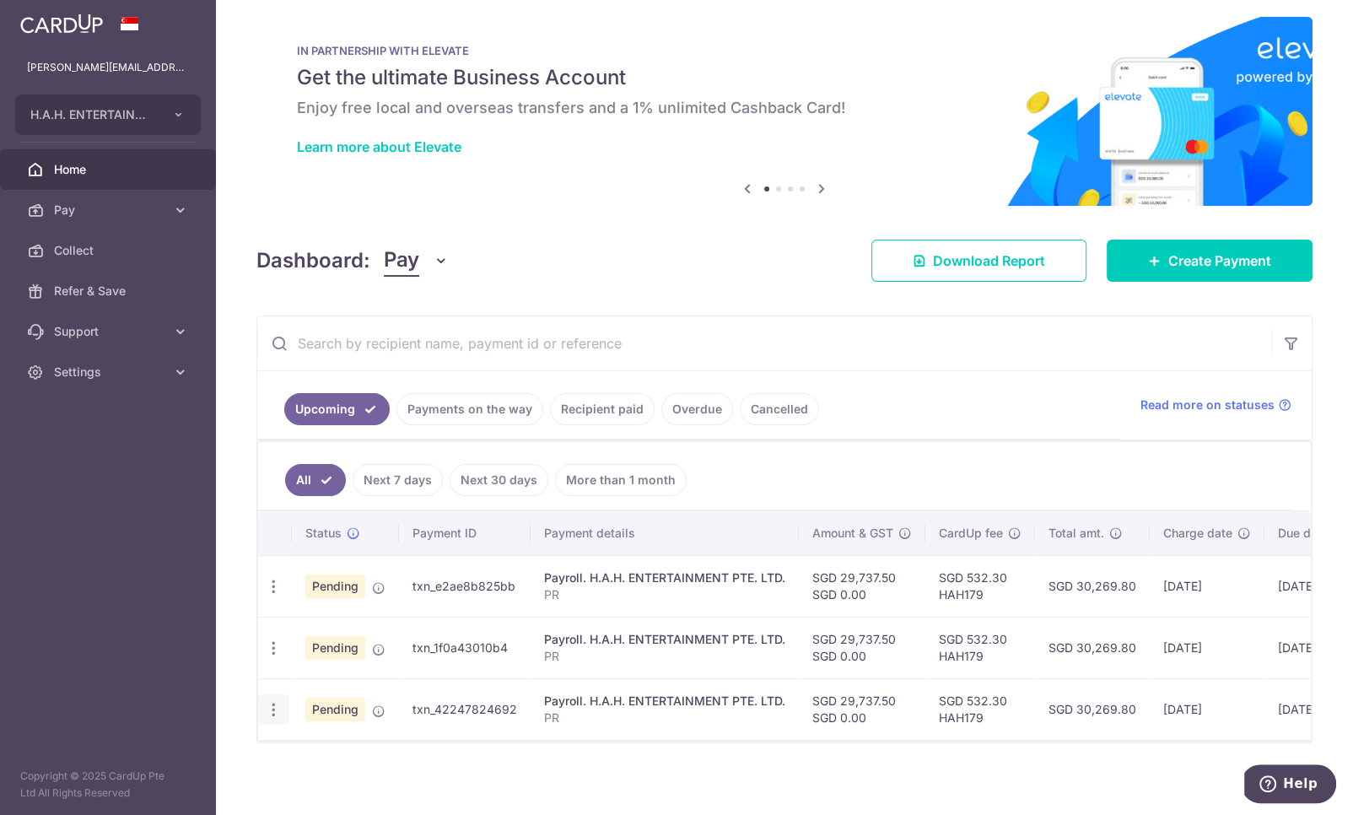
type input "PR"
type input "HAH179"
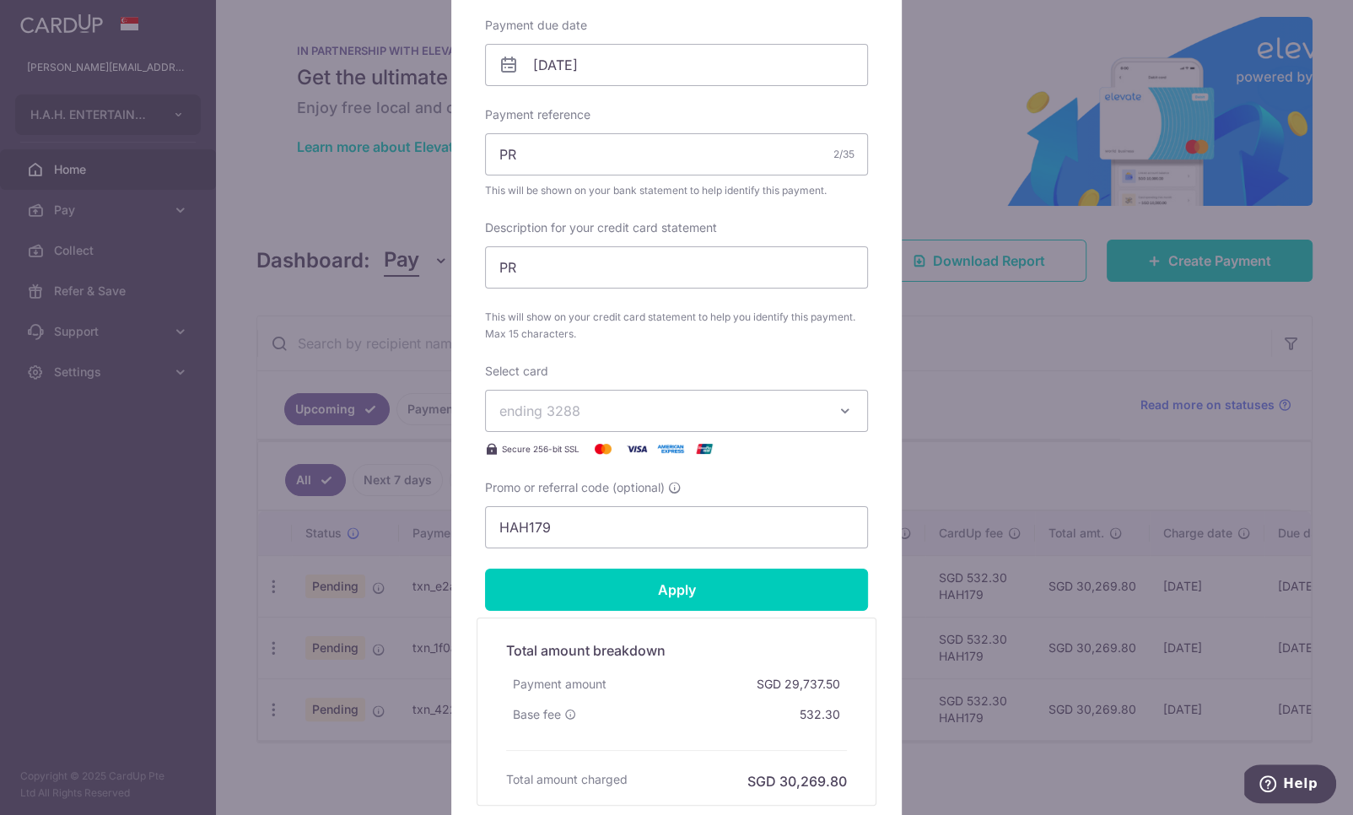
scroll to position [601, 0]
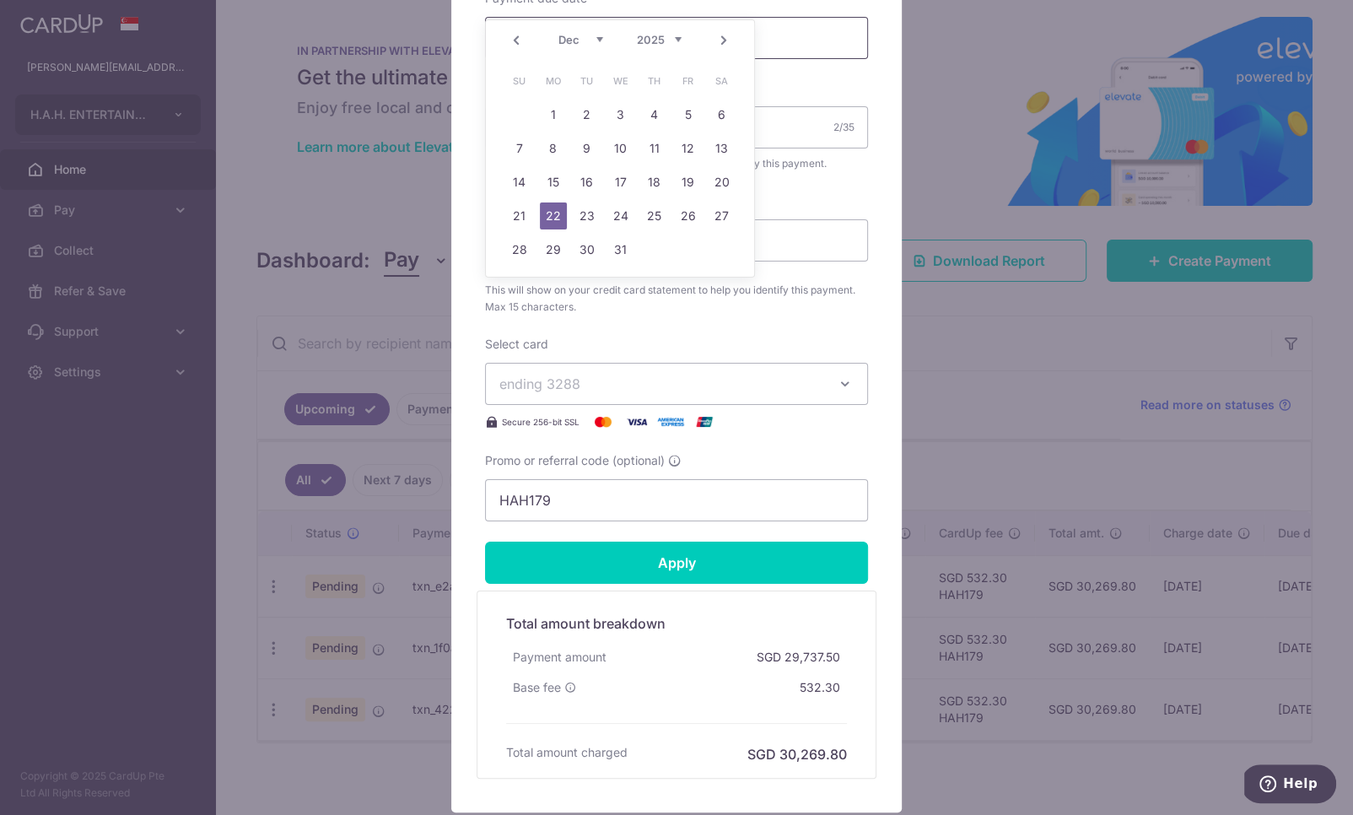
scroll to position [555, 0]
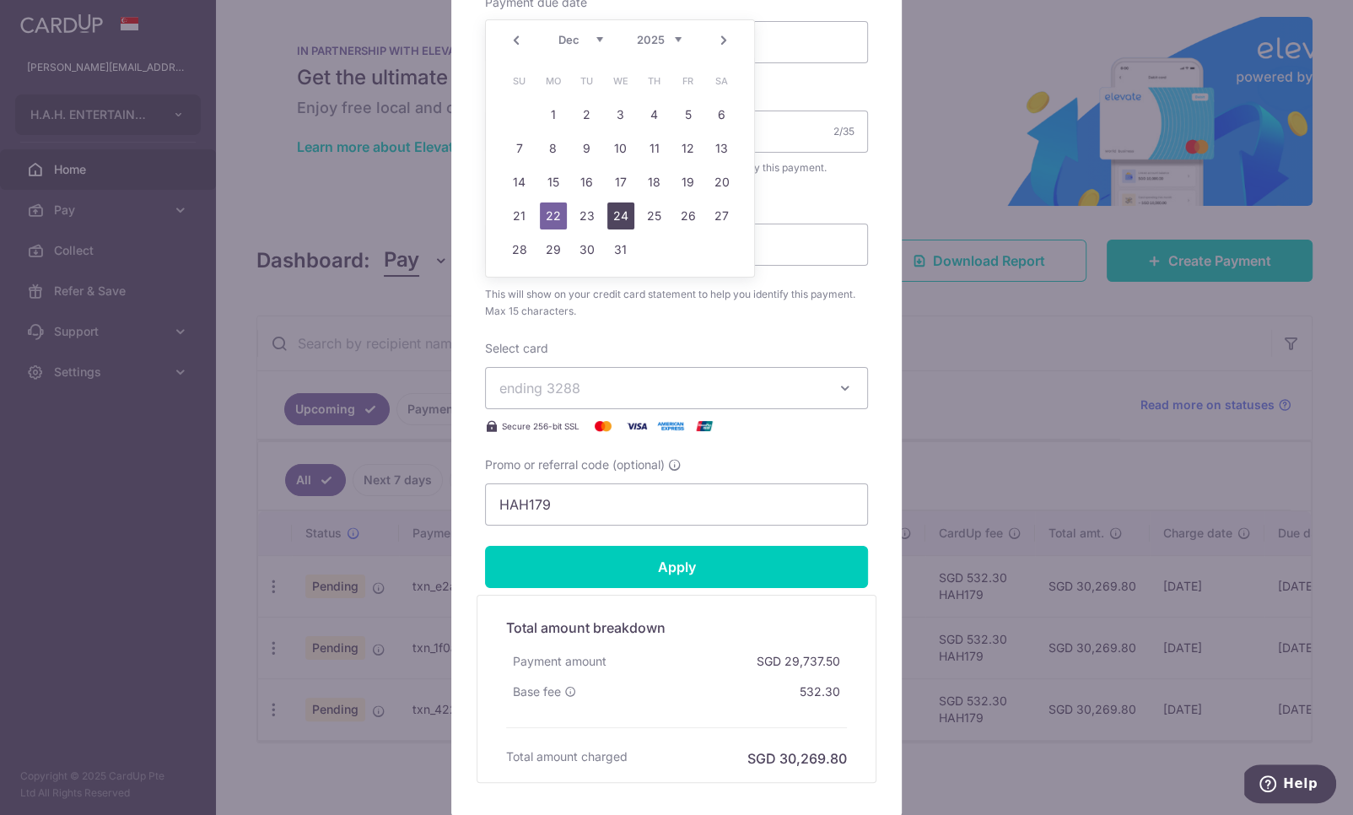
click at [611, 213] on link "24" at bounding box center [620, 215] width 27 height 27
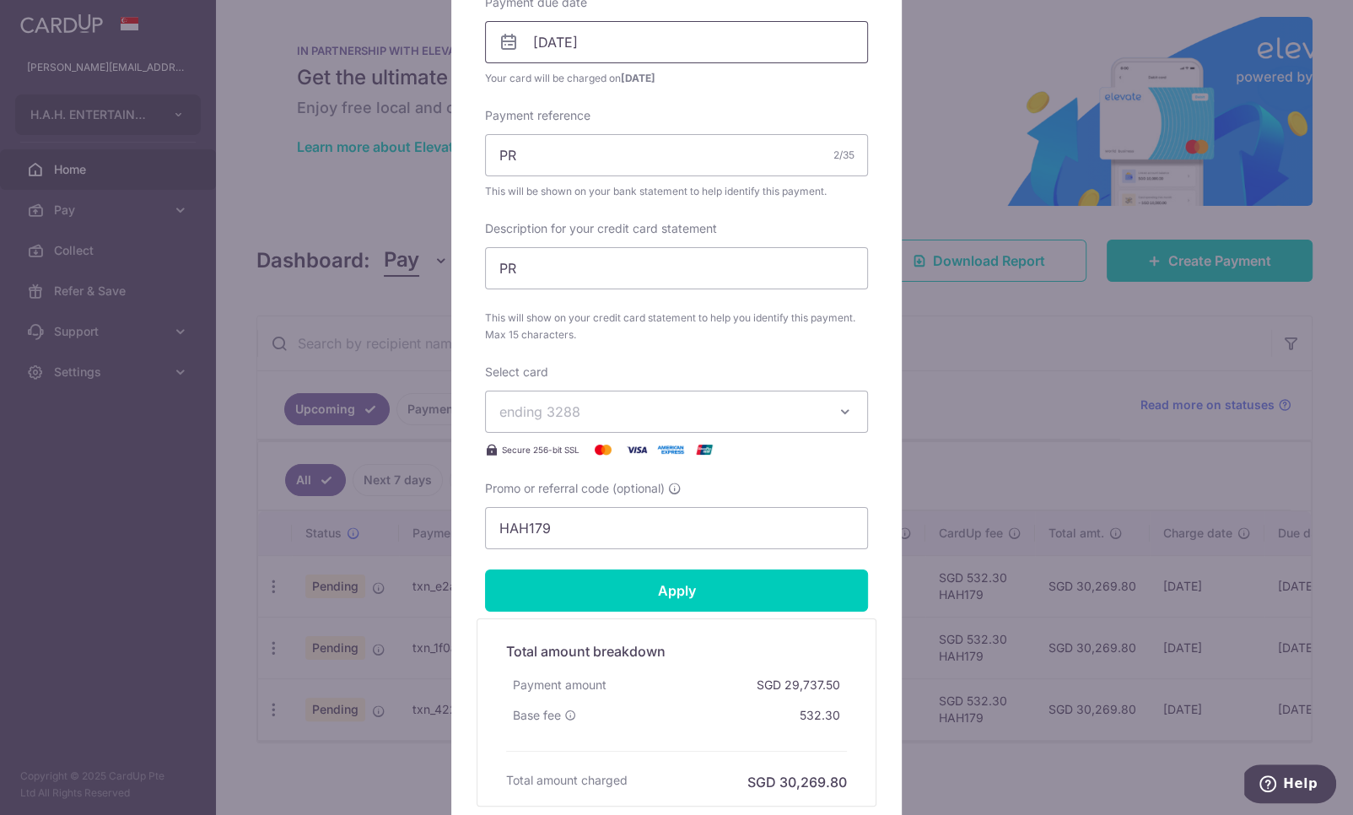
click at [659, 46] on input "[DATE]" at bounding box center [676, 42] width 383 height 42
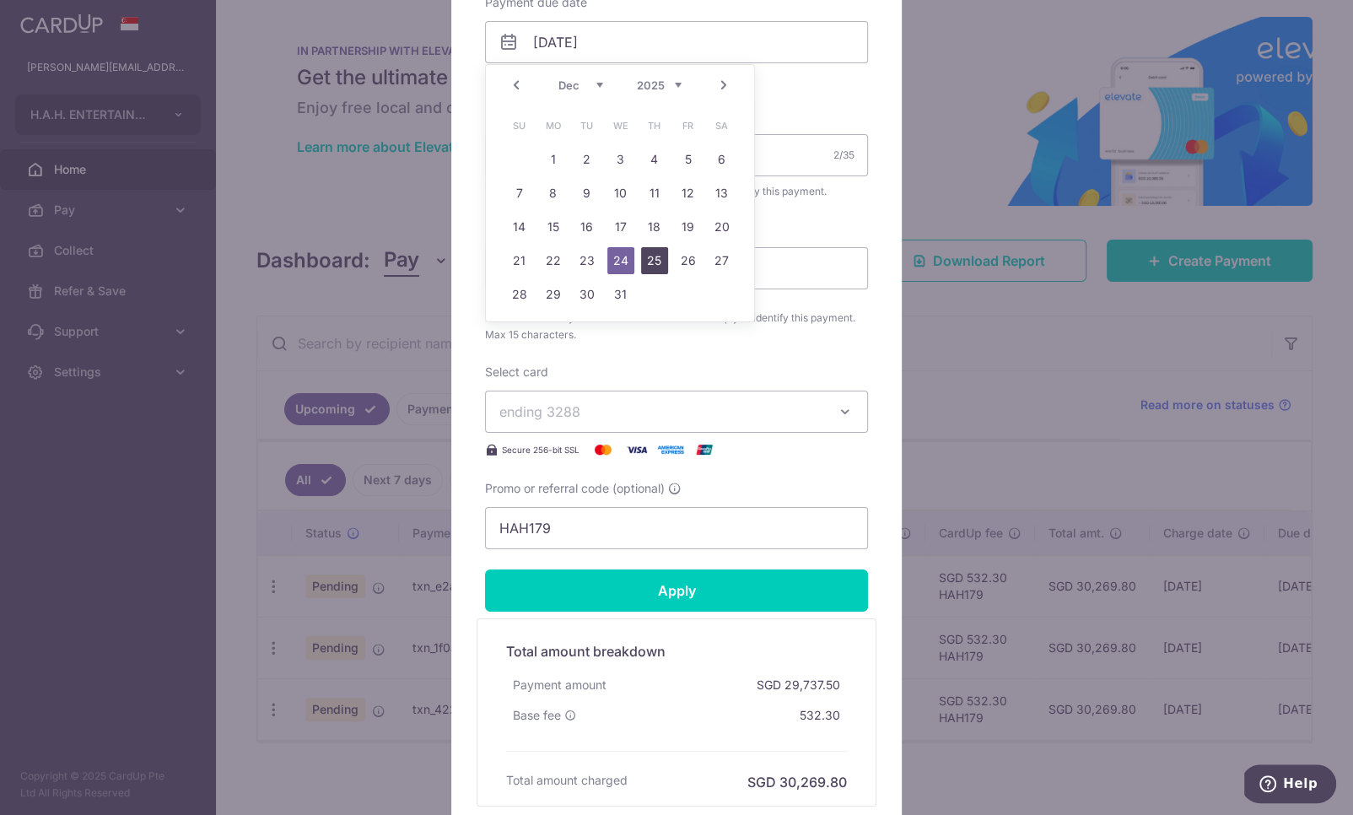
click at [651, 264] on link "25" at bounding box center [654, 260] width 27 height 27
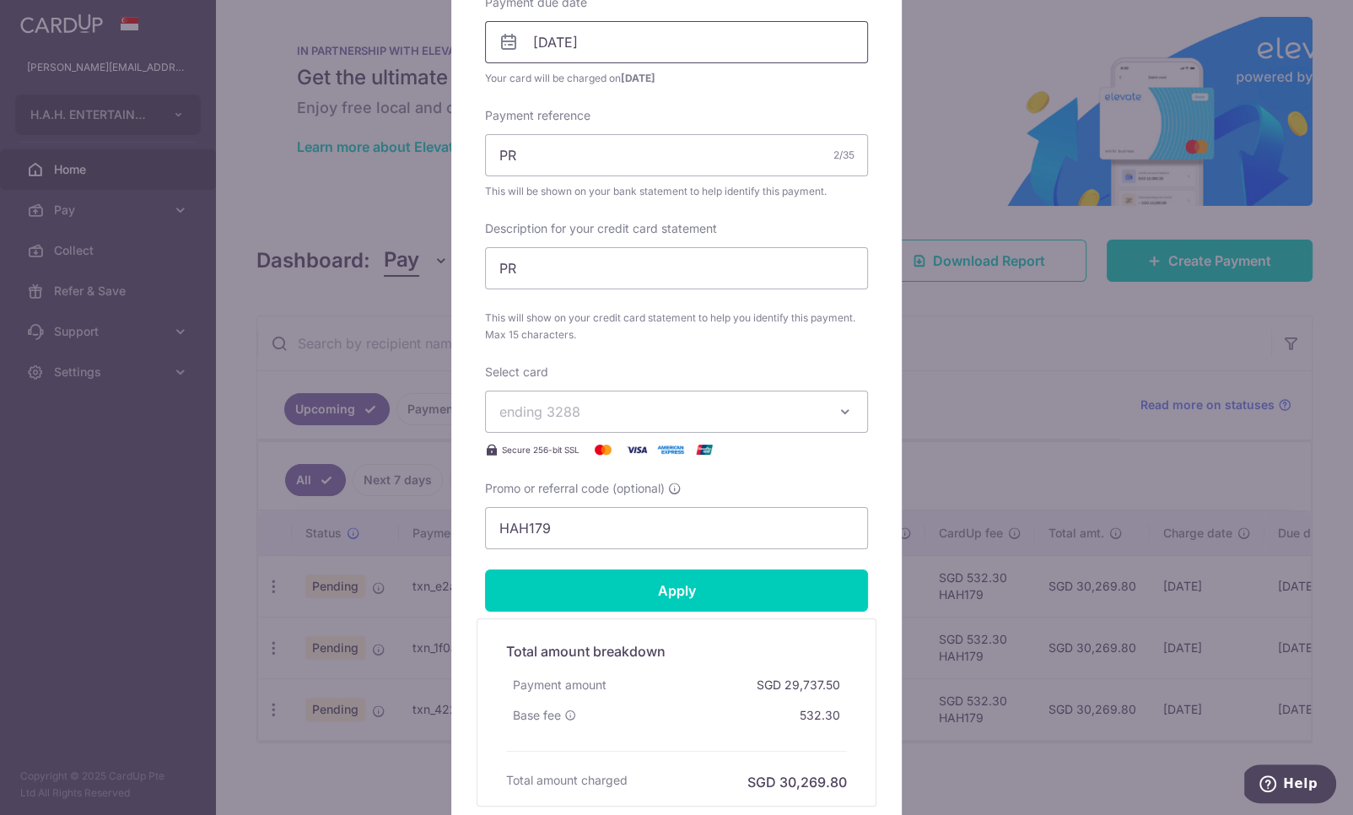
click at [655, 48] on input "[DATE]" at bounding box center [676, 42] width 383 height 42
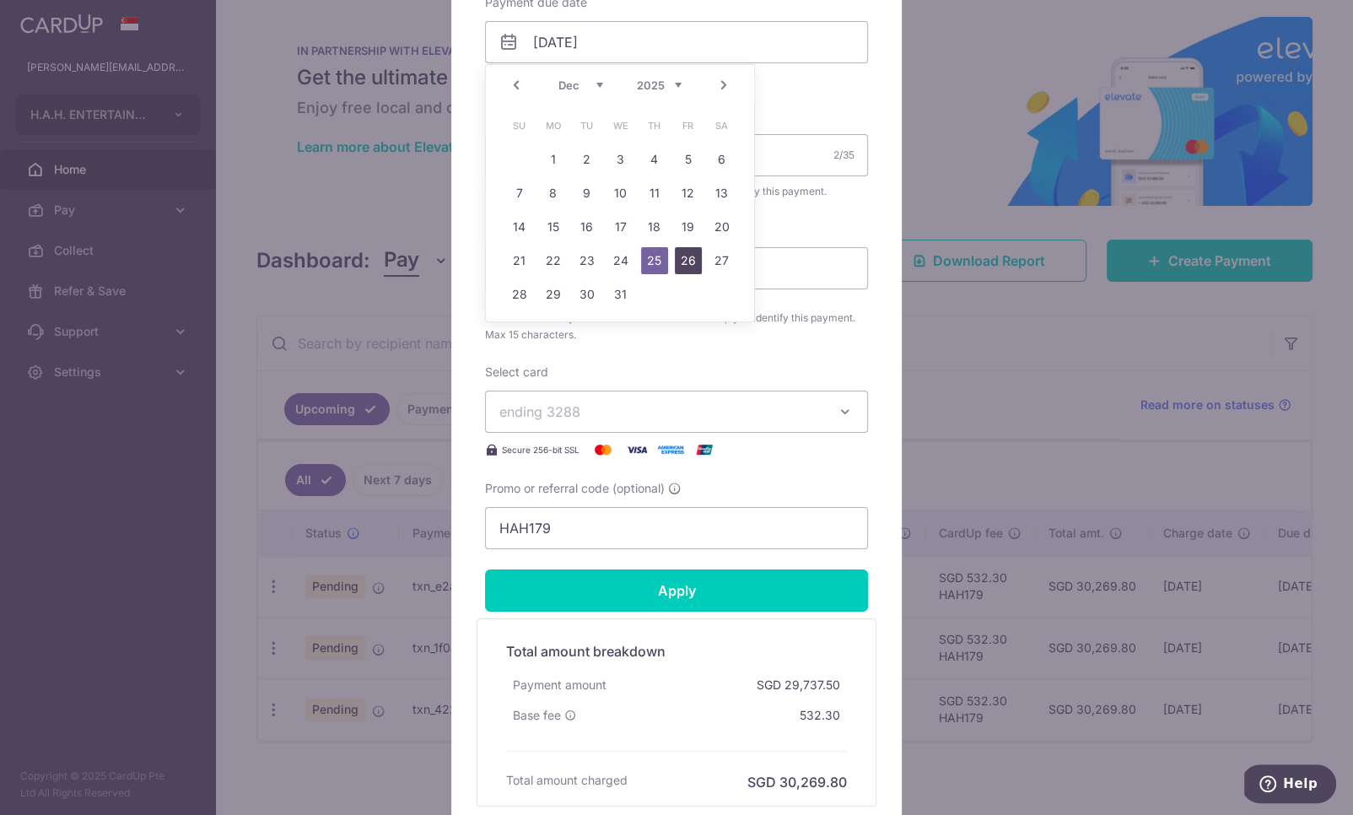
click at [688, 252] on link "26" at bounding box center [688, 260] width 27 height 27
type input "[DATE]"
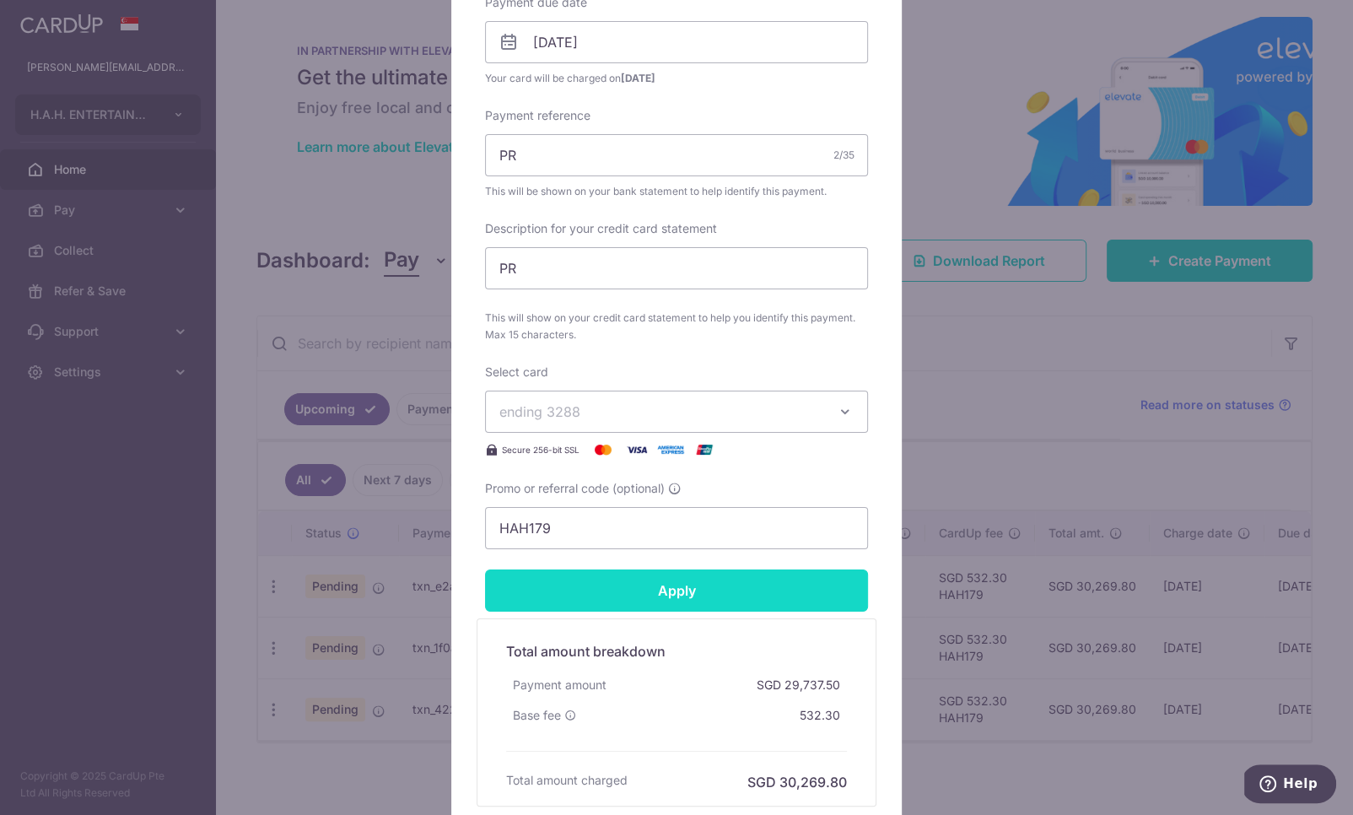
click at [635, 571] on input "Apply" at bounding box center [676, 590] width 383 height 42
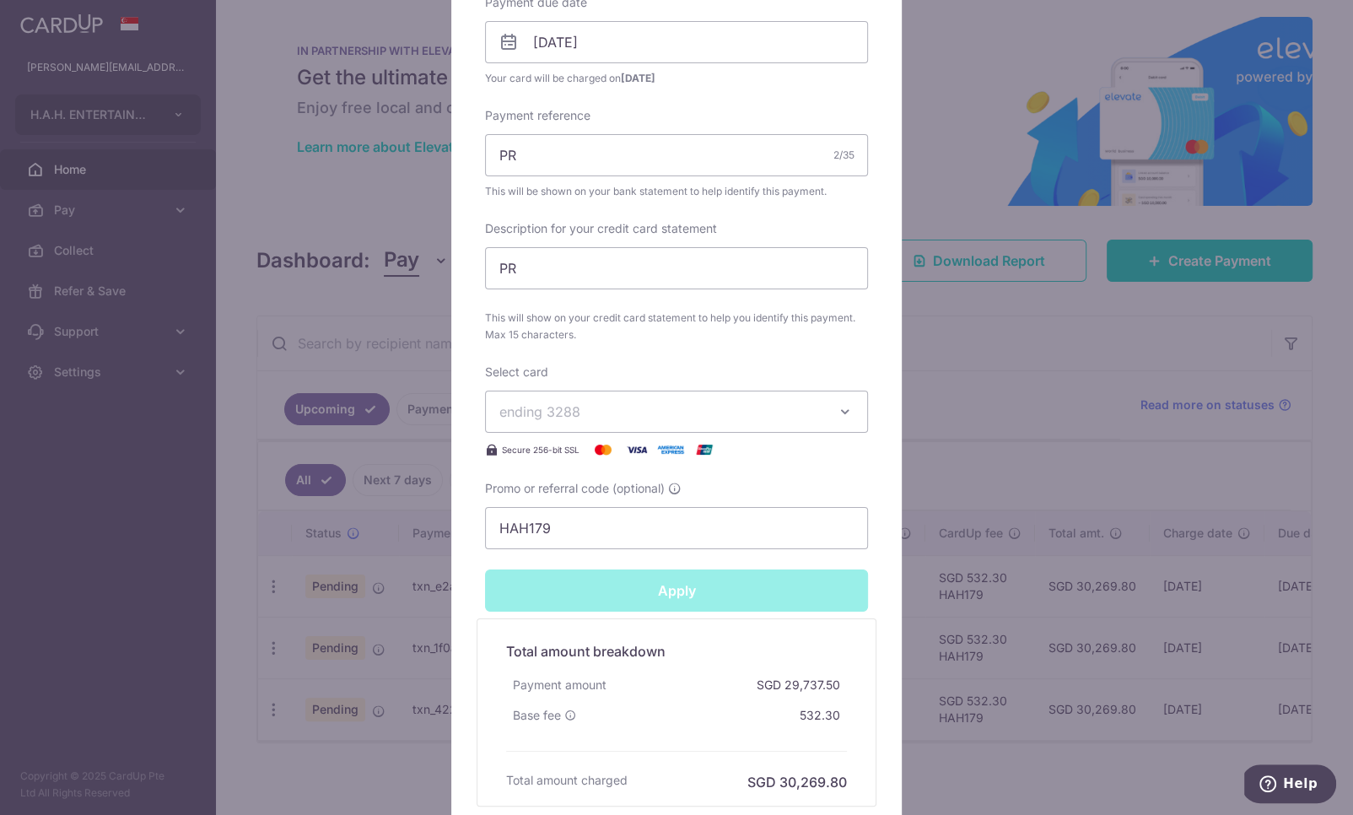
type input "Successfully Applied"
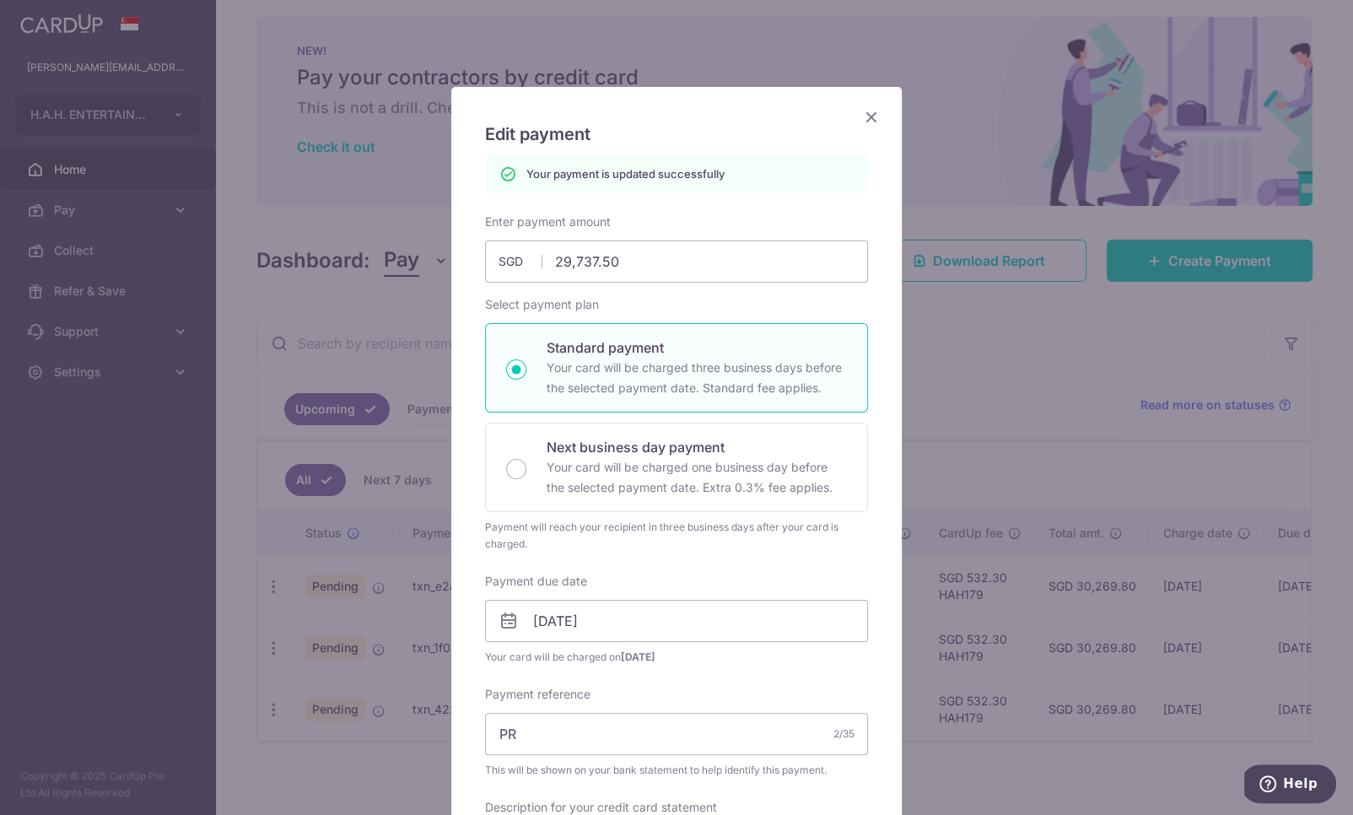
scroll to position [0, 0]
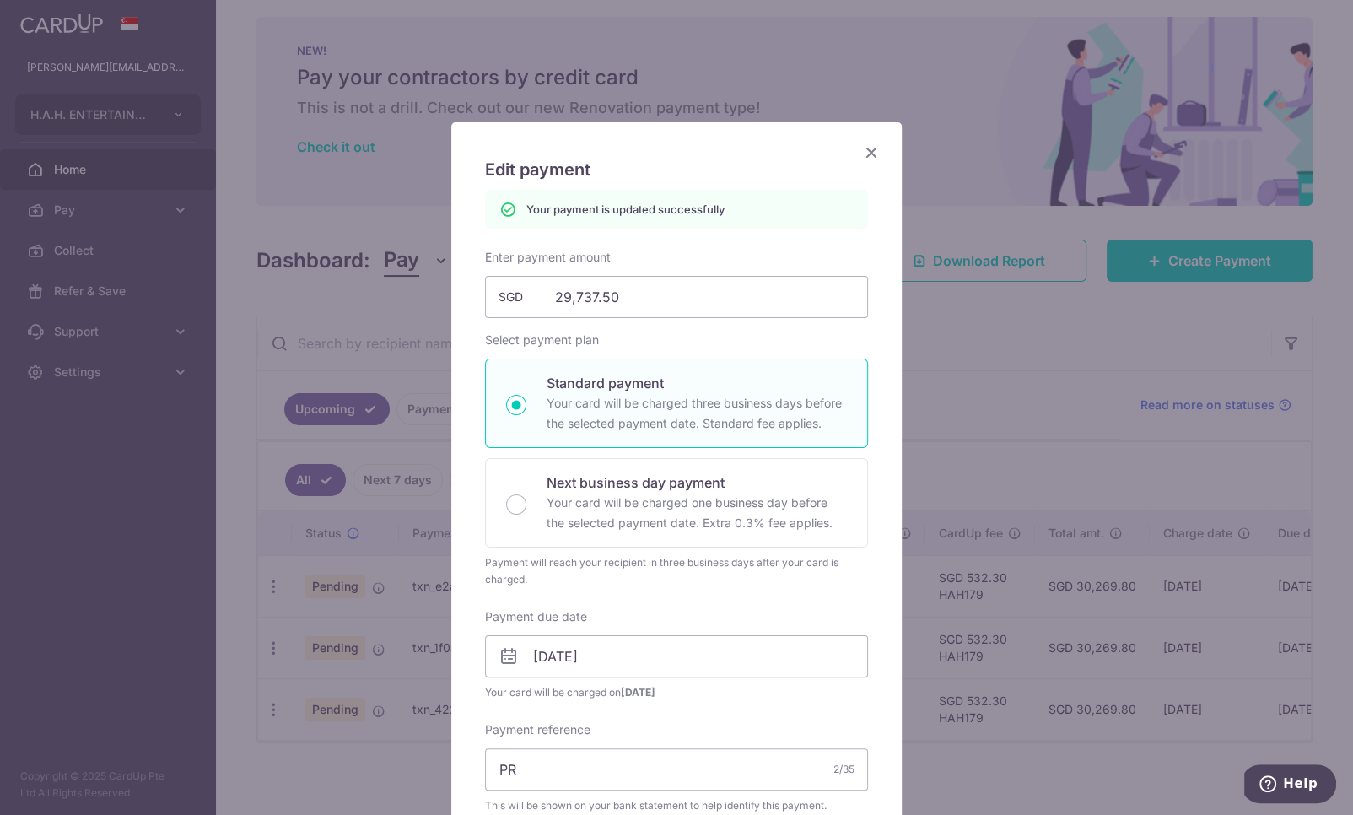
click at [870, 146] on icon "Close" at bounding box center [871, 152] width 20 height 21
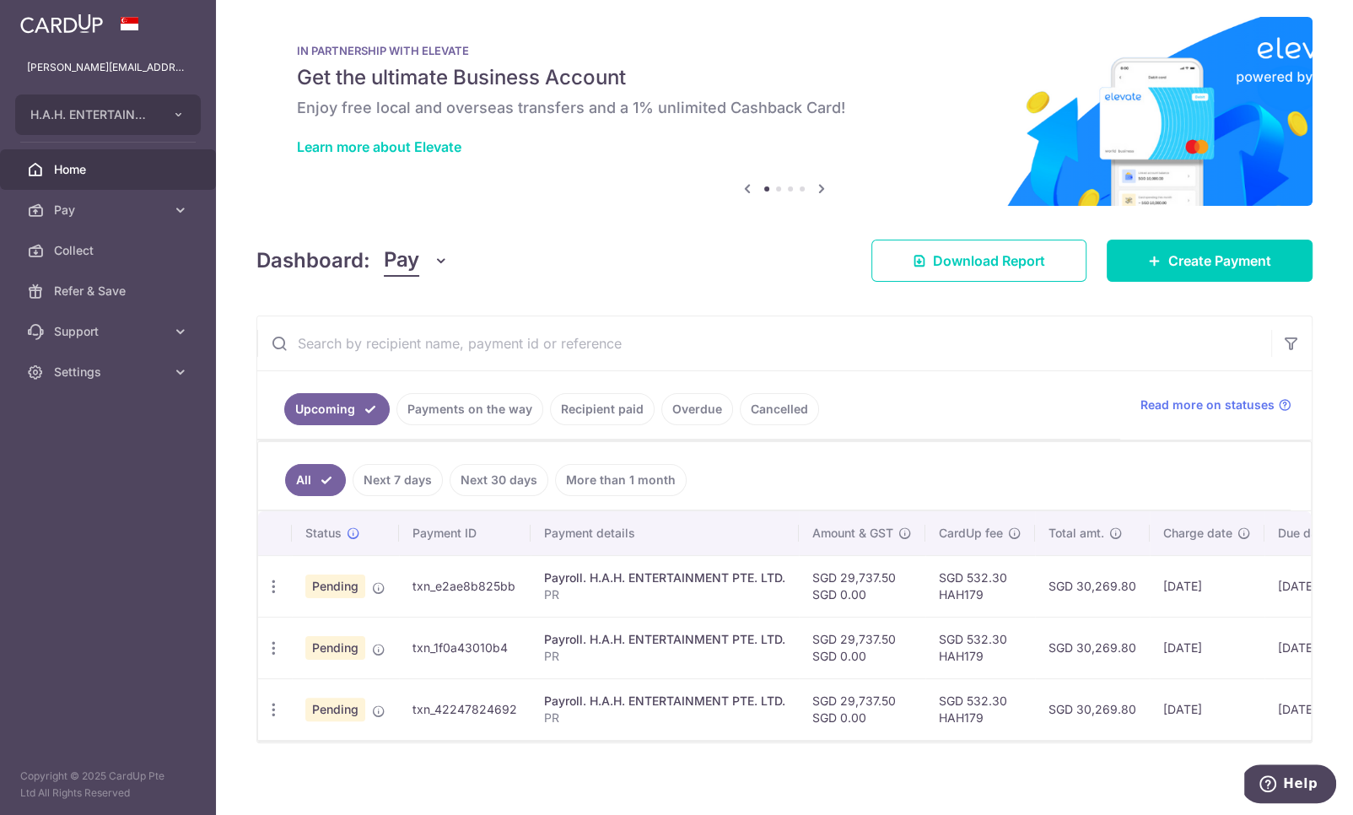
scroll to position [0, 167]
